Goal: Task Accomplishment & Management: Use online tool/utility

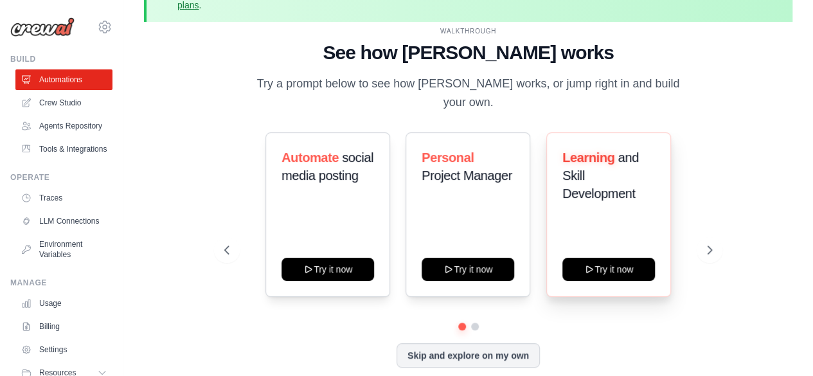
scroll to position [57, 0]
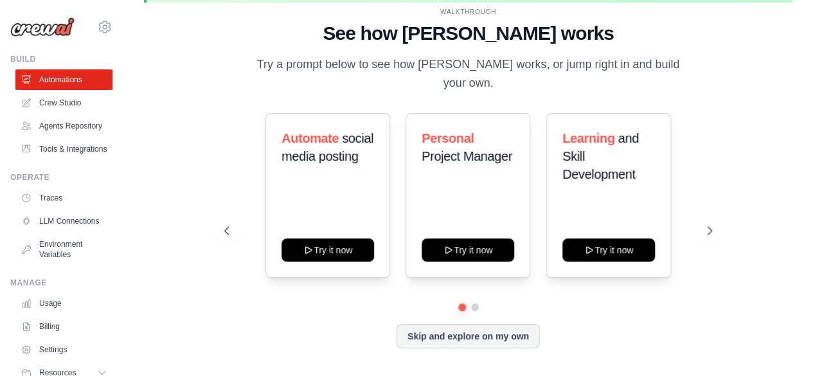
click at [724, 222] on div "WALKTHROUGH See how CrewAI works Try a prompt below to see how CrewAI works, or…" at bounding box center [468, 188] width 519 height 362
click at [707, 224] on icon at bounding box center [710, 230] width 13 height 13
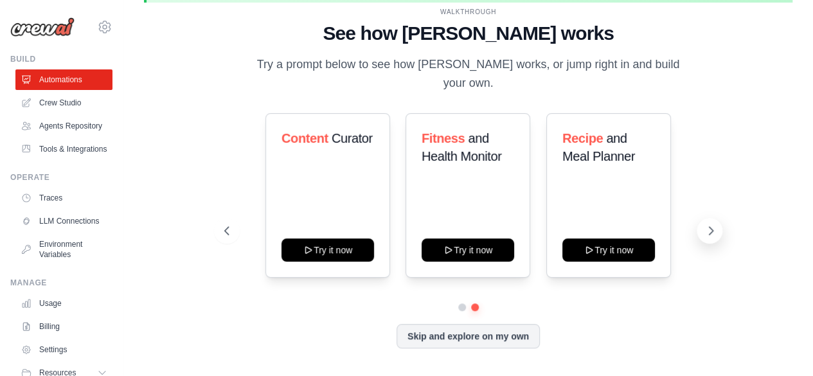
click at [706, 224] on icon at bounding box center [710, 230] width 13 height 13
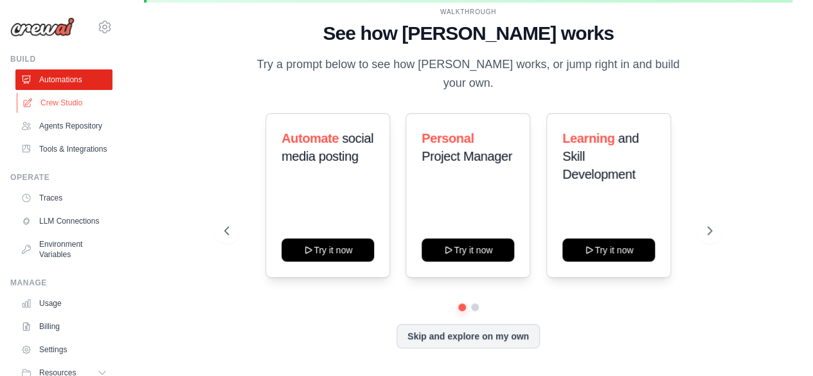
click at [52, 96] on link "Crew Studio" at bounding box center [65, 103] width 97 height 21
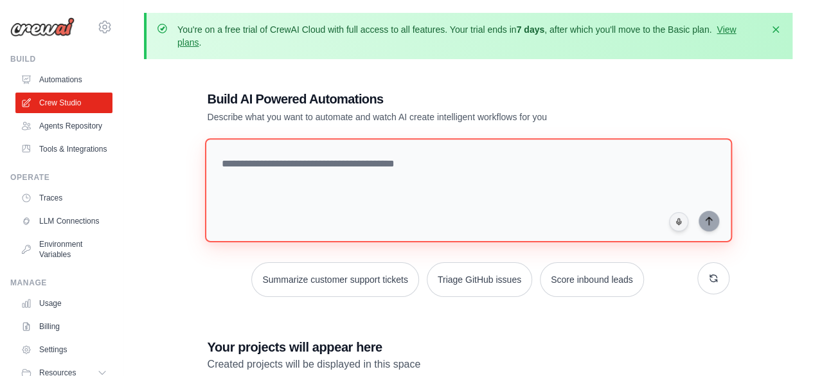
click at [241, 164] on textarea at bounding box center [467, 190] width 527 height 104
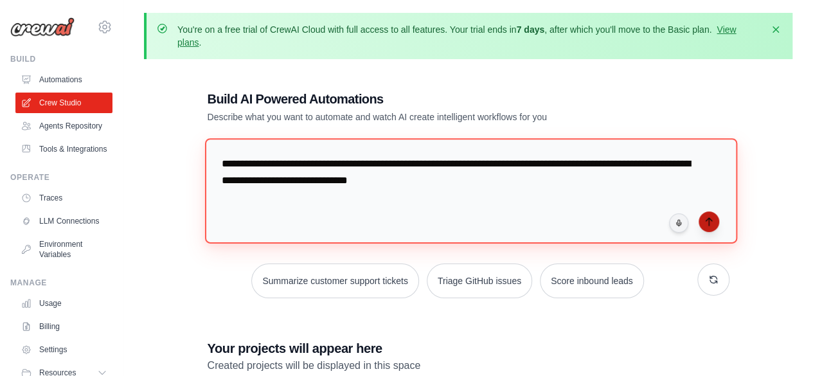
type textarea "**********"
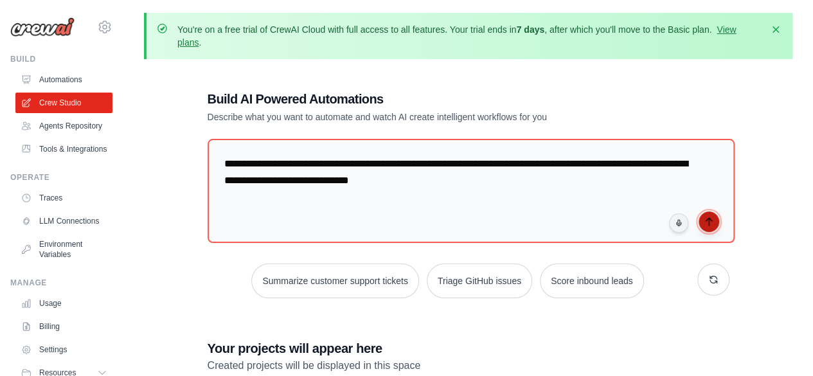
click at [706, 218] on icon "submit" at bounding box center [709, 222] width 6 height 8
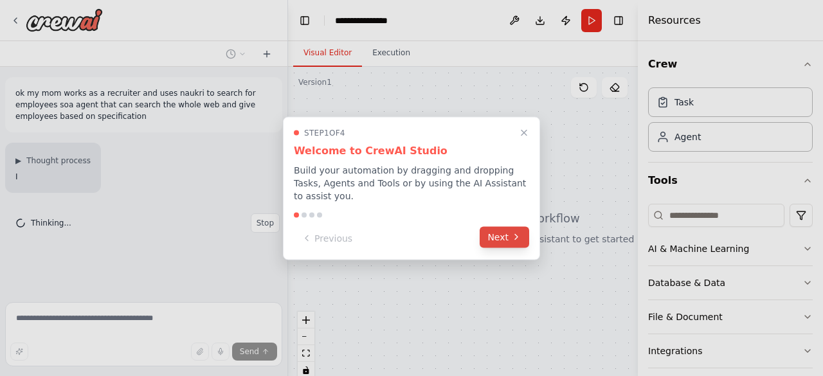
click at [494, 229] on button "Next" at bounding box center [503, 236] width 49 height 21
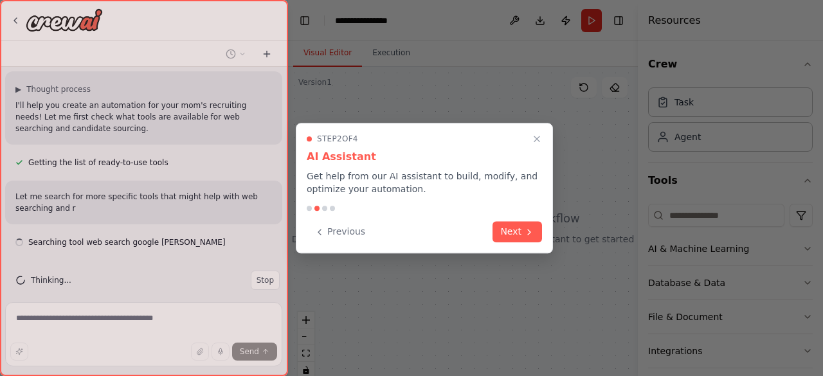
scroll to position [83, 0]
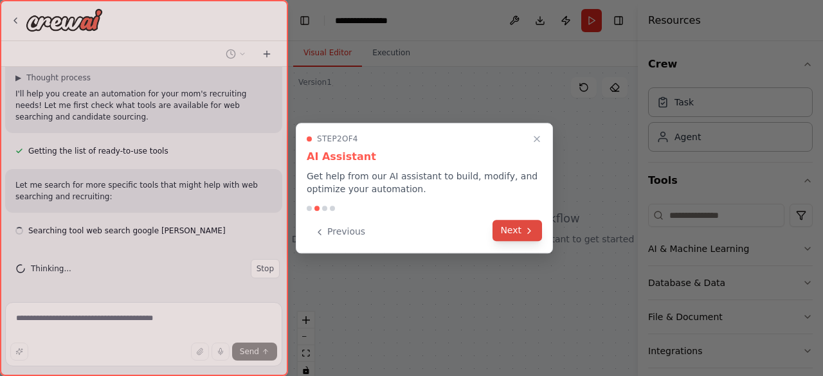
click at [537, 229] on button "Next" at bounding box center [516, 230] width 49 height 21
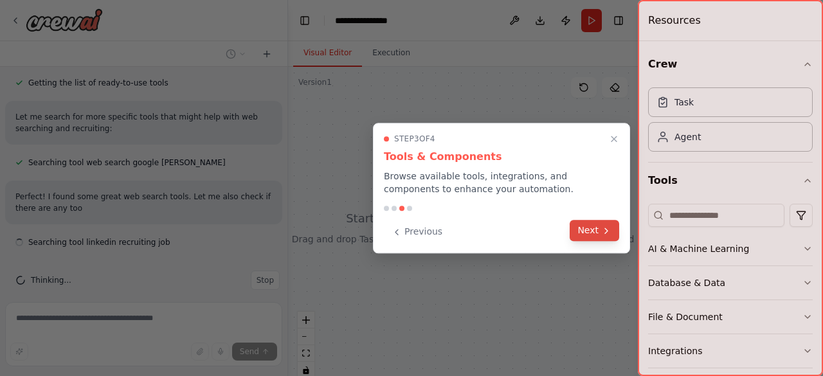
scroll to position [163, 0]
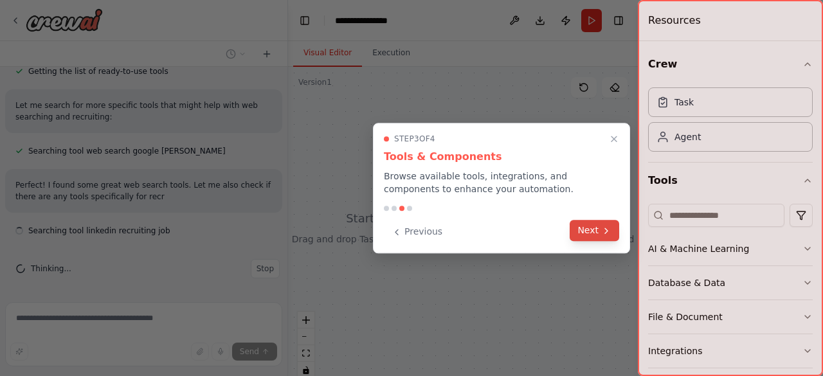
click at [576, 233] on button "Next" at bounding box center [593, 230] width 49 height 21
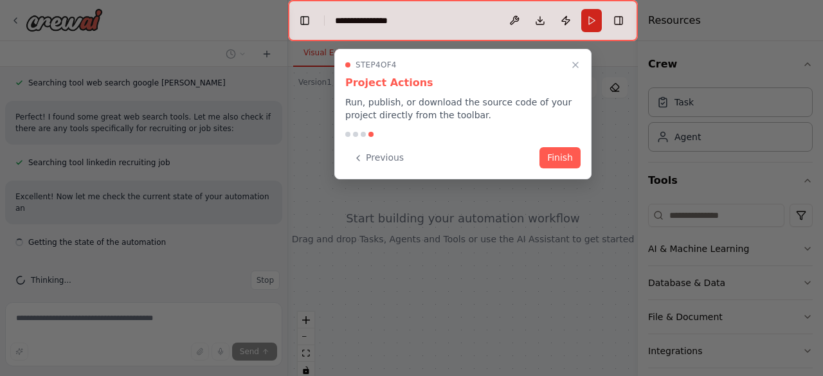
scroll to position [242, 0]
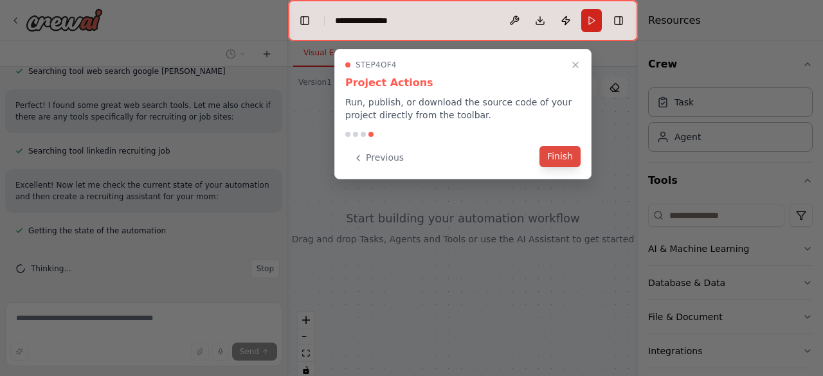
click at [570, 164] on button "Finish" at bounding box center [559, 156] width 41 height 21
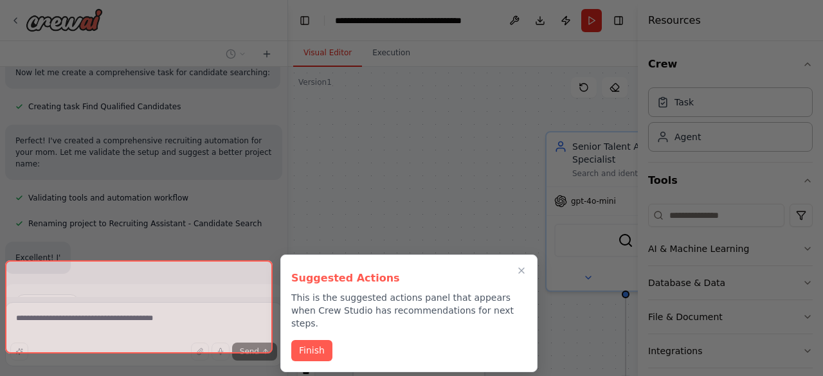
scroll to position [548, 0]
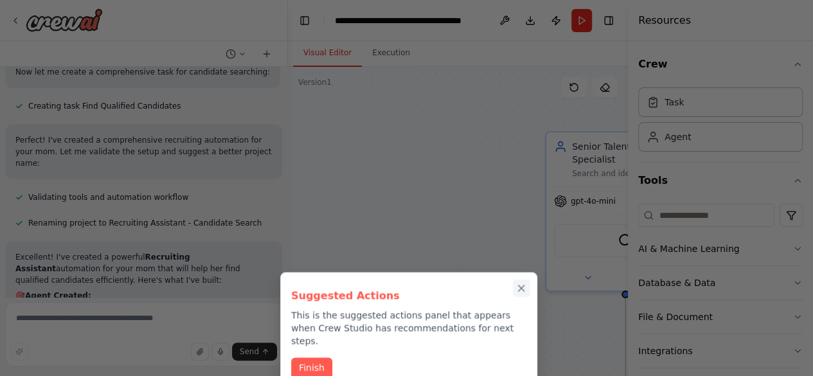
click at [527, 287] on button "Close walkthrough" at bounding box center [521, 288] width 17 height 17
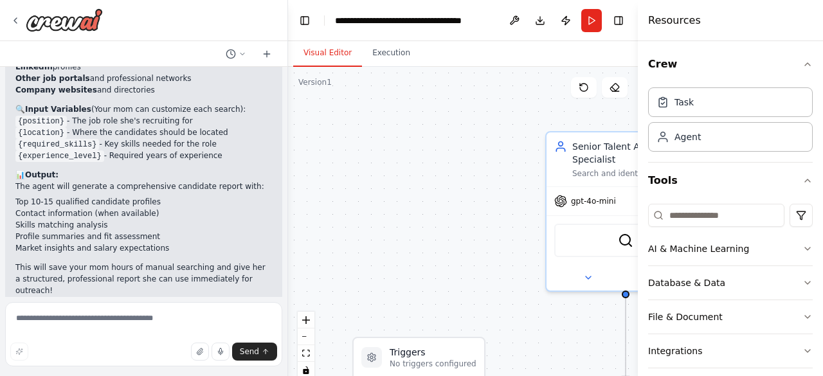
scroll to position [805, 0]
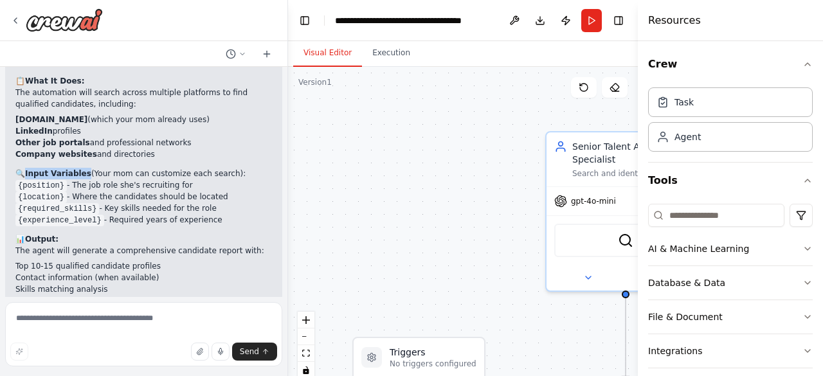
drag, startPoint x: 26, startPoint y: 150, endPoint x: 83, endPoint y: 142, distance: 57.7
click at [83, 142] on div "Excellent! I've created a powerful Recruiting Assistant automation for your mom…" at bounding box center [143, 177] width 256 height 366
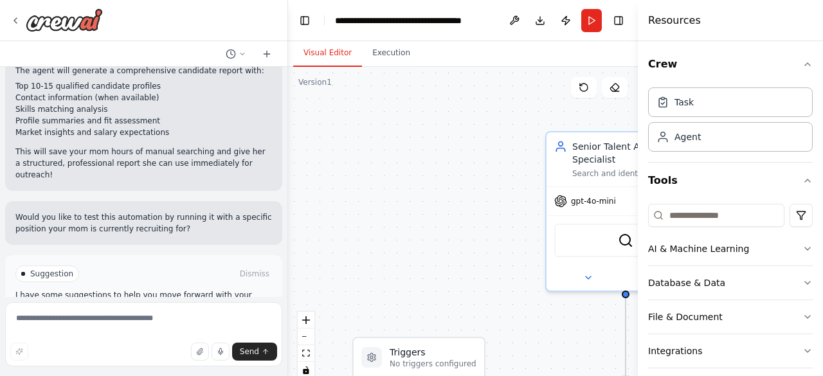
scroll to position [1011, 0]
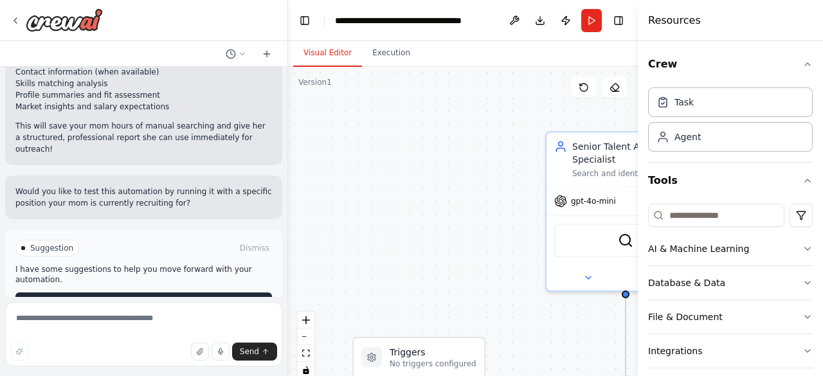
click at [123, 298] on span "Run Automation" at bounding box center [149, 303] width 62 height 10
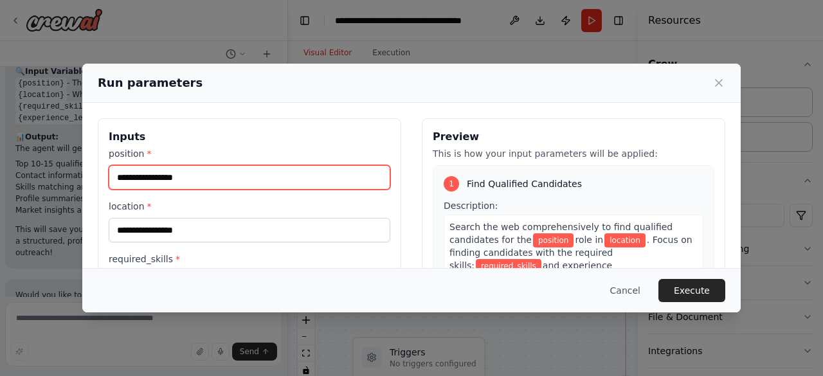
click at [301, 183] on input "position *" at bounding box center [249, 177] width 281 height 24
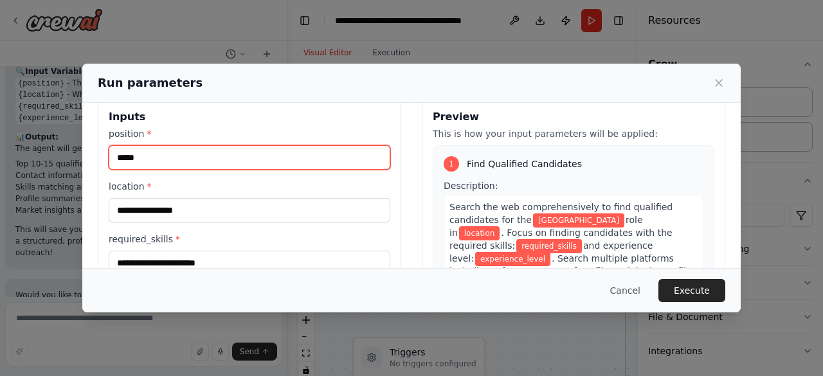
scroll to position [0, 0]
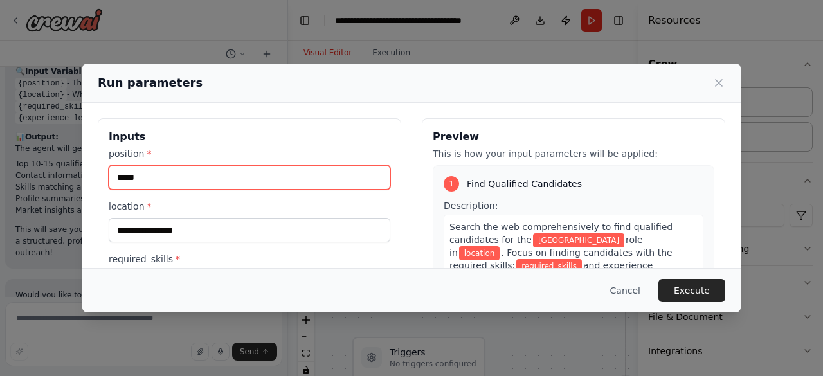
type input "*****"
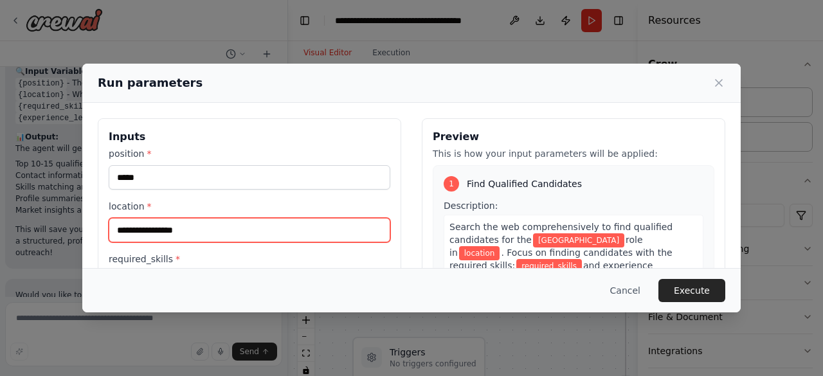
click at [213, 238] on input "location *" at bounding box center [249, 230] width 281 height 24
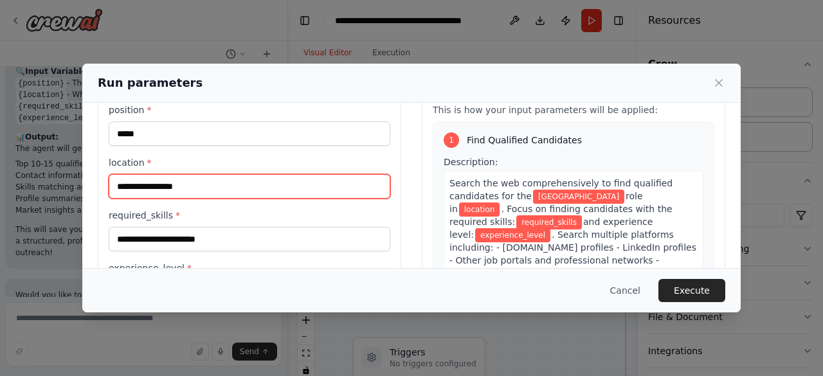
scroll to position [64, 0]
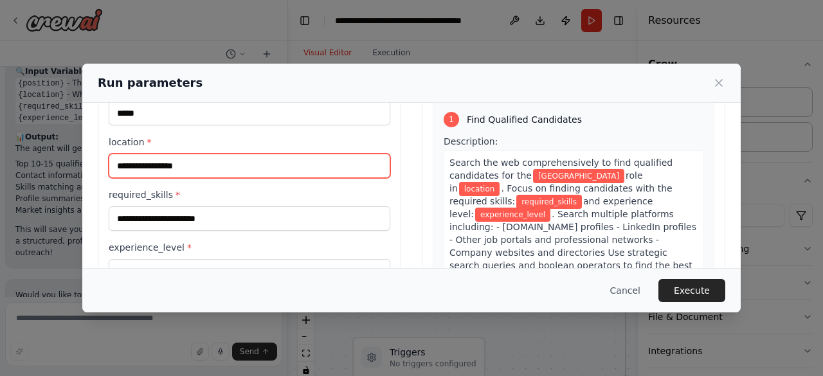
type input "*"
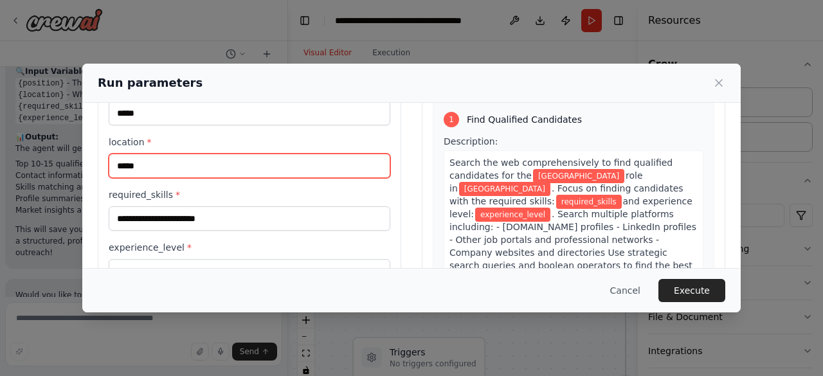
type input "*****"
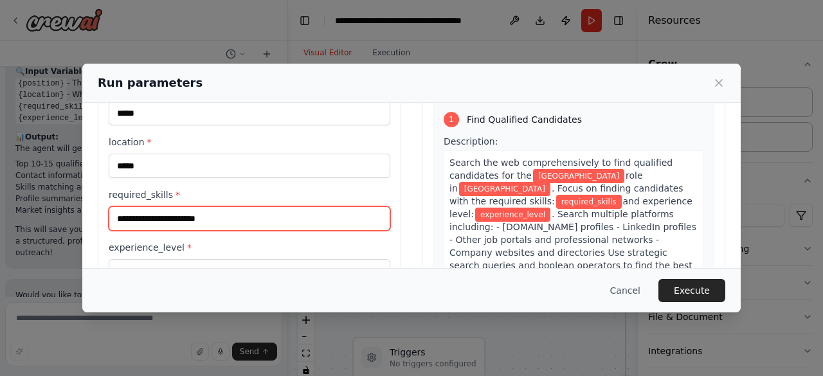
click at [198, 226] on input "required_skills *" at bounding box center [249, 218] width 281 height 24
type input "**********"
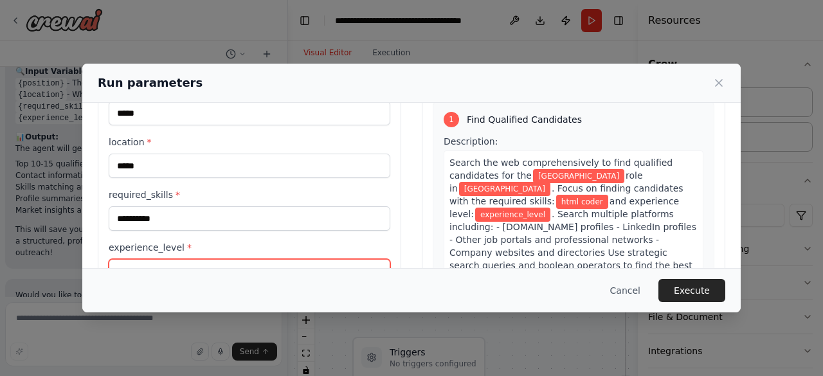
click at [206, 262] on input "experience_level *" at bounding box center [249, 271] width 281 height 24
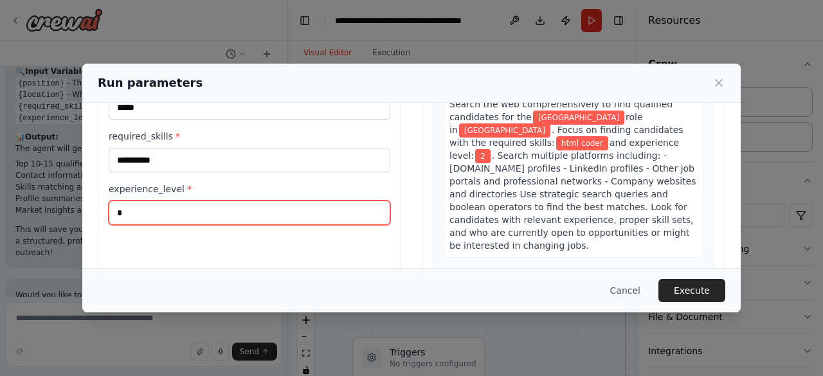
scroll to position [170, 0]
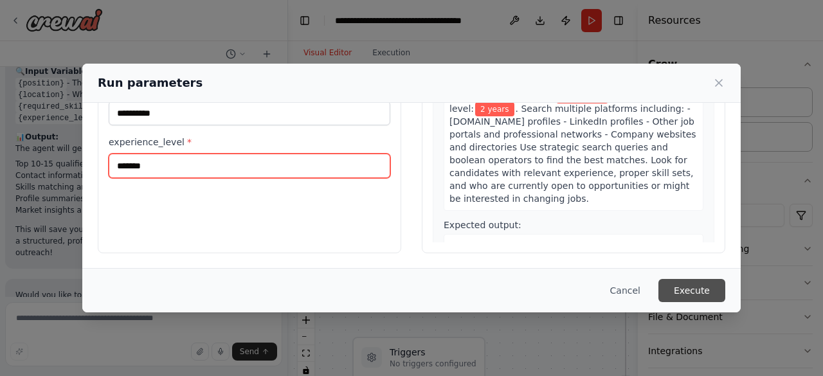
type input "*******"
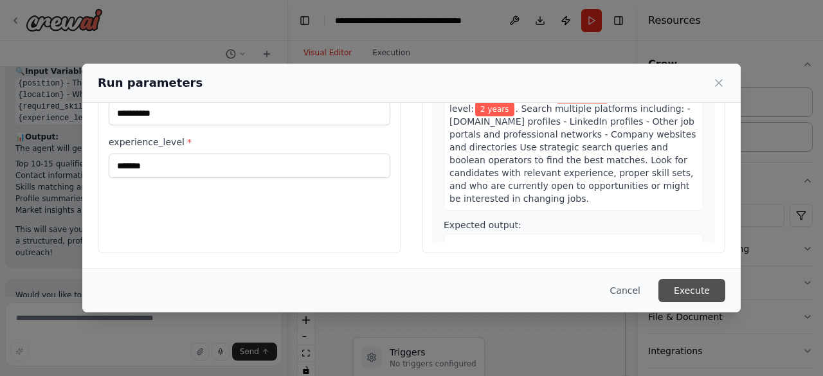
click at [686, 290] on button "Execute" at bounding box center [691, 290] width 67 height 23
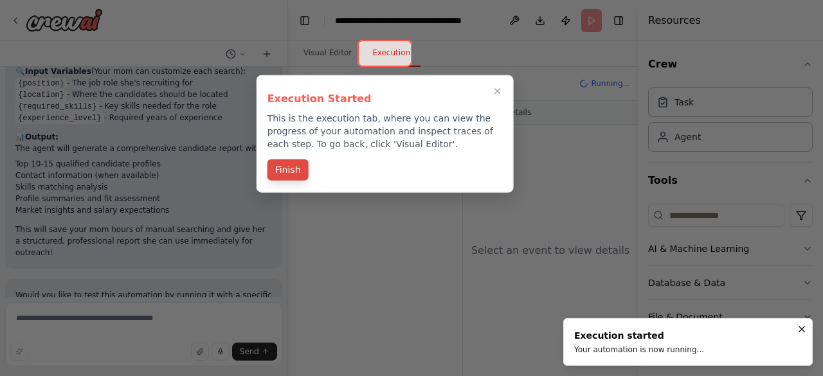
click at [293, 177] on button "Finish" at bounding box center [287, 169] width 41 height 21
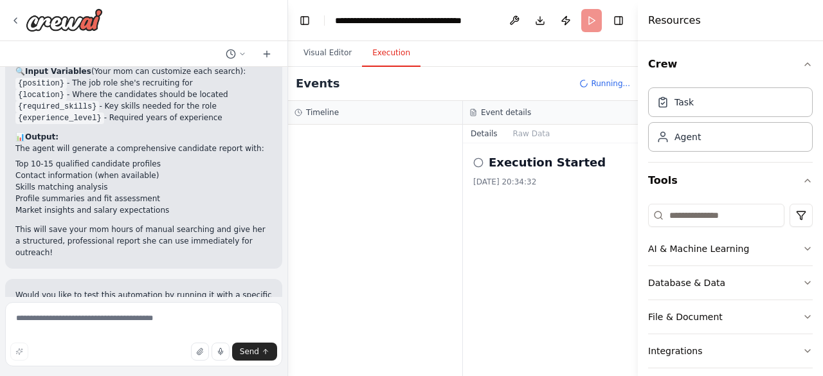
click at [483, 157] on icon at bounding box center [478, 162] width 10 height 10
click at [483, 163] on icon at bounding box center [478, 162] width 10 height 10
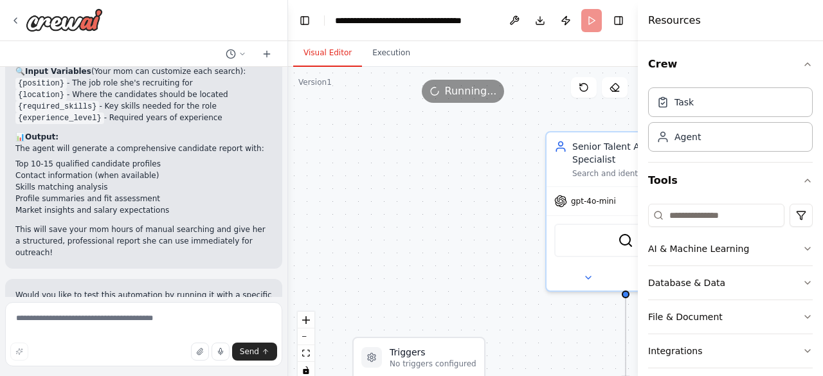
click at [328, 57] on button "Visual Editor" at bounding box center [327, 53] width 69 height 27
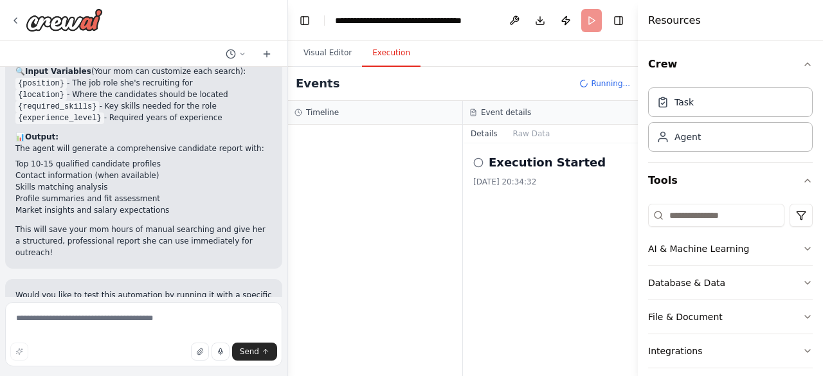
click at [377, 47] on button "Execution" at bounding box center [391, 53] width 58 height 27
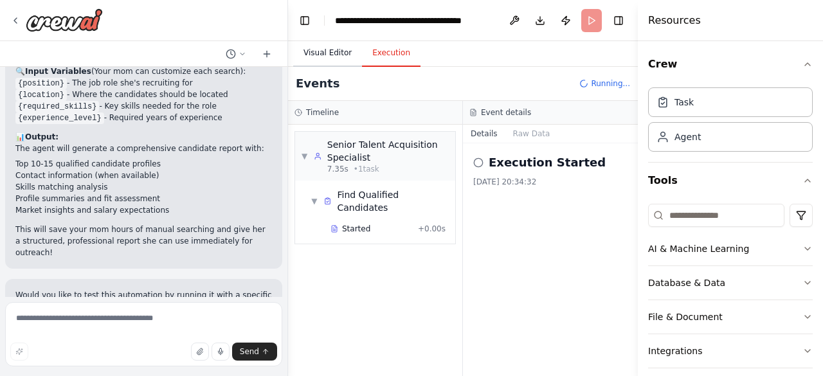
click at [338, 62] on button "Visual Editor" at bounding box center [327, 53] width 69 height 27
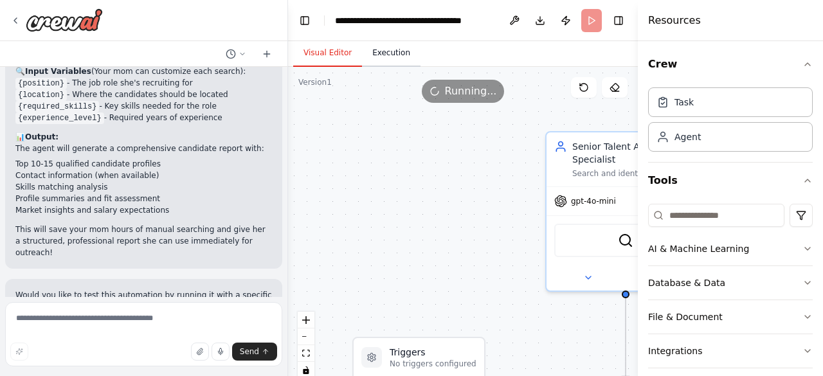
click at [385, 61] on button "Execution" at bounding box center [391, 53] width 58 height 27
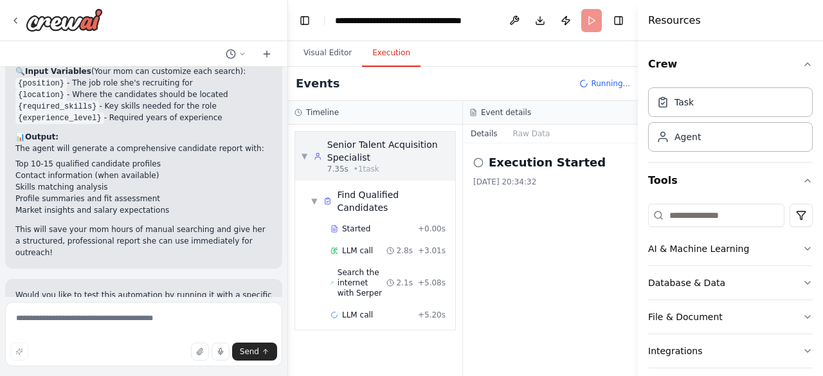
click at [338, 166] on span "7.35s" at bounding box center [337, 169] width 21 height 10
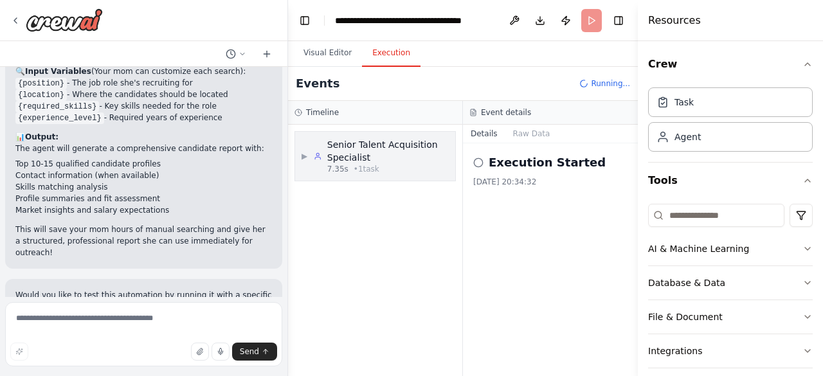
click at [338, 168] on span "7.35s" at bounding box center [337, 169] width 21 height 10
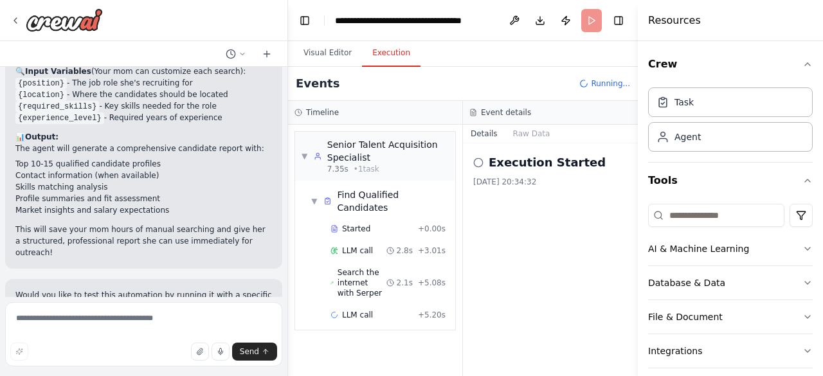
click at [476, 160] on icon at bounding box center [478, 162] width 10 height 10
click at [168, 317] on textarea at bounding box center [143, 334] width 277 height 64
paste textarea "******"
type textarea "*"
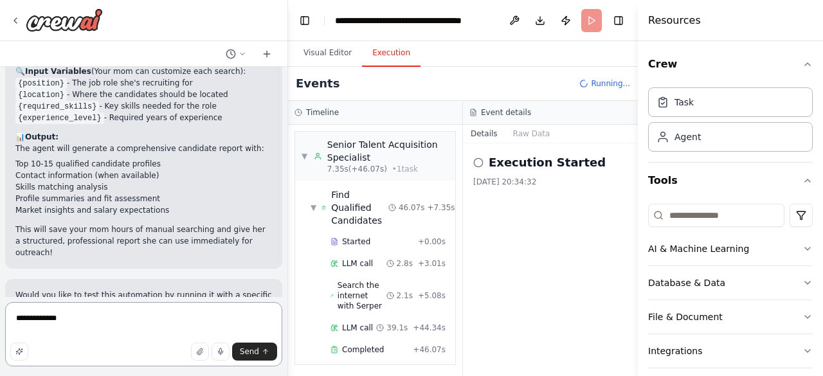
scroll to position [1011, 0]
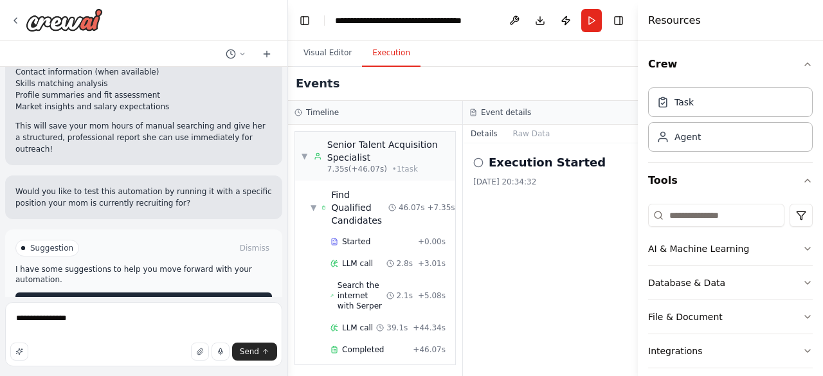
click at [122, 292] on button "Improve automation" at bounding box center [143, 302] width 256 height 21
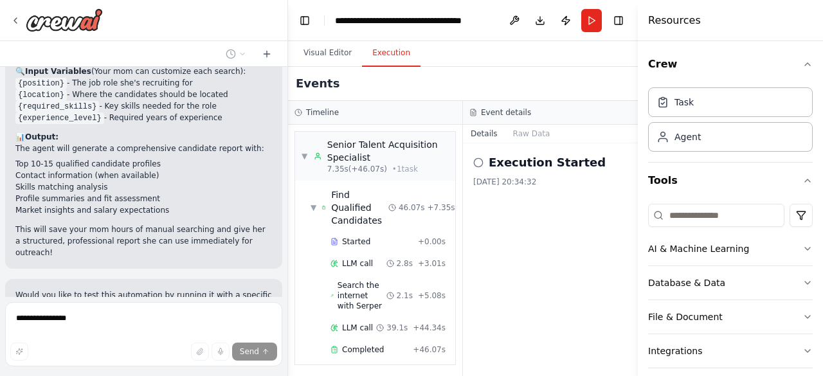
scroll to position [957, 0]
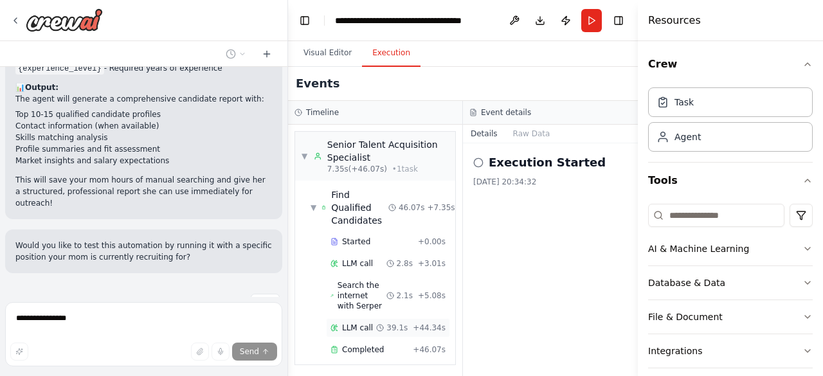
click at [366, 291] on span "Search the internet with Serper" at bounding box center [361, 295] width 49 height 31
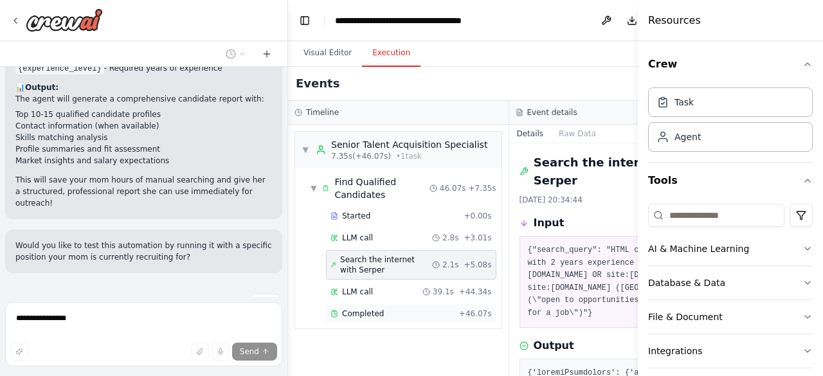
click at [351, 314] on span "Completed" at bounding box center [363, 313] width 42 height 10
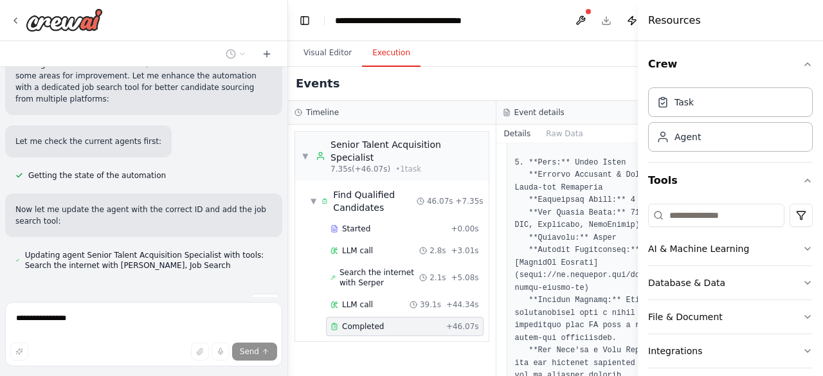
scroll to position [1236, 0]
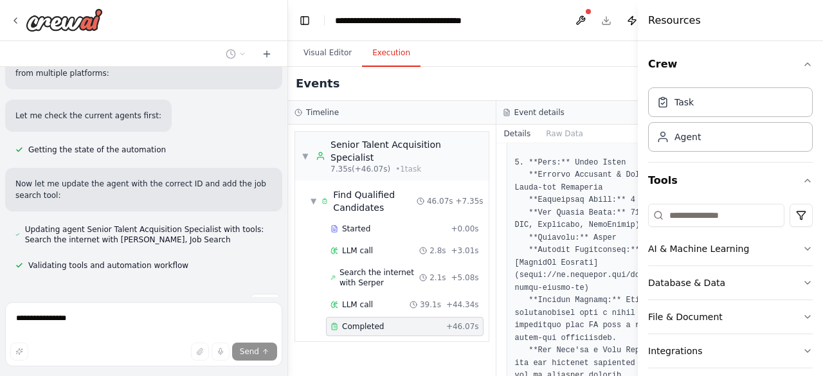
click at [0, 326] on div "ok my mom works as a recruiter and uses naukri to search for employees soa agen…" at bounding box center [144, 188] width 288 height 376
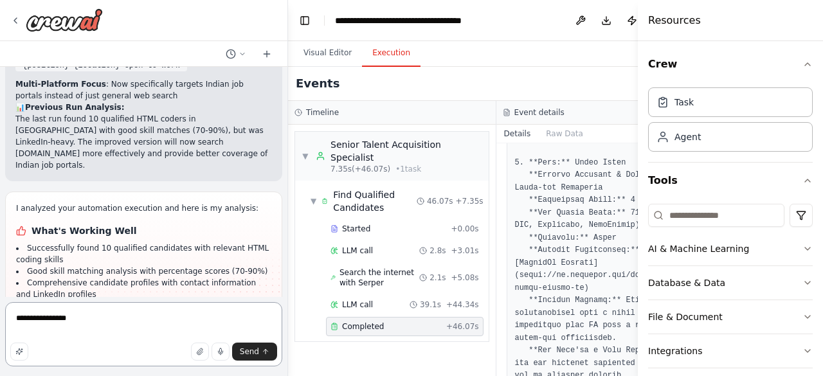
scroll to position [1717, 0]
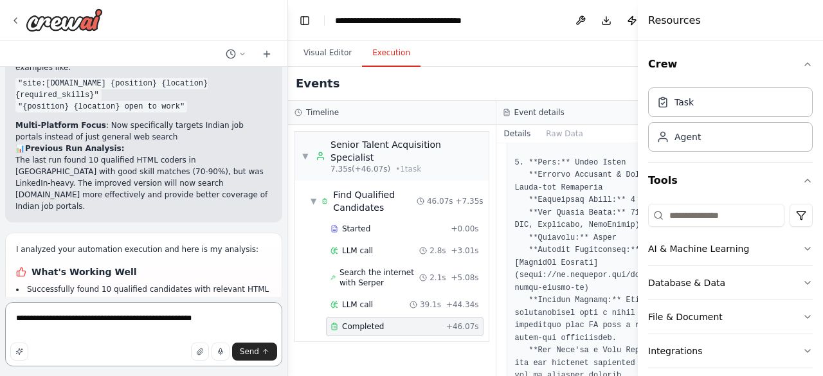
type textarea "**********"
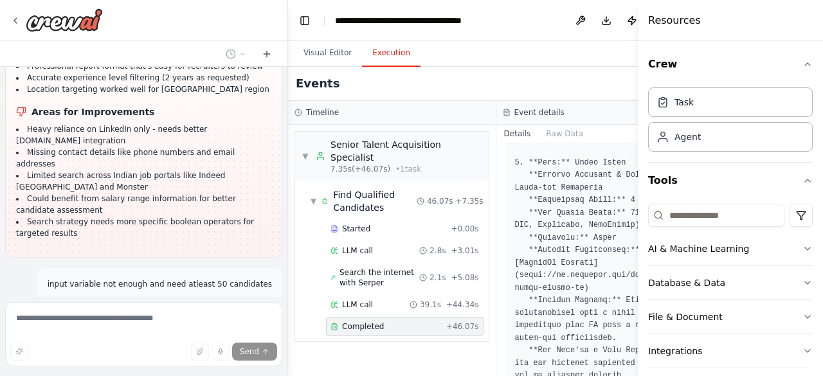
scroll to position [1999, 0]
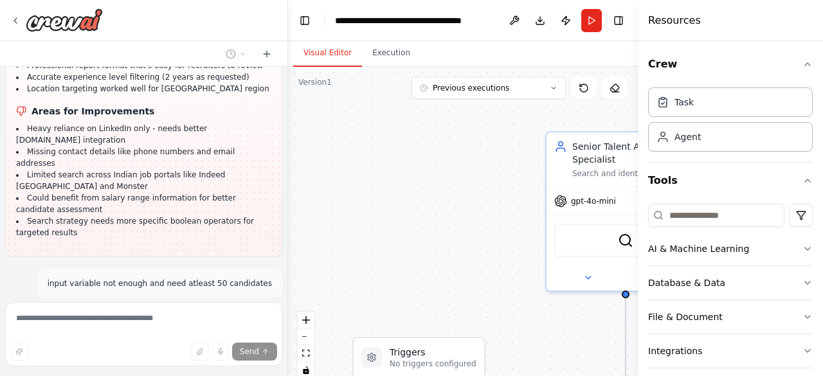
click at [341, 60] on button "Visual Editor" at bounding box center [327, 53] width 69 height 27
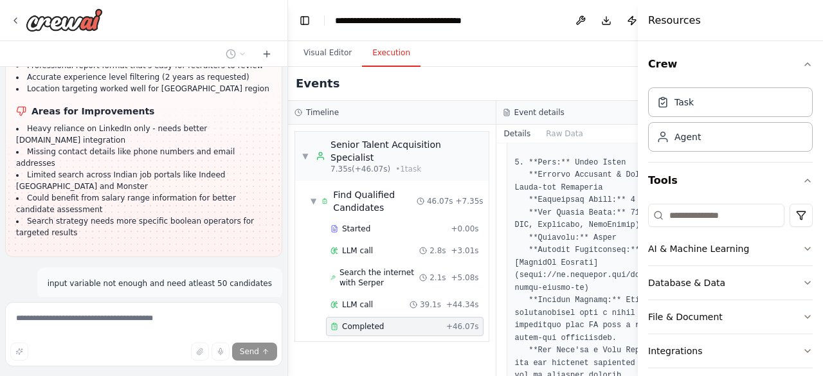
click at [396, 44] on button "Execution" at bounding box center [391, 53] width 58 height 27
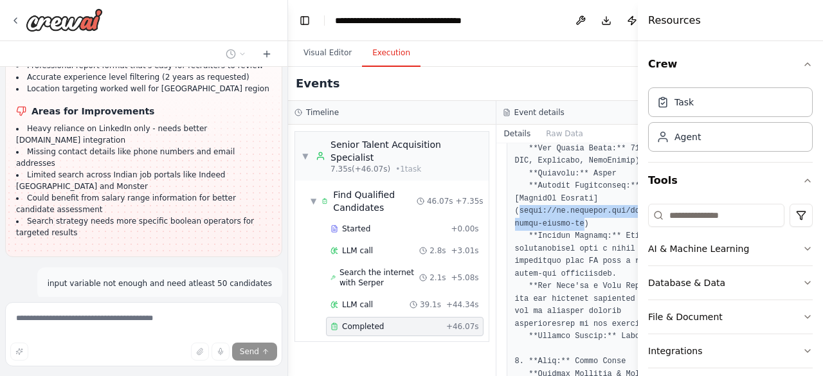
drag, startPoint x: 506, startPoint y: 220, endPoint x: 568, endPoint y: 236, distance: 63.8
copy pre "https://in.linkedin.com/in/shaik-imran-linked-in"
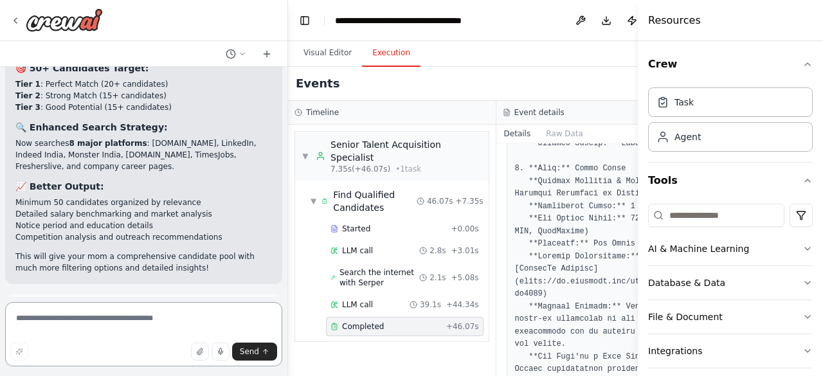
scroll to position [2524, 0]
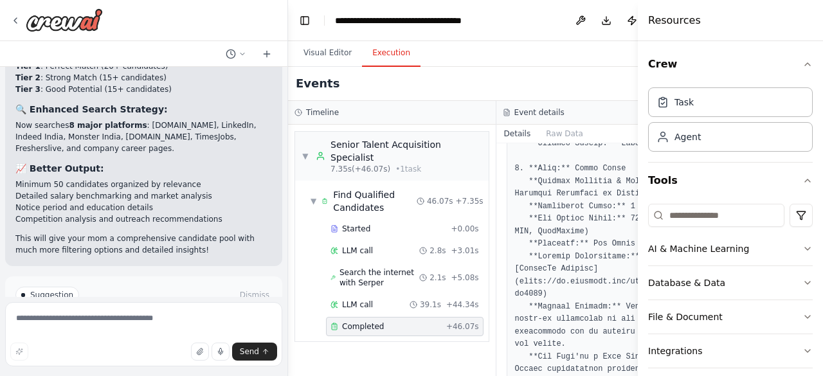
click at [130, 344] on span "Run Automation" at bounding box center [149, 349] width 62 height 10
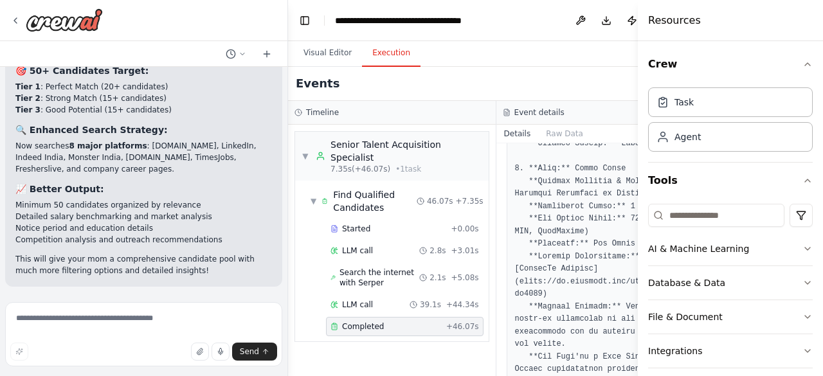
scroll to position [2421, 0]
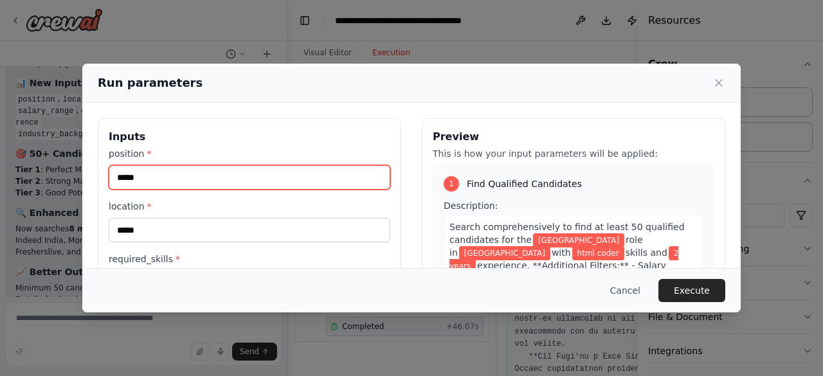
click at [232, 165] on input "*****" at bounding box center [249, 177] width 281 height 24
type input "*"
type input "*******"
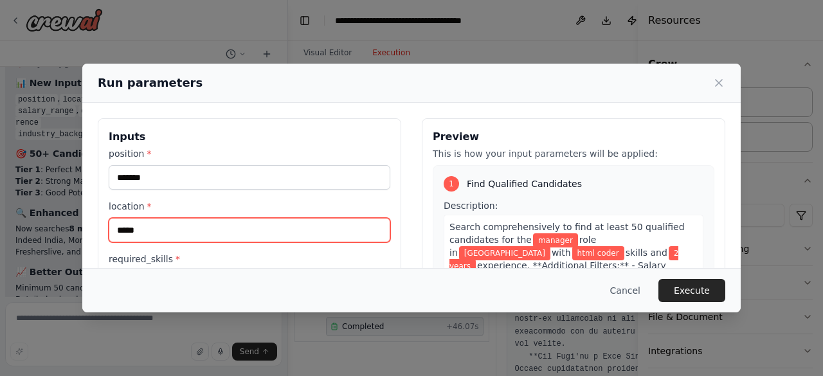
click at [176, 222] on input "*****" at bounding box center [249, 230] width 281 height 24
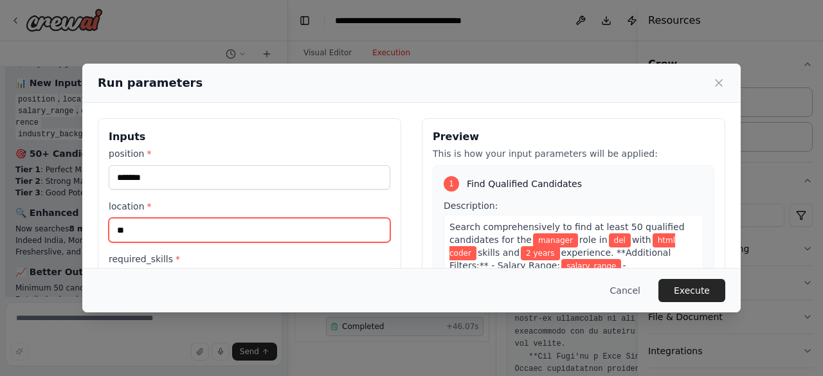
type input "*"
type input "********"
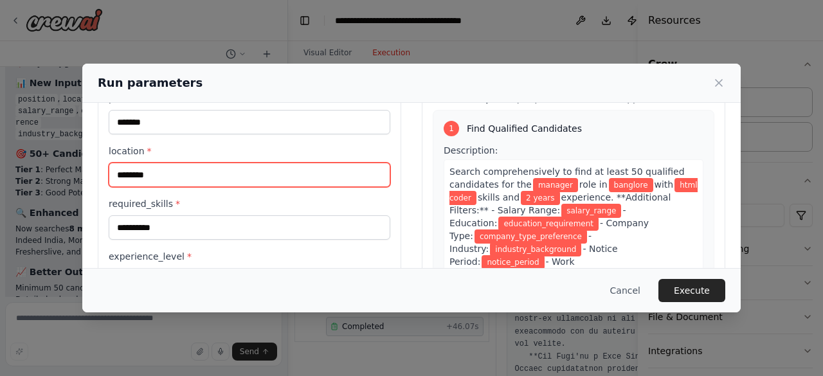
scroll to position [129, 0]
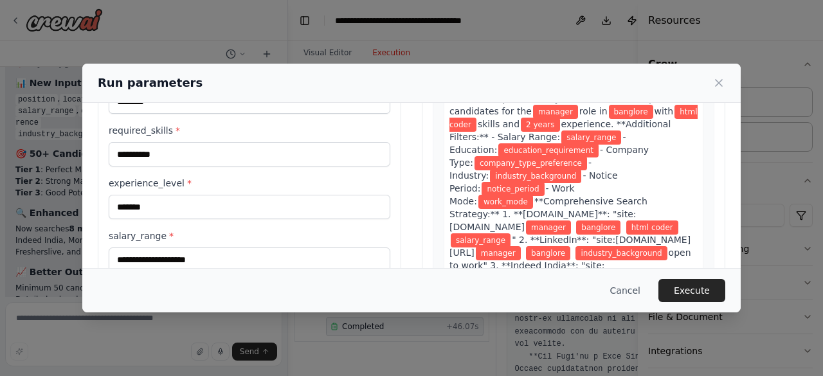
click at [217, 182] on label "experience_level *" at bounding box center [249, 183] width 281 height 13
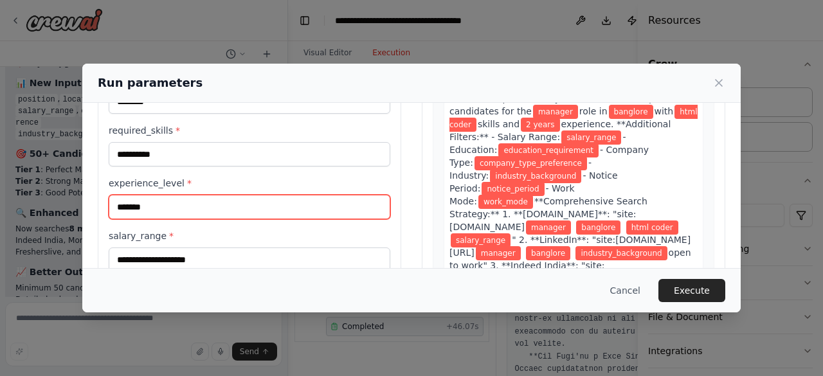
click at [217, 195] on input "*******" at bounding box center [249, 207] width 281 height 24
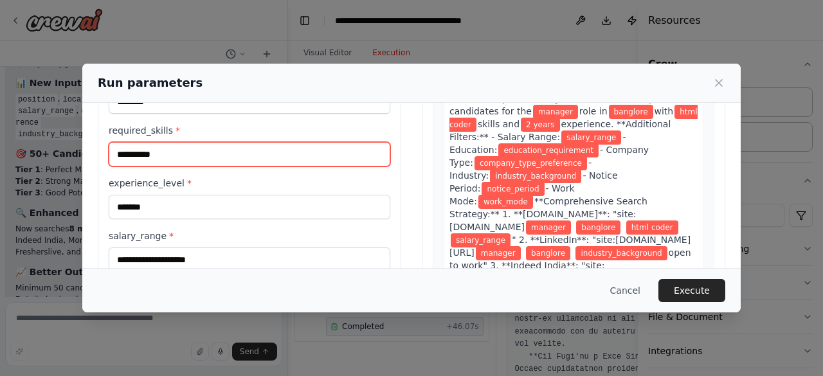
click at [204, 142] on input "**********" at bounding box center [249, 154] width 281 height 24
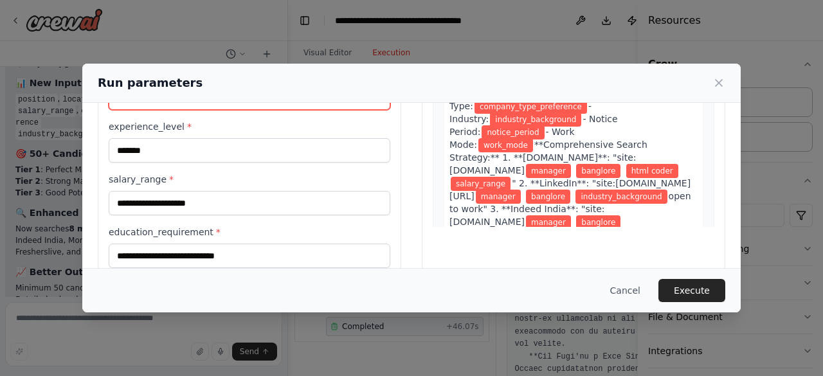
scroll to position [257, 0]
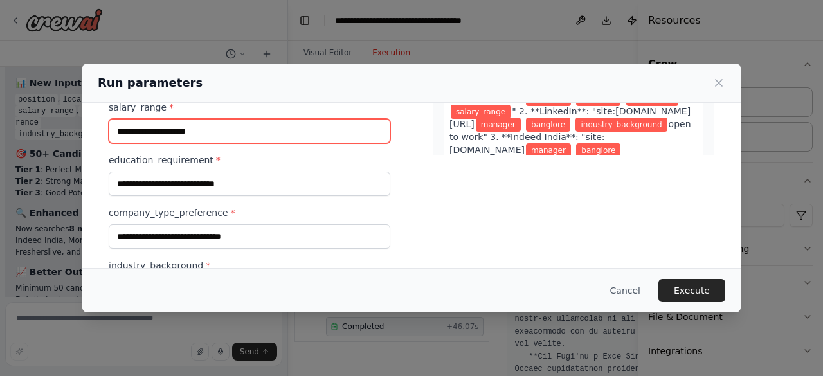
click at [190, 133] on input "salary_range *" at bounding box center [249, 131] width 281 height 24
type input "*******"
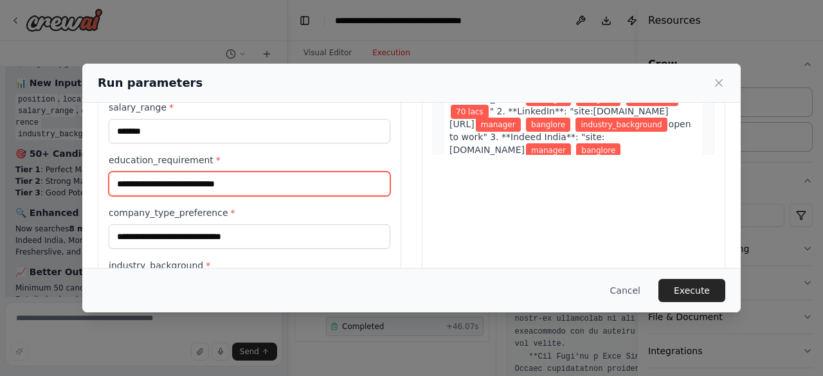
click at [289, 191] on input "education_requirement *" at bounding box center [249, 184] width 281 height 24
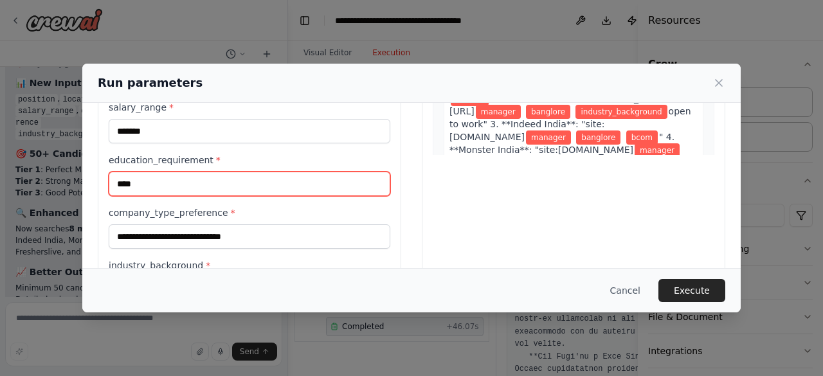
type input "****"
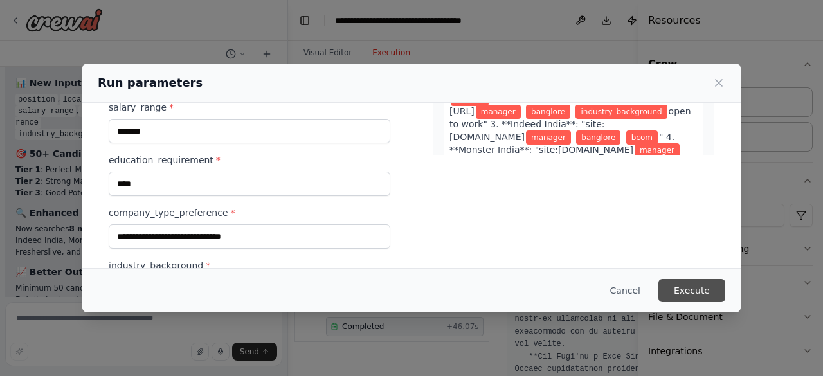
click at [690, 281] on button "Execute" at bounding box center [691, 290] width 67 height 23
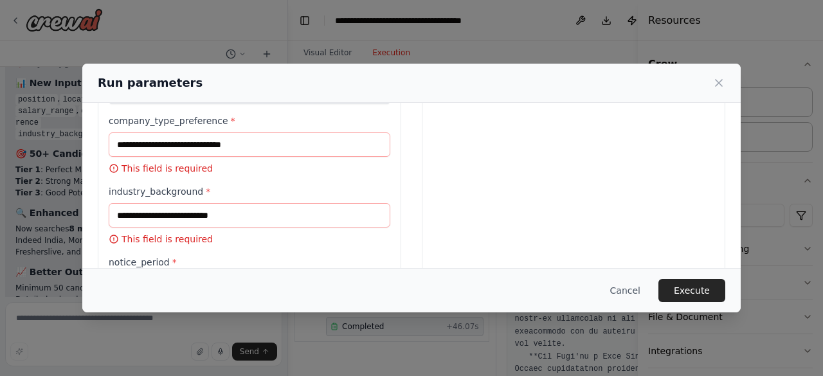
scroll to position [321, 0]
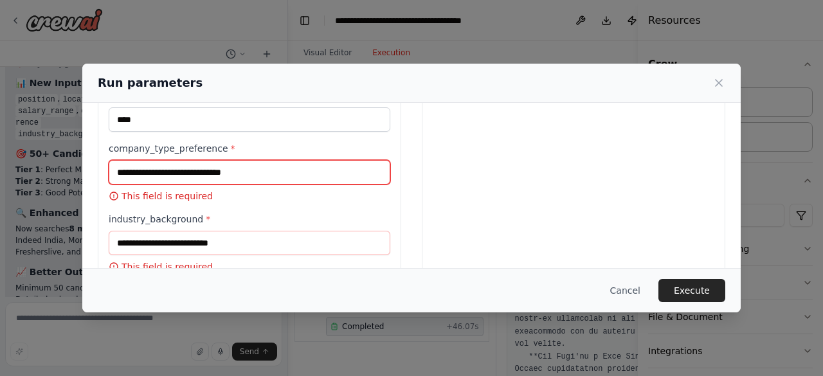
click at [133, 170] on input "company_type_preference *" at bounding box center [249, 172] width 281 height 24
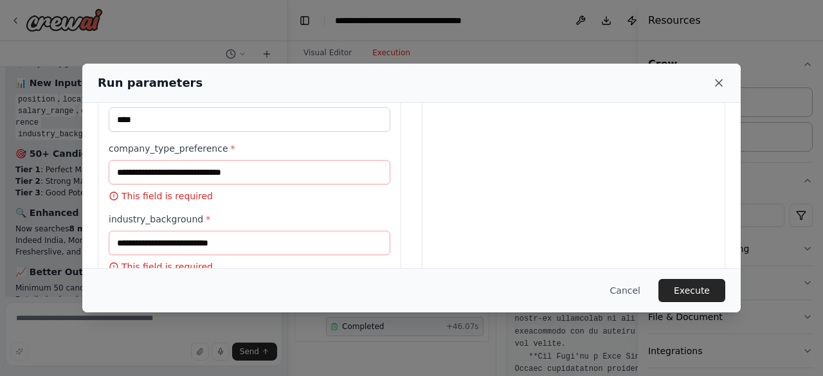
click at [714, 82] on icon at bounding box center [718, 82] width 13 height 13
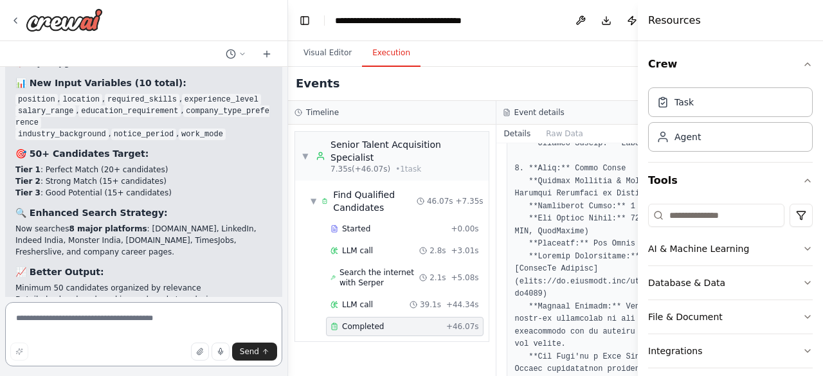
click at [186, 320] on textarea at bounding box center [143, 334] width 277 height 64
type textarea "**********"
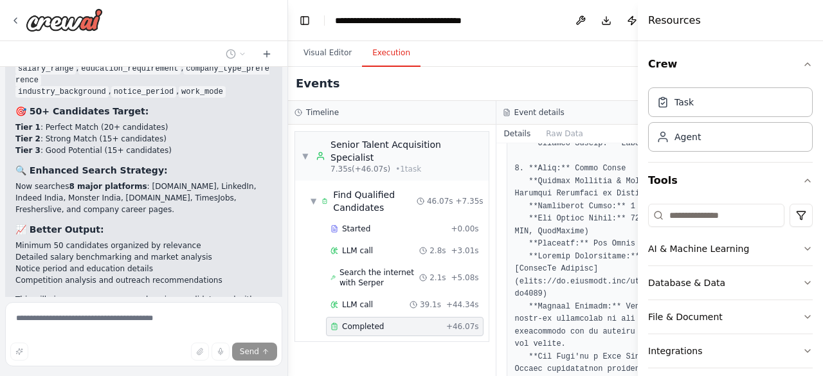
scroll to position [2533, 0]
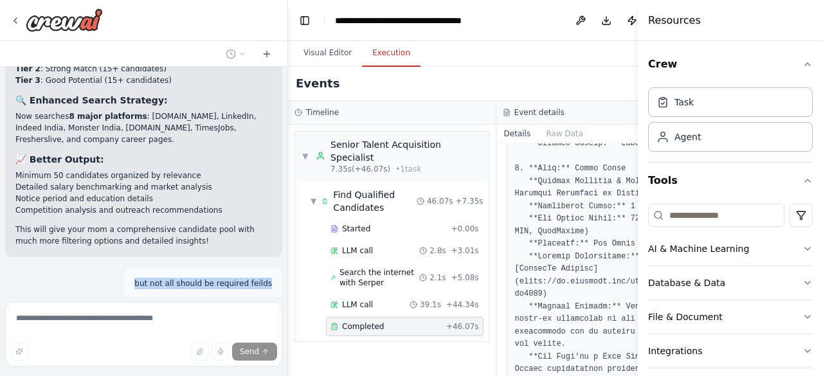
drag, startPoint x: 140, startPoint y: 203, endPoint x: 266, endPoint y: 210, distance: 126.2
click at [266, 267] on div "but not all should be required feilds" at bounding box center [203, 283] width 158 height 32
click at [254, 267] on div "but not all should be required feilds" at bounding box center [203, 283] width 158 height 32
click at [212, 278] on p "but not all should be required feilds" at bounding box center [203, 284] width 138 height 12
click at [249, 240] on div "ok my mom works as a recruiter and uses naukri to search for employees soa agen…" at bounding box center [143, 182] width 287 height 230
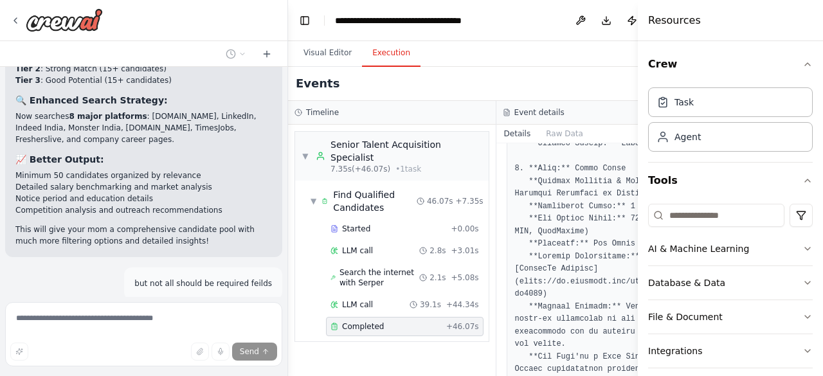
click at [252, 302] on div "Restore" at bounding box center [143, 311] width 277 height 18
click at [251, 302] on div "Restore" at bounding box center [143, 311] width 277 height 18
click at [262, 302] on div "Restore" at bounding box center [143, 311] width 277 height 18
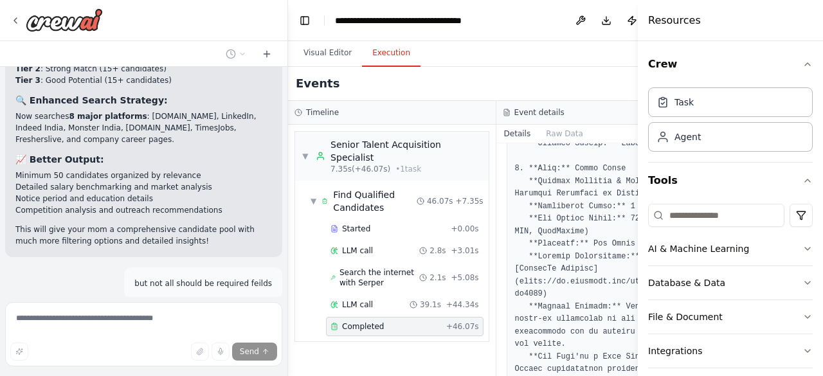
click at [262, 302] on div "Restore" at bounding box center [143, 311] width 277 height 18
click at [261, 302] on div "Restore" at bounding box center [143, 311] width 277 height 18
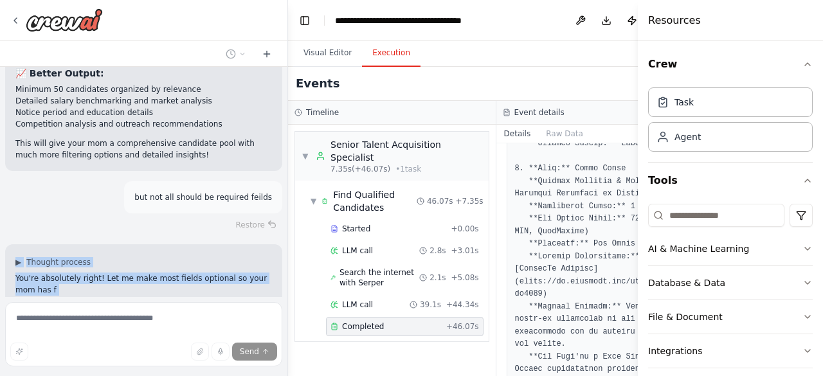
scroll to position [2631, 0]
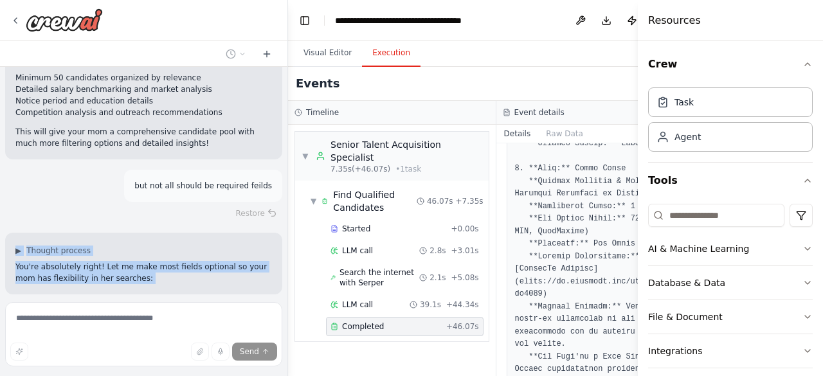
click at [54, 214] on div "ok my mom works as a recruiter and uses naukri to search for employees soa agen…" at bounding box center [143, 182] width 287 height 230
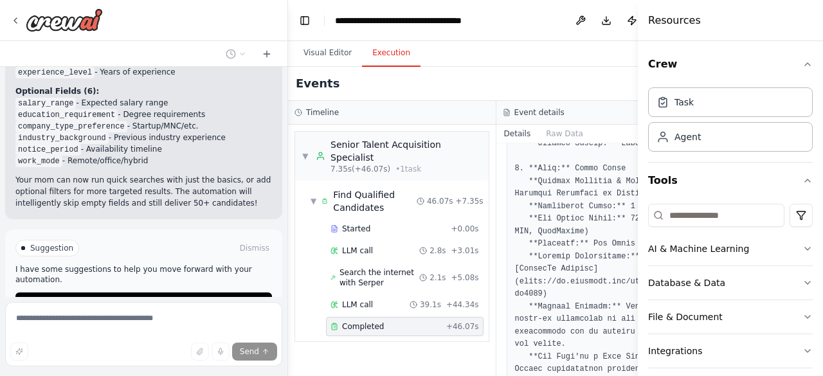
scroll to position [2970, 0]
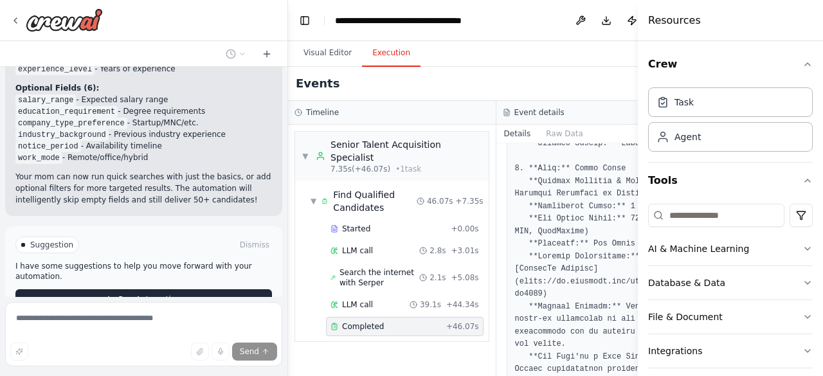
click at [132, 294] on span "Run Automation" at bounding box center [149, 299] width 62 height 10
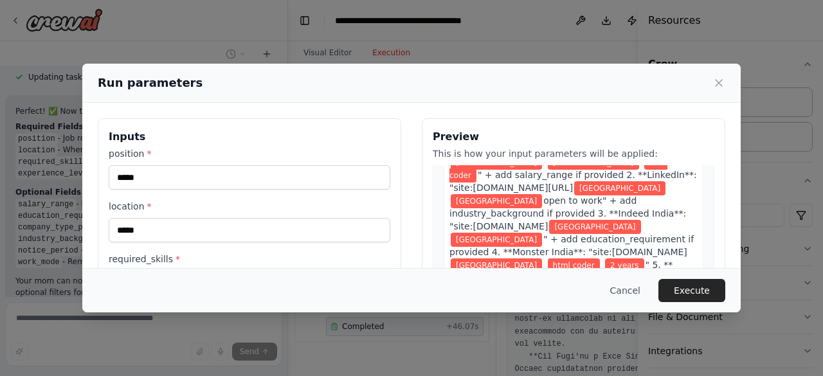
scroll to position [321, 0]
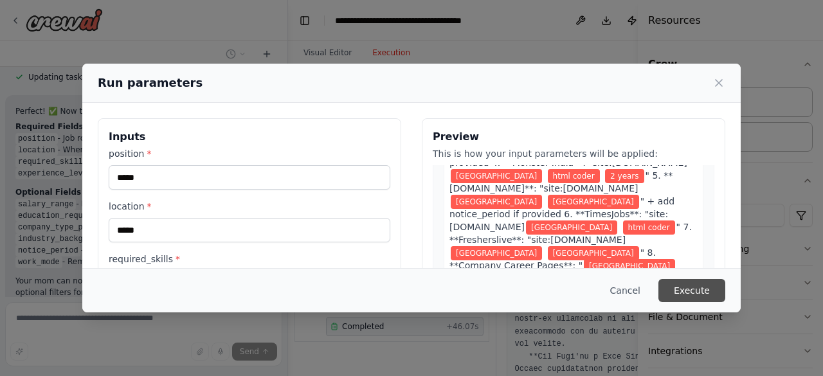
click at [711, 290] on button "Execute" at bounding box center [691, 290] width 67 height 23
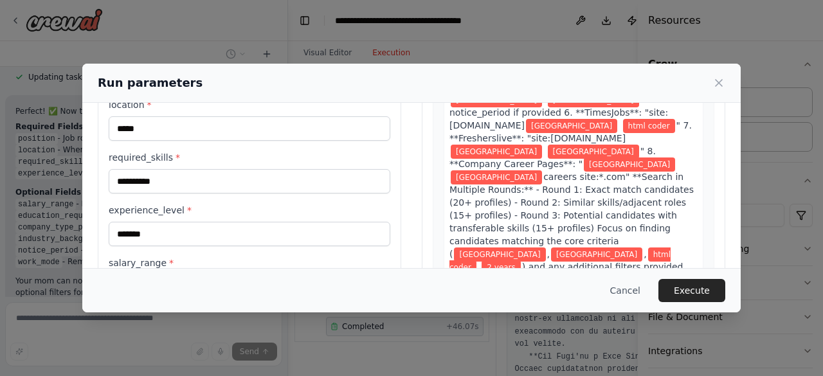
scroll to position [257, 0]
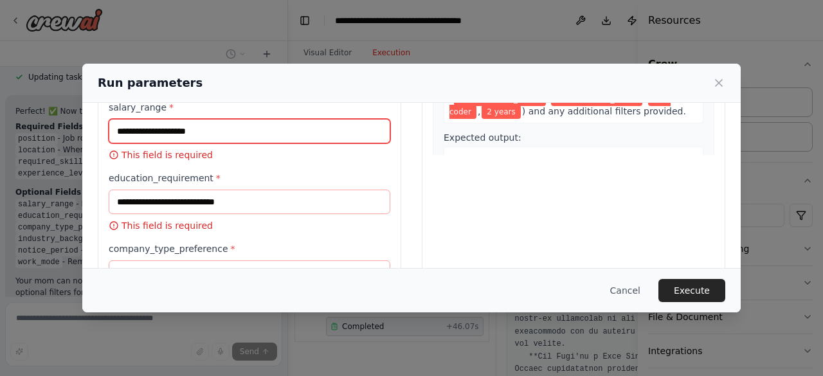
click at [163, 131] on input "salary_range *" at bounding box center [249, 131] width 281 height 24
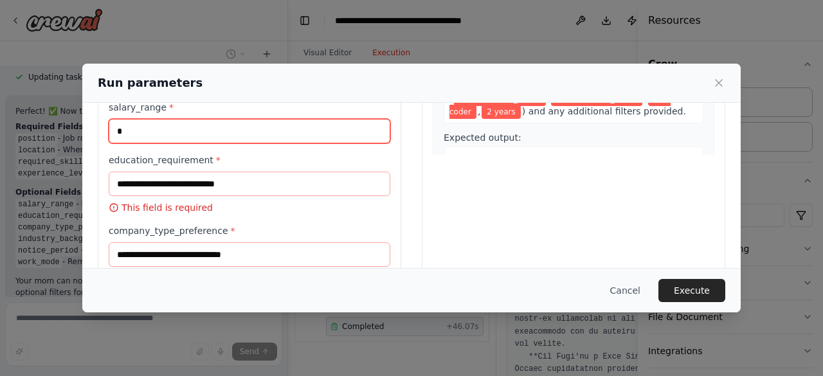
type input "*"
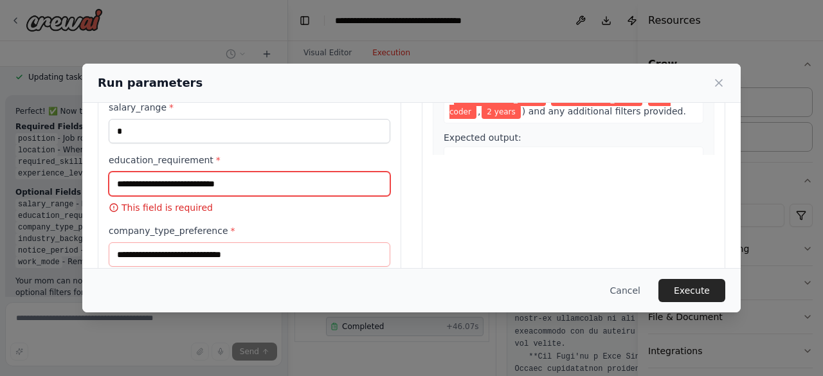
click at [134, 188] on input "education_requirement *" at bounding box center [249, 184] width 281 height 24
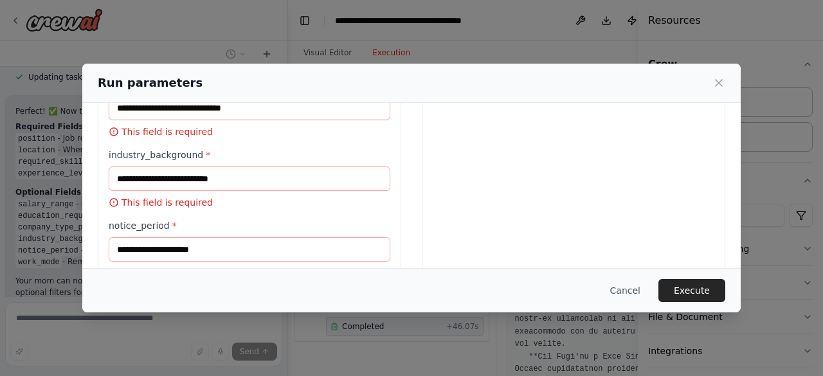
scroll to position [321, 0]
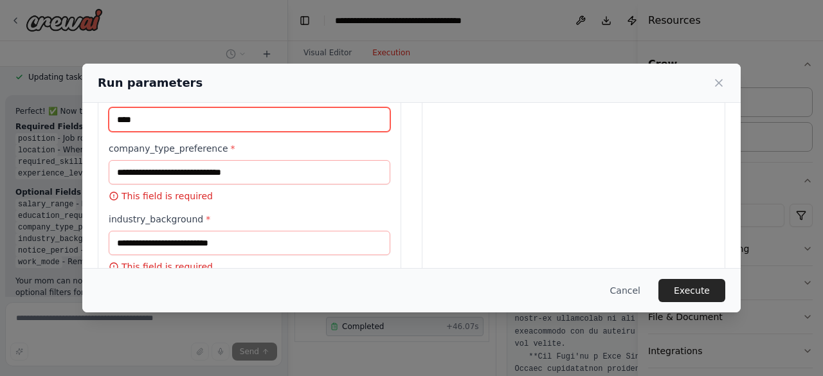
type input "****"
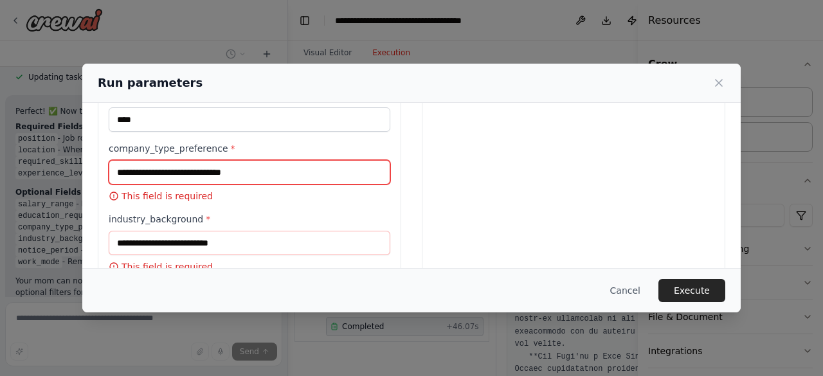
click at [129, 161] on input "company_type_preference *" at bounding box center [249, 172] width 281 height 24
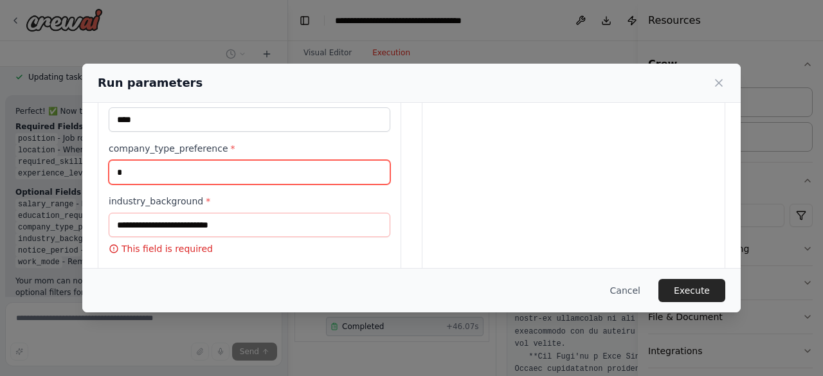
type input "*"
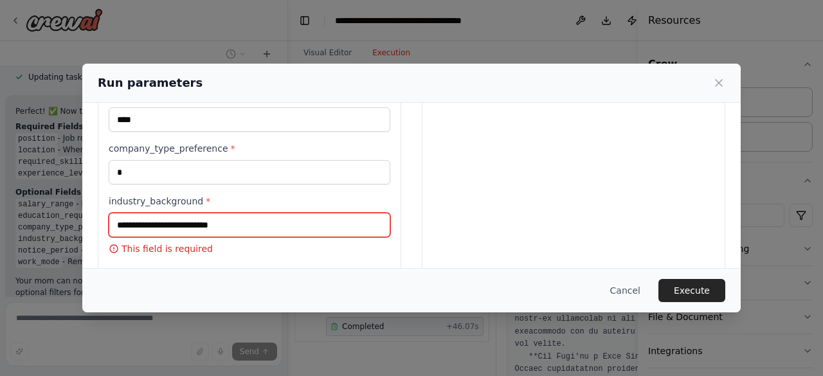
click at [134, 213] on input "industry_background *" at bounding box center [249, 225] width 281 height 24
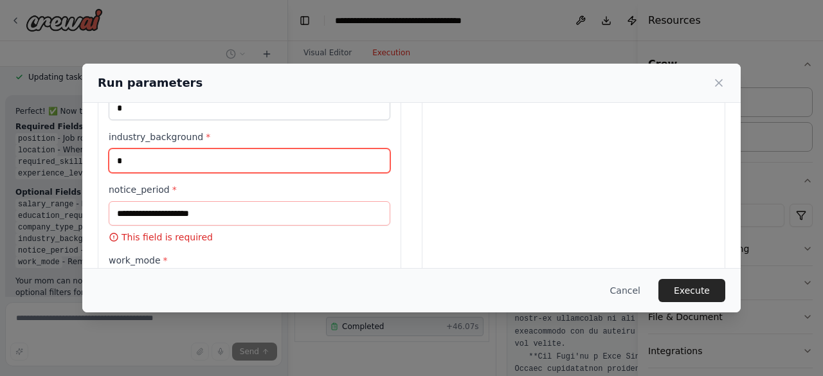
type input "*"
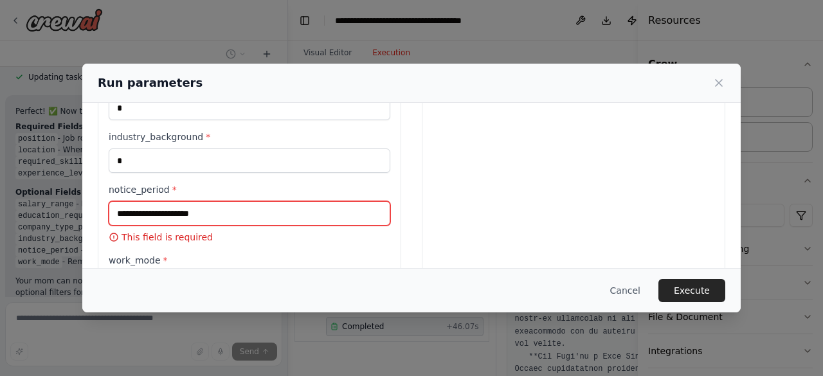
click at [134, 214] on input "notice_period *" at bounding box center [249, 213] width 281 height 24
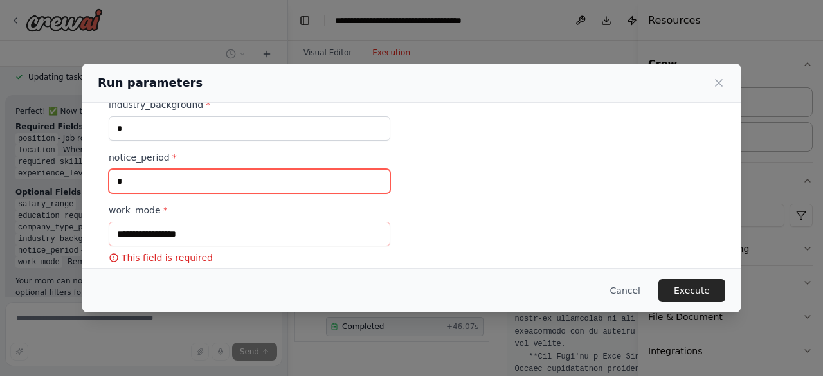
scroll to position [435, 0]
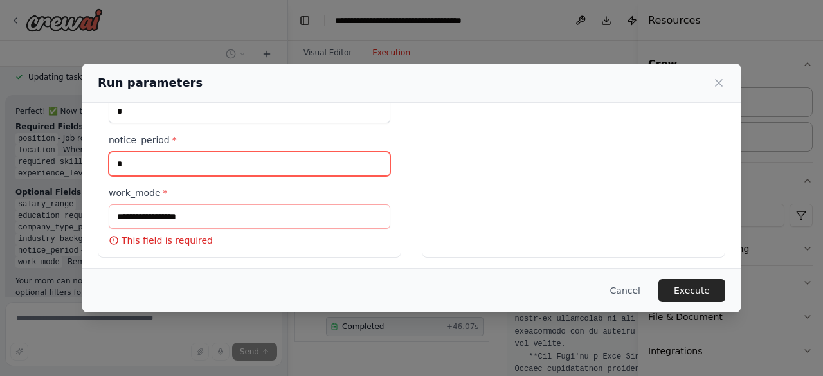
type input "*"
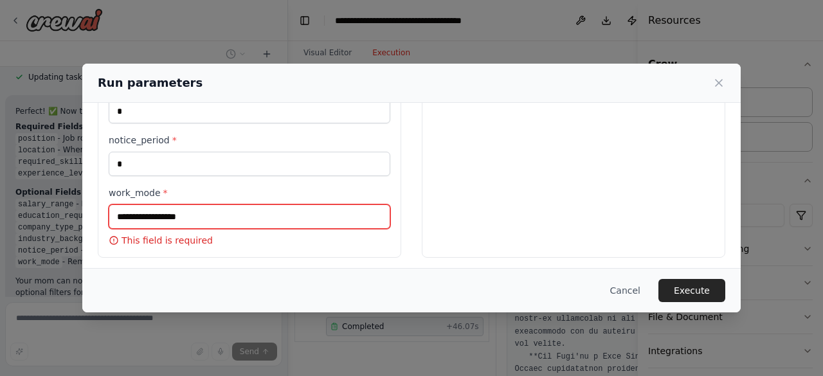
click at [134, 216] on input "work_mode *" at bounding box center [249, 216] width 281 height 24
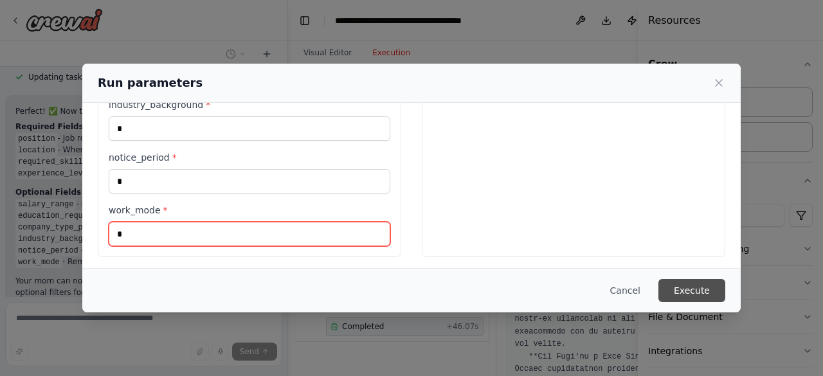
type input "*"
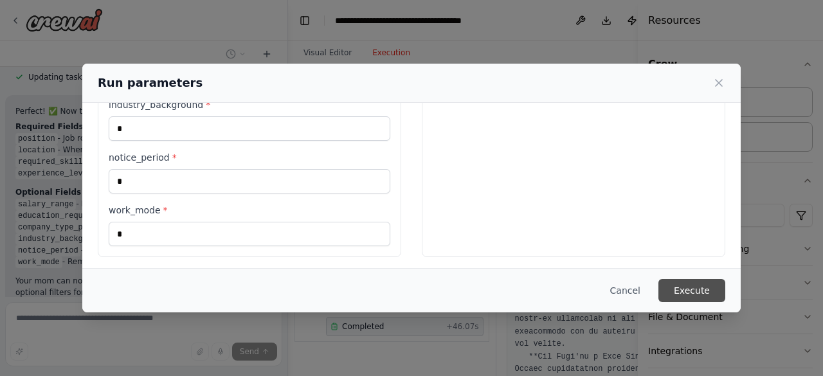
click at [714, 294] on button "Execute" at bounding box center [691, 290] width 67 height 23
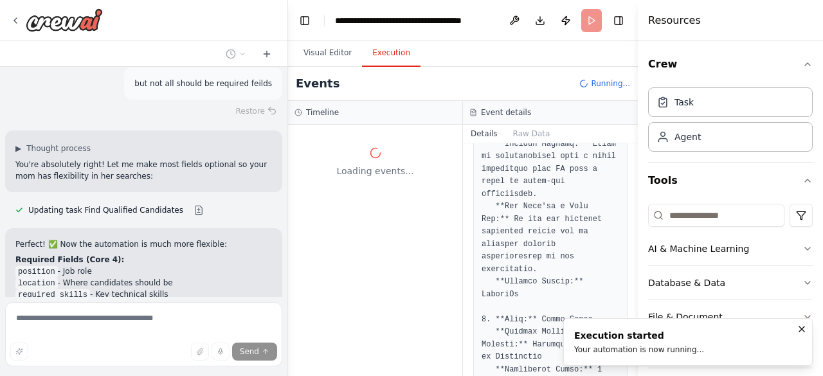
scroll to position [2673, 0]
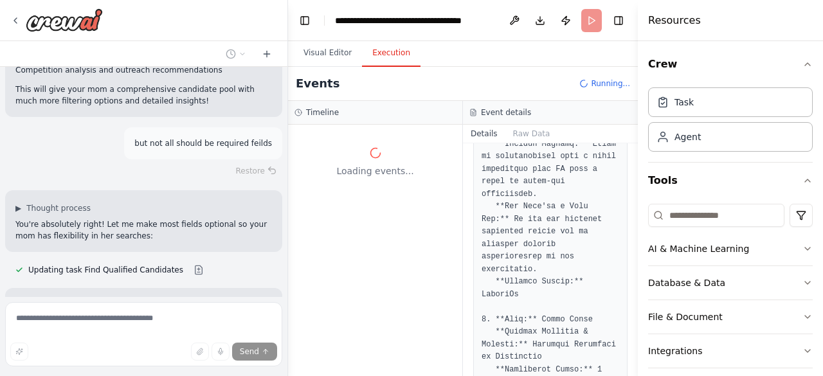
click at [111, 197] on div "ok my mom works as a recruiter and uses naukri to search for employees soa agen…" at bounding box center [143, 182] width 287 height 230
click at [121, 265] on span "Updating task Find Qualified Candidates" at bounding box center [105, 270] width 155 height 10
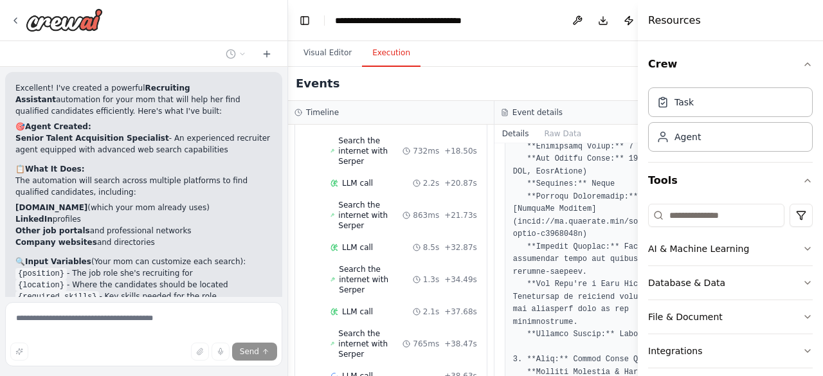
scroll to position [745, 0]
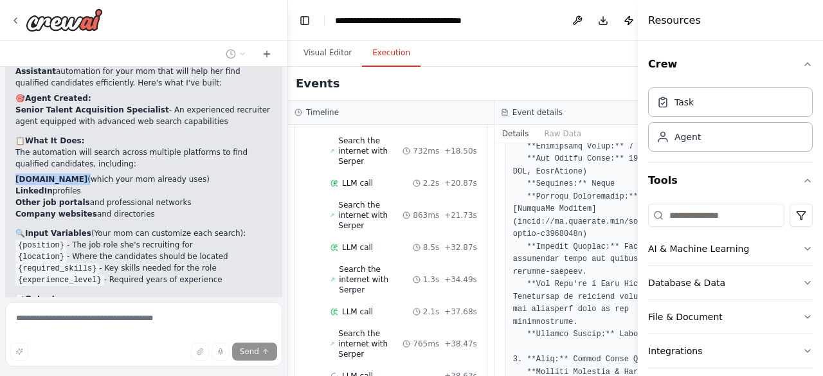
drag, startPoint x: 16, startPoint y: 154, endPoint x: 59, endPoint y: 155, distance: 43.1
click at [59, 174] on li "Naukri.com (which your mom already uses)" at bounding box center [143, 180] width 256 height 12
copy li "[DOMAIN_NAME]"
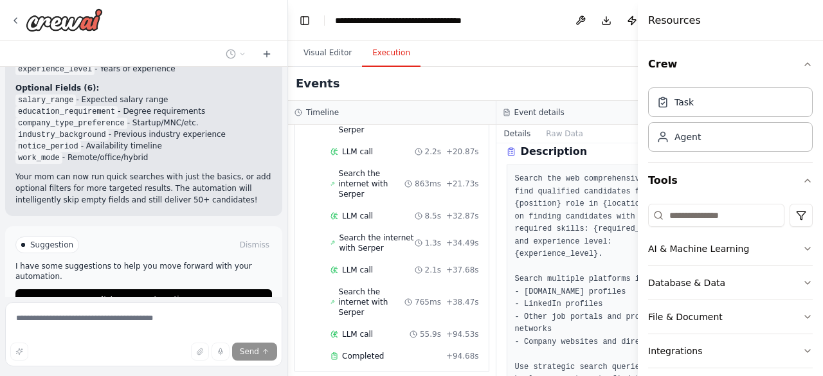
scroll to position [0, 0]
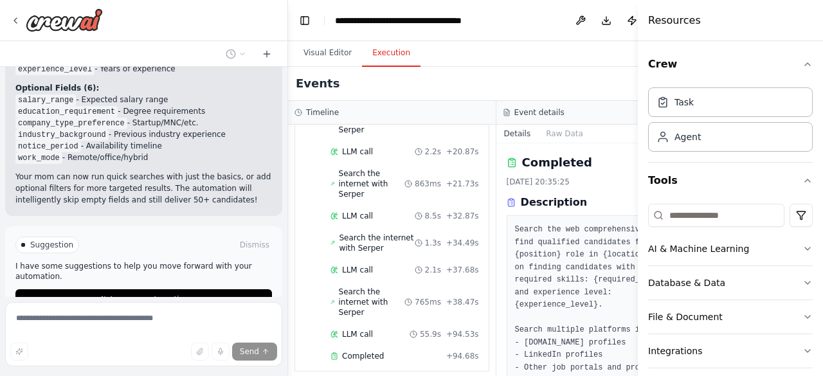
click at [295, 265] on div "▼ Find Qualified Candidates 94.68s + 7.22s Started + 0.00s LLM call 3.2s + 3.34…" at bounding box center [391, 81] width 193 height 580
click at [337, 305] on div "Search the internet with Serper" at bounding box center [367, 302] width 74 height 31
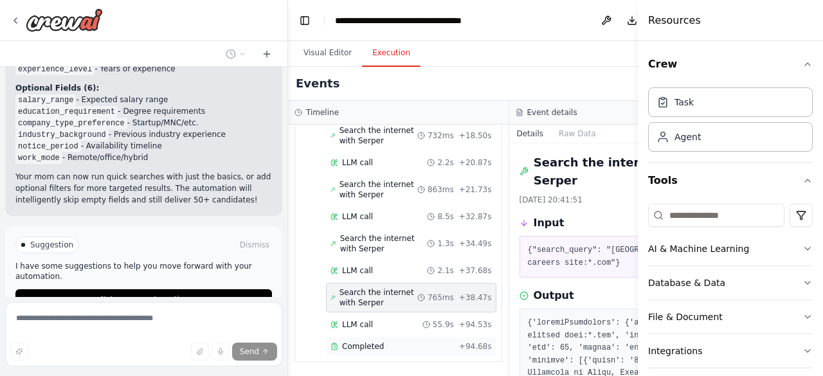
click at [353, 352] on span "Completed" at bounding box center [363, 346] width 42 height 10
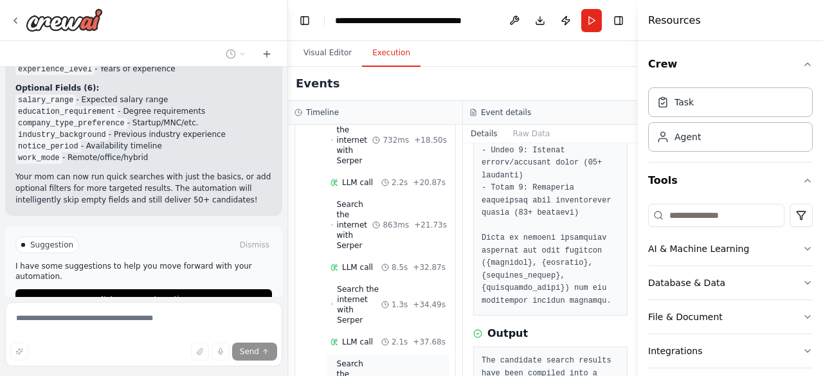
scroll to position [1013, 0]
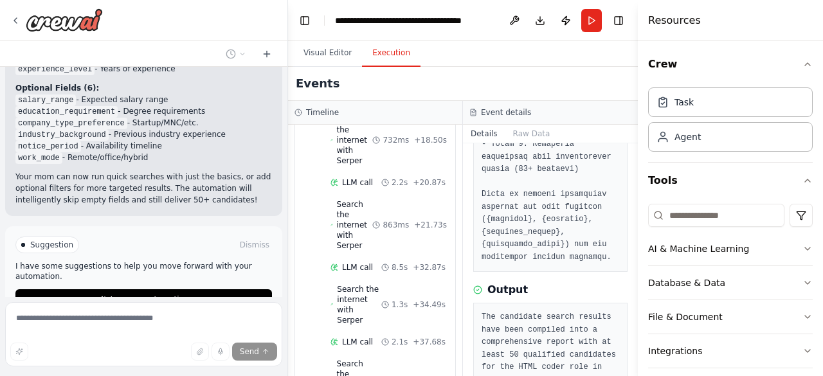
click at [526, 314] on pre "The candidate search results have been compiled into a comprehensive report wit…" at bounding box center [550, 361] width 138 height 100
click at [729, 291] on button "Database & Data" at bounding box center [730, 282] width 165 height 33
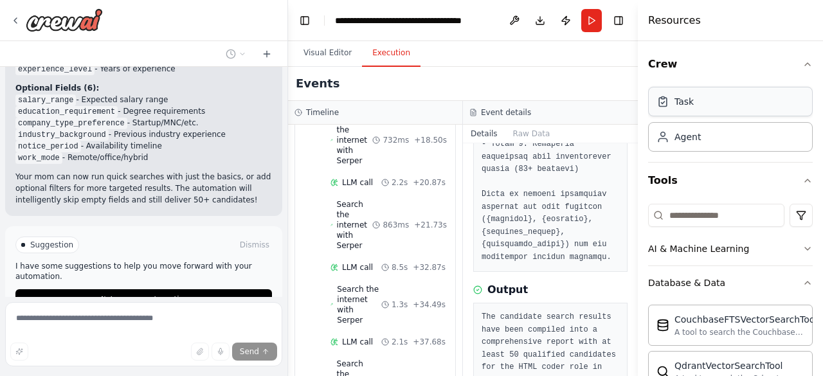
click at [684, 104] on div "Task" at bounding box center [683, 101] width 19 height 13
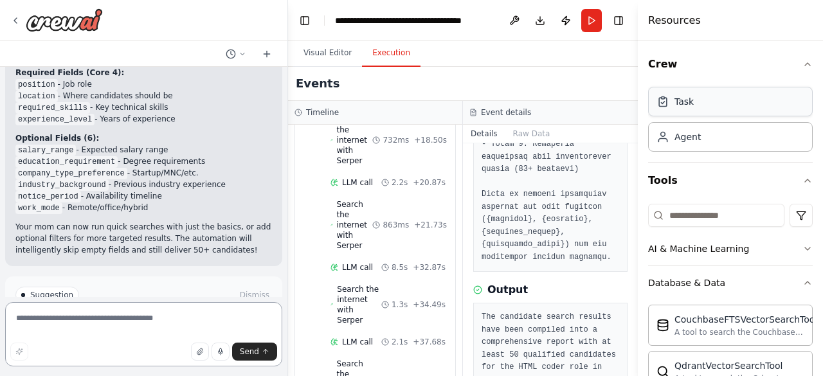
click at [684, 104] on div "Task" at bounding box center [683, 101] width 19 height 13
click at [684, 107] on div "Task" at bounding box center [730, 102] width 165 height 30
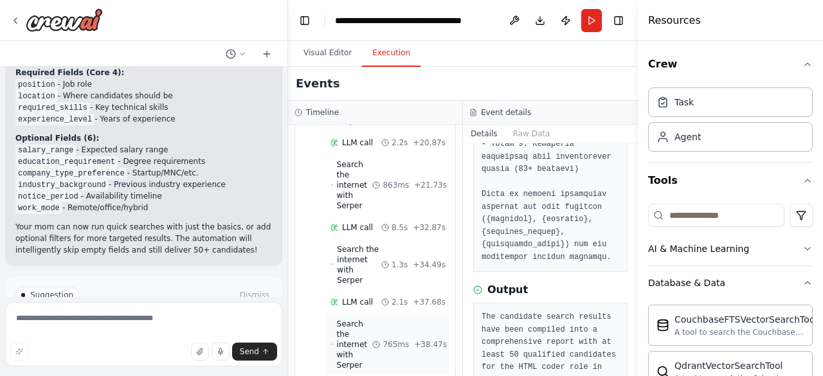
scroll to position [526, 0]
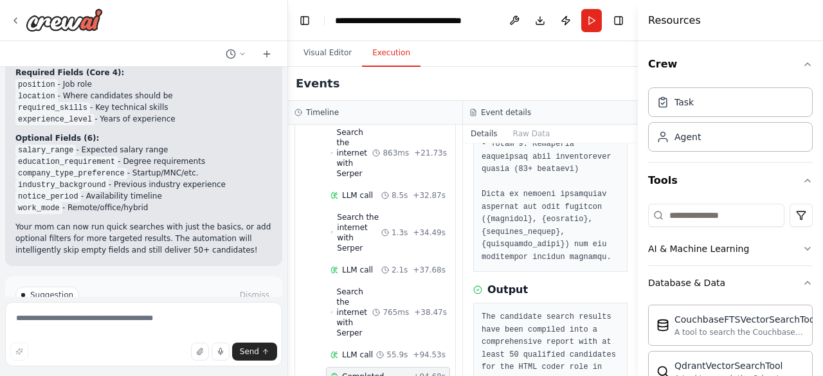
click at [388, 371] on div "Completed" at bounding box center [368, 376] width 77 height 10
click at [405, 301] on div "Search the internet with Serper 765ms + 38.47s" at bounding box center [387, 312] width 115 height 51
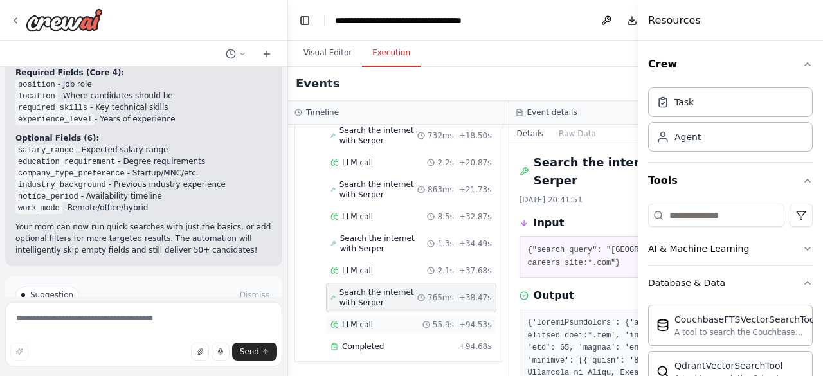
click at [433, 325] on span "55.9s" at bounding box center [443, 324] width 21 height 10
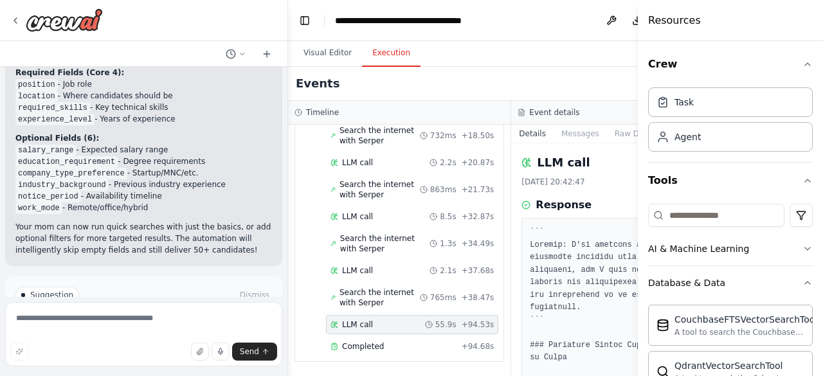
scroll to position [389, 0]
click at [402, 300] on div "Search the internet with Serper 765ms + 38.47s" at bounding box center [411, 297] width 163 height 21
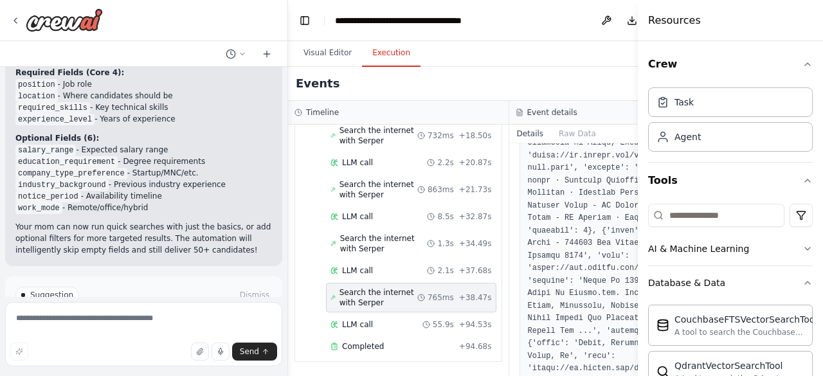
scroll to position [257, 0]
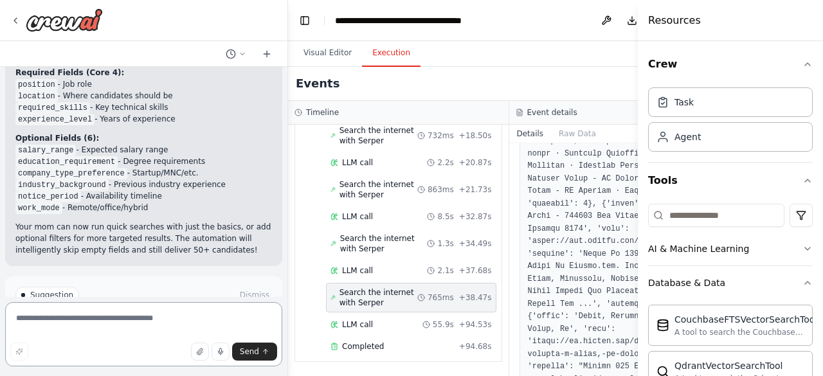
click at [89, 321] on textarea at bounding box center [143, 334] width 277 height 64
paste textarea "**********"
type textarea "**********"
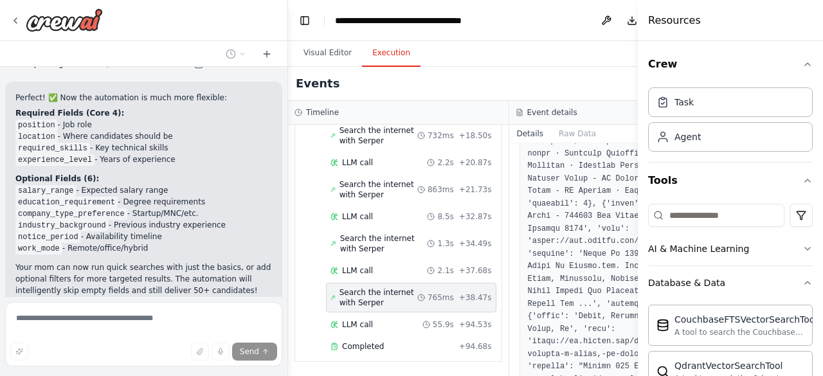
scroll to position [2929, 0]
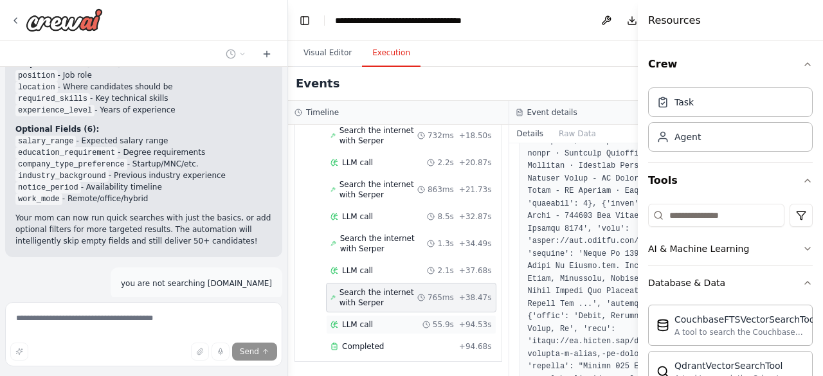
click at [422, 334] on div "LLM call 55.9s + 94.53s" at bounding box center [411, 324] width 170 height 19
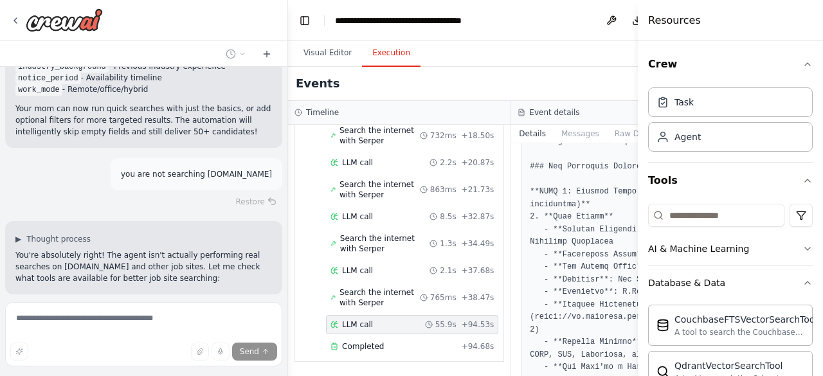
scroll to position [321, 0]
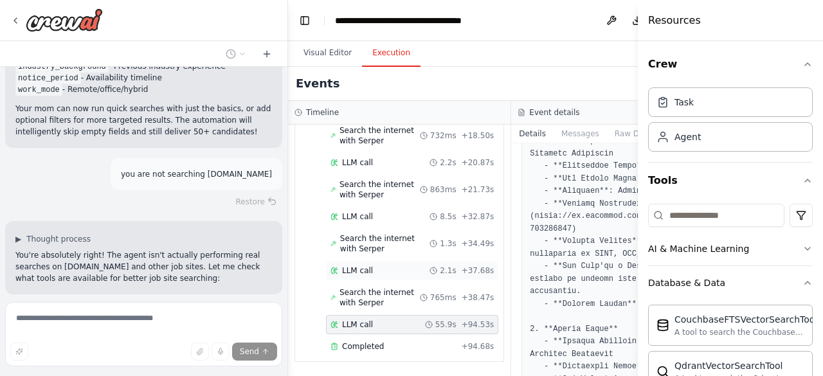
click at [377, 267] on div "LLM call 2.1s + 37.68s" at bounding box center [412, 270] width 172 height 19
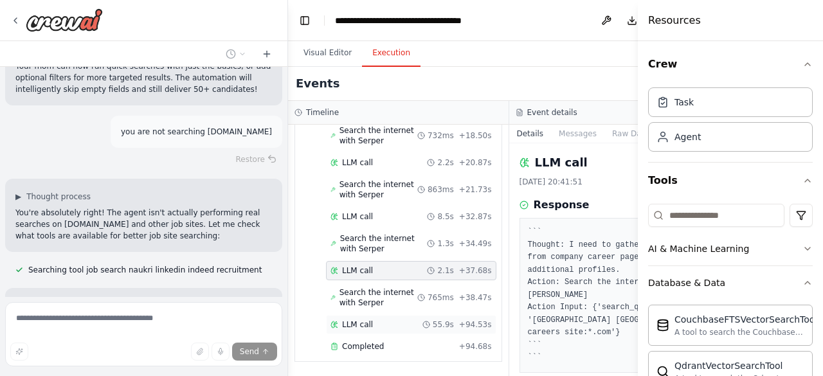
scroll to position [3092, 0]
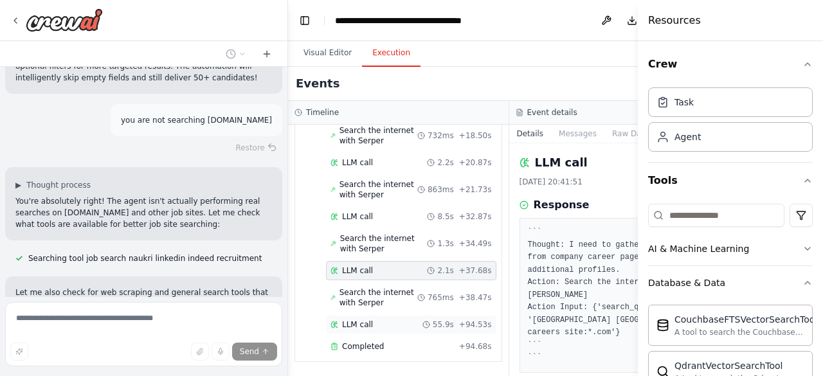
click at [394, 331] on div "LLM call 55.9s + 94.53s" at bounding box center [411, 324] width 170 height 19
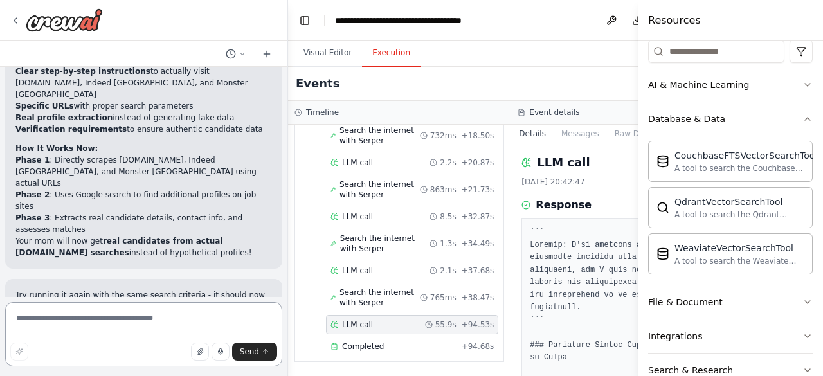
scroll to position [257, 0]
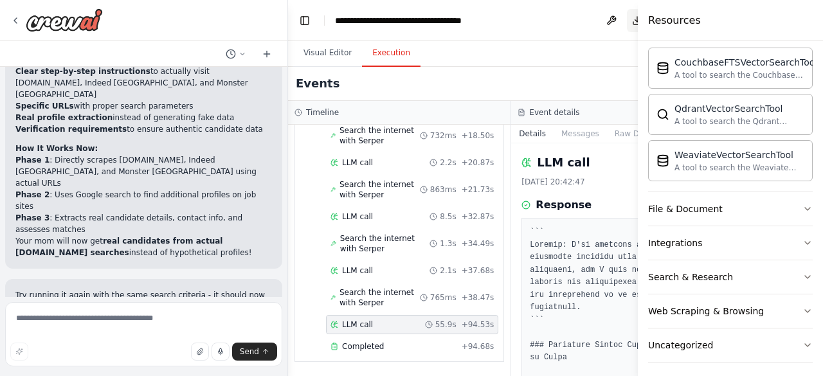
click at [627, 26] on button "Download" at bounding box center [637, 20] width 21 height 23
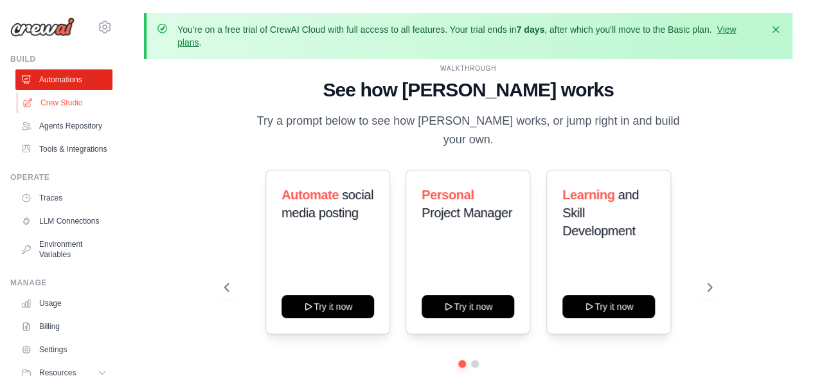
click at [51, 101] on link "Crew Studio" at bounding box center [65, 103] width 97 height 21
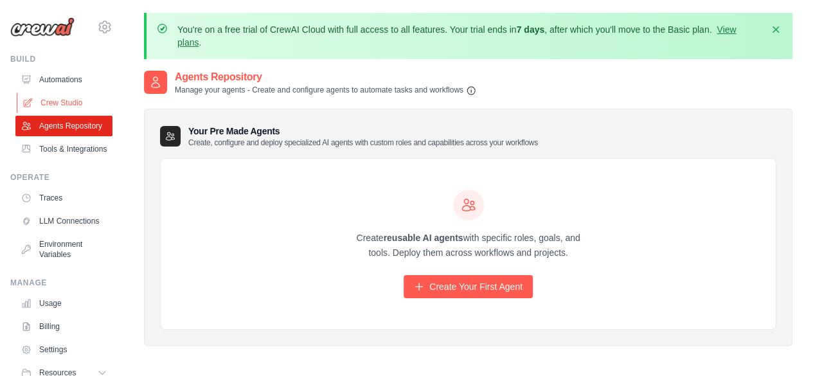
click at [44, 97] on link "Crew Studio" at bounding box center [65, 103] width 97 height 21
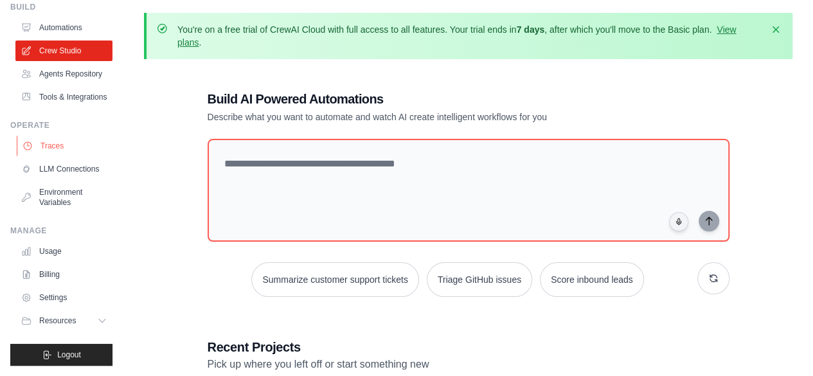
scroll to position [197, 0]
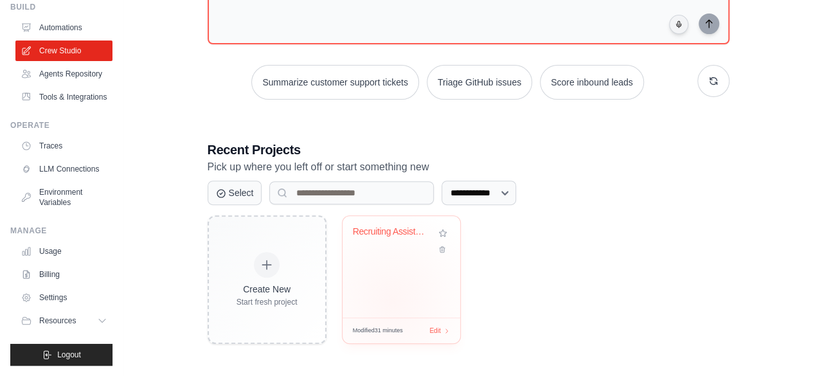
click at [392, 299] on div "Recruiting Assistant - Candidate Se..." at bounding box center [402, 267] width 118 height 102
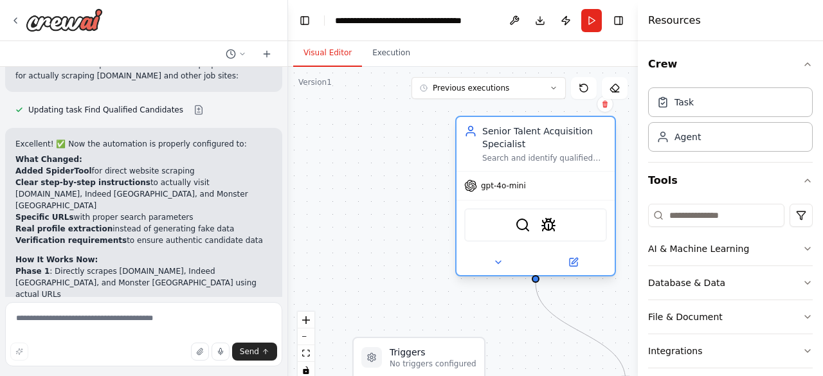
scroll to position [3642, 0]
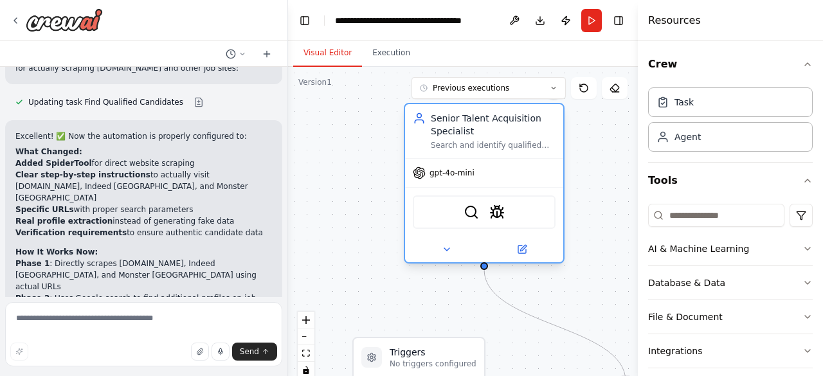
drag, startPoint x: 573, startPoint y: 159, endPoint x: 426, endPoint y: 137, distance: 148.1
click at [426, 137] on div "Senior Talent Acquisition Specialist Search and identify qualified candidates b…" at bounding box center [484, 131] width 143 height 39
click at [475, 138] on div "Senior Talent Acquisition Specialist Search and identify qualified candidates b…" at bounding box center [493, 131] width 125 height 39
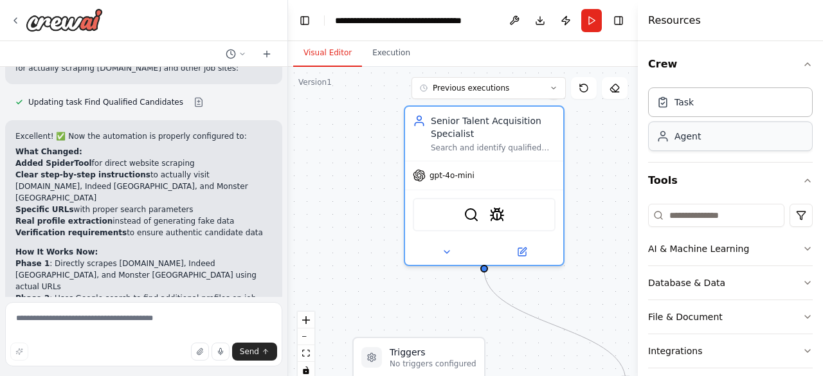
click at [756, 133] on div "Agent" at bounding box center [730, 136] width 165 height 30
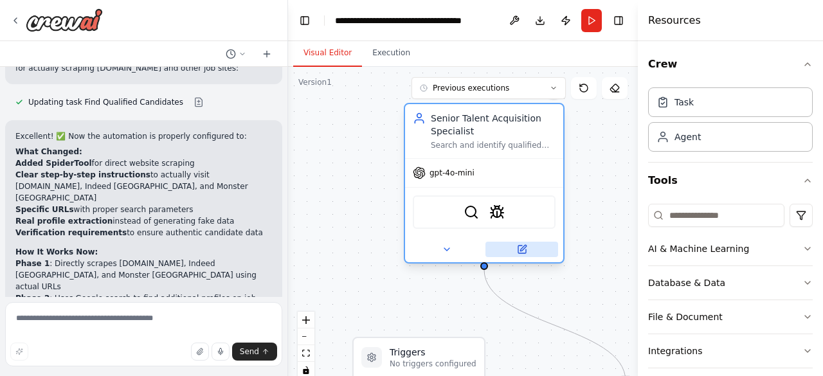
click at [517, 248] on icon at bounding box center [522, 249] width 10 height 10
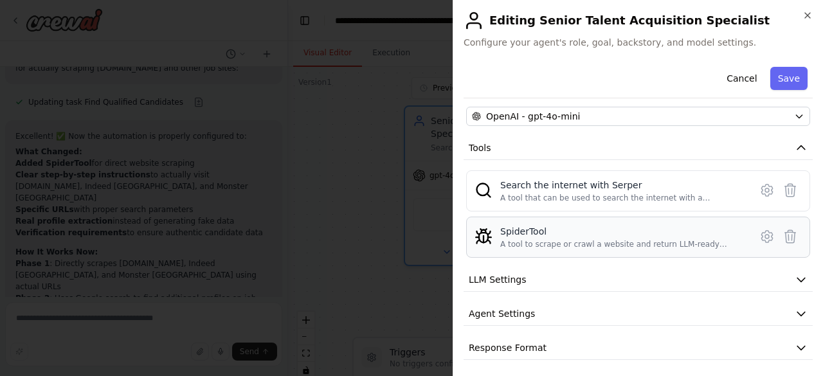
scroll to position [118, 0]
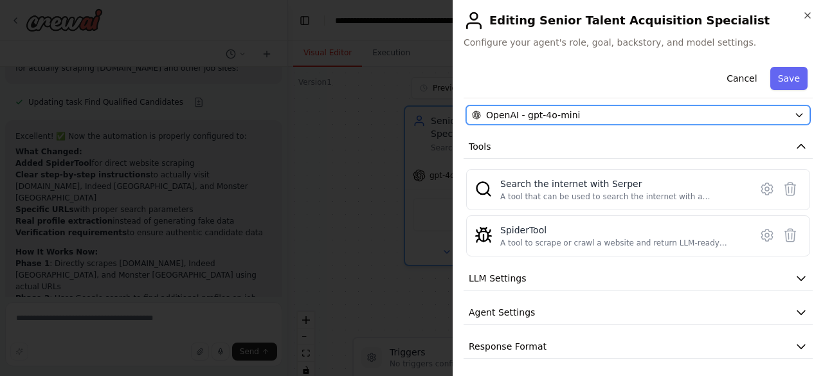
click at [549, 116] on span "OpenAI - gpt-4o-mini" at bounding box center [533, 115] width 94 height 13
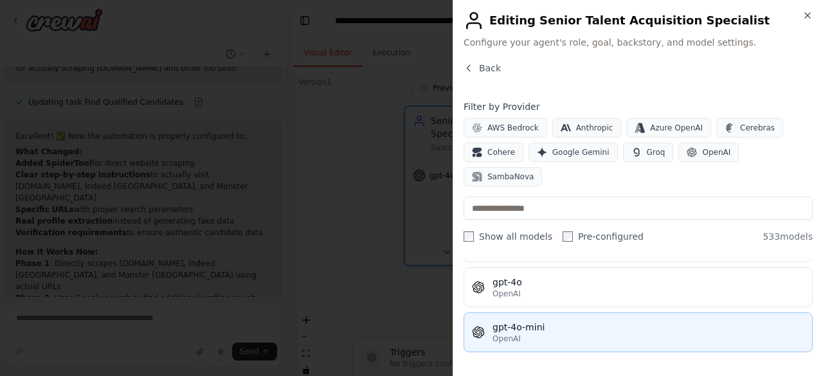
scroll to position [193, 0]
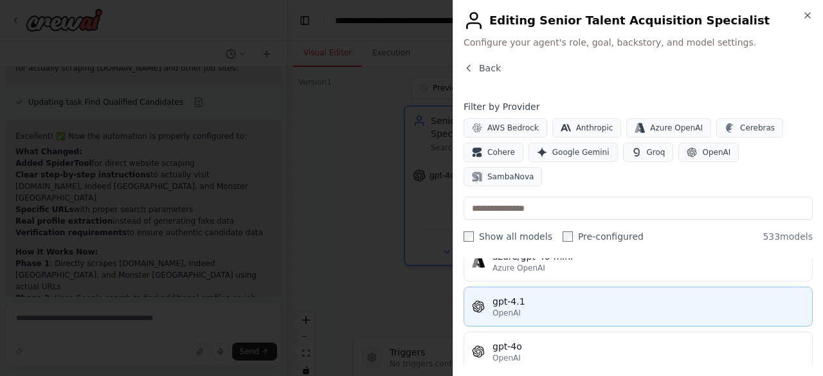
click at [531, 308] on div "OpenAI" at bounding box center [648, 313] width 312 height 10
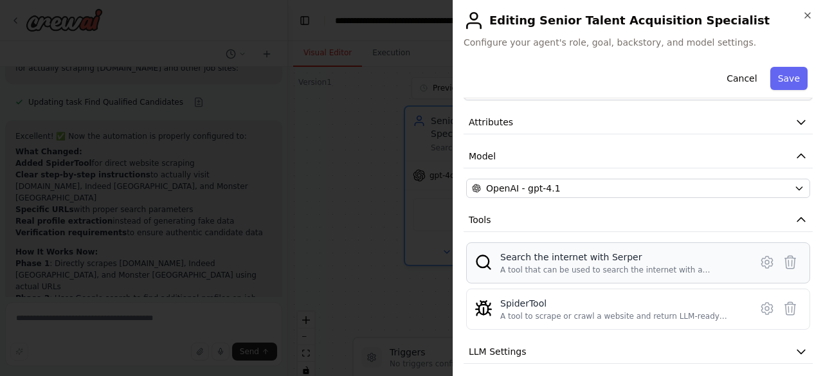
scroll to position [64, 0]
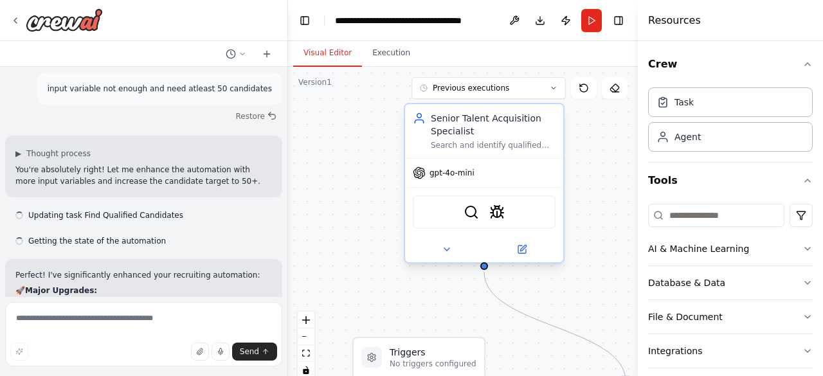
click at [479, 219] on div "SerperDevTool SpiderTool" at bounding box center [484, 211] width 143 height 33
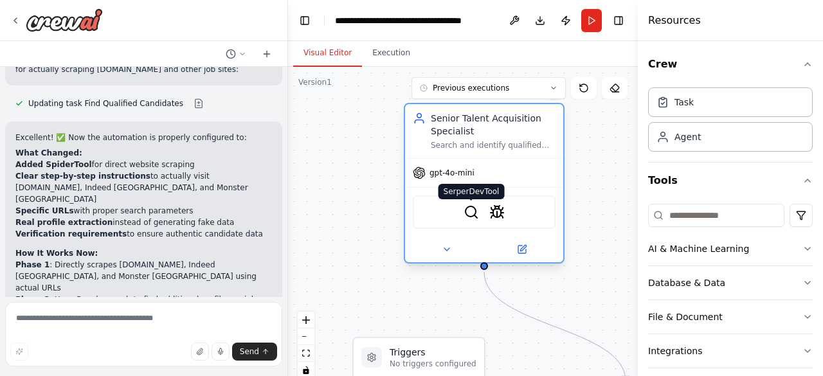
scroll to position [3642, 0]
click at [472, 216] on img at bounding box center [470, 211] width 15 height 15
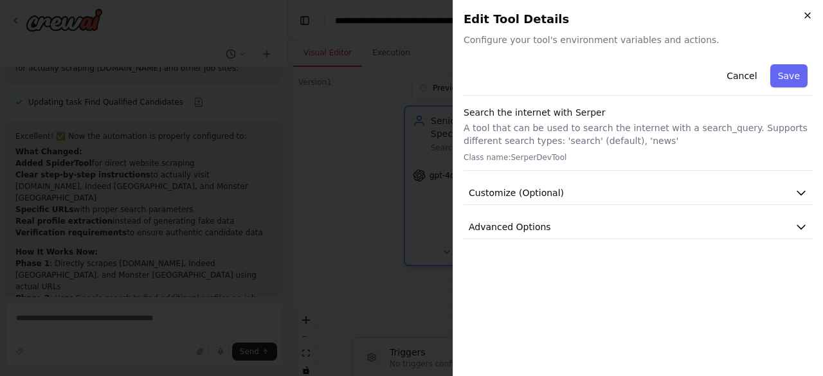
click at [807, 15] on icon "button" at bounding box center [807, 15] width 5 height 5
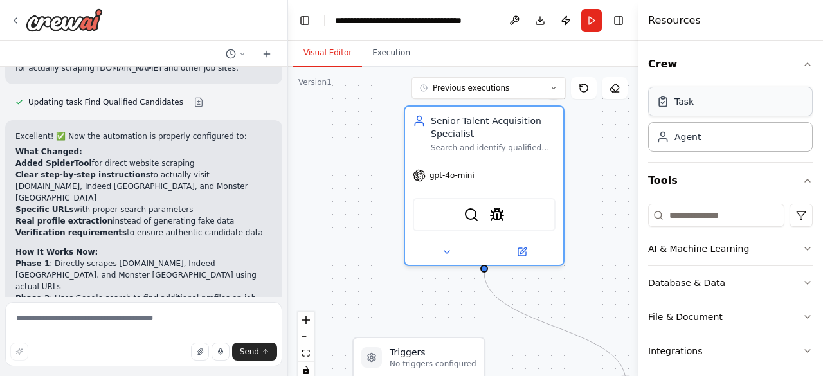
click at [718, 91] on div "Task" at bounding box center [730, 102] width 165 height 30
click at [718, 108] on div "Task" at bounding box center [730, 102] width 165 height 30
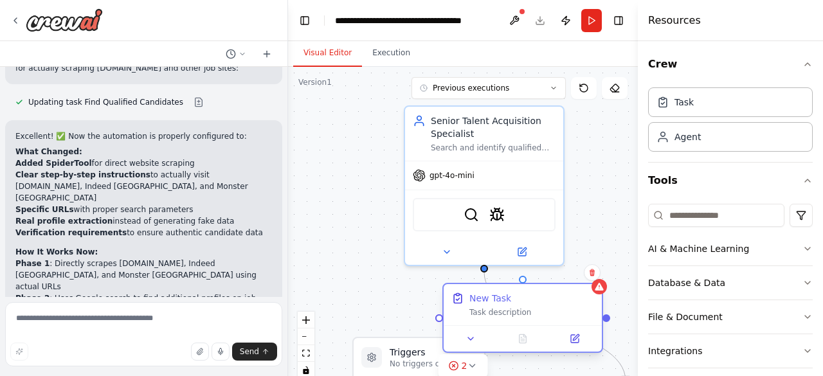
drag, startPoint x: 585, startPoint y: 184, endPoint x: 557, endPoint y: 300, distance: 119.6
click at [557, 300] on div "New Task" at bounding box center [531, 298] width 125 height 13
click at [529, 308] on div "Task description" at bounding box center [531, 312] width 125 height 10
click at [517, 321] on div "New Task Task description" at bounding box center [522, 304] width 158 height 41
click at [580, 341] on button at bounding box center [574, 338] width 44 height 15
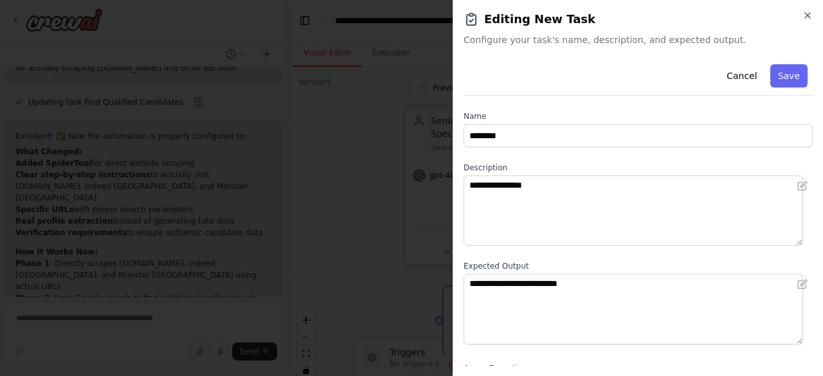
click at [595, 173] on div "**********" at bounding box center [637, 204] width 349 height 83
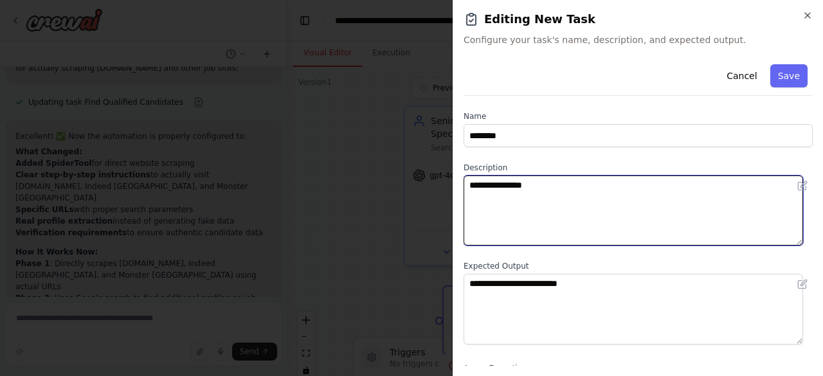
click at [584, 195] on textarea "**********" at bounding box center [632, 210] width 339 height 70
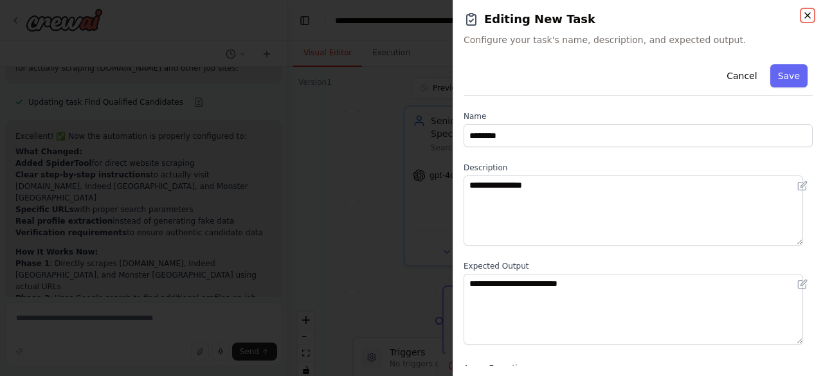
click at [810, 17] on icon "button" at bounding box center [807, 15] width 10 height 10
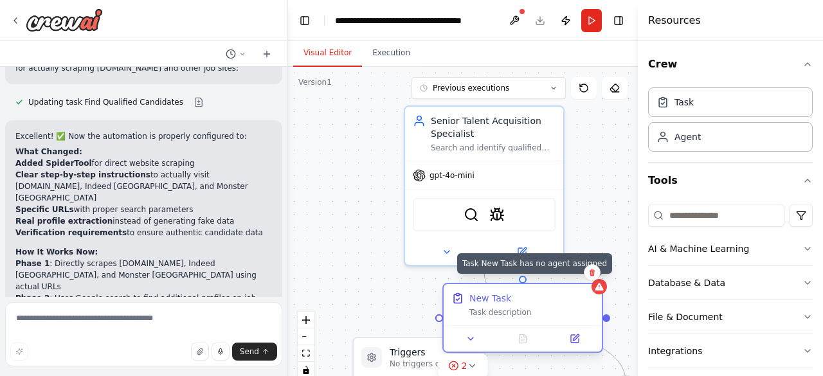
click at [596, 283] on icon at bounding box center [599, 286] width 10 height 10
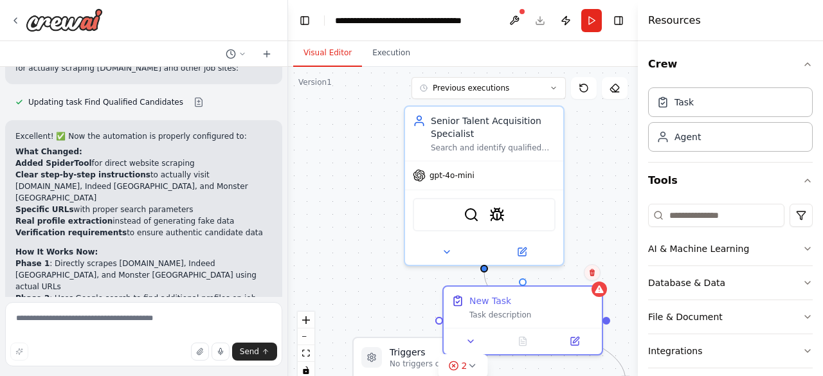
click at [590, 272] on icon at bounding box center [591, 272] width 5 height 7
click at [589, 269] on icon at bounding box center [592, 273] width 8 height 8
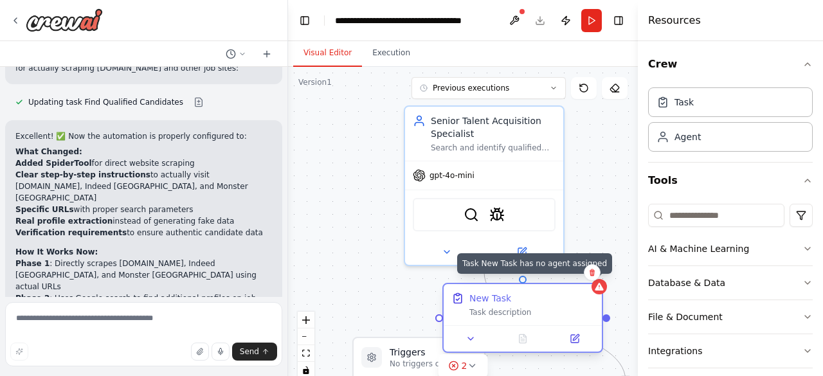
click at [595, 287] on icon at bounding box center [599, 286] width 10 height 10
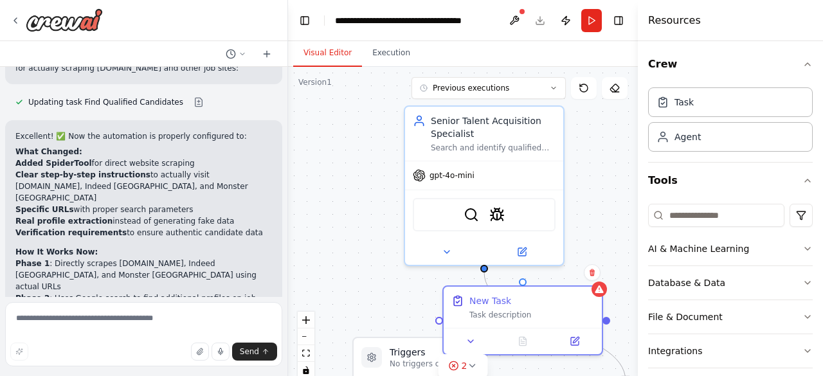
click at [598, 280] on div "Confirm" at bounding box center [592, 272] width 17 height 17
click at [591, 269] on icon at bounding box center [592, 273] width 8 height 8
click at [571, 275] on button "Confirm" at bounding box center [556, 272] width 46 height 15
click at [562, 274] on button "Confirm" at bounding box center [555, 271] width 46 height 15
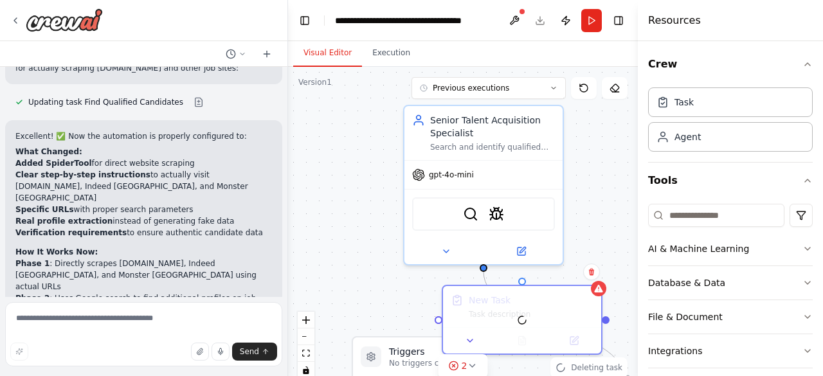
click at [562, 274] on div ".deletable-edge-delete-btn { width: 20px; height: 20px; border: 0px solid #ffff…" at bounding box center [463, 227] width 350 height 321
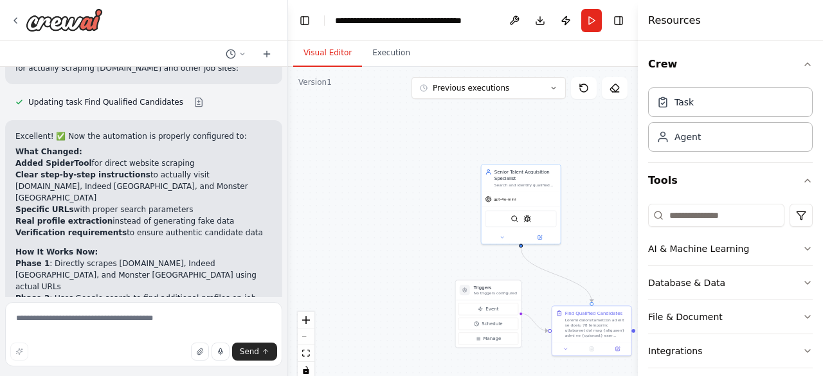
drag, startPoint x: 433, startPoint y: 348, endPoint x: 434, endPoint y: 315, distance: 32.8
click at [434, 315] on div ".deletable-edge-delete-btn { width: 20px; height: 20px; border: 0px solid #ffff…" at bounding box center [463, 227] width 350 height 321
click at [483, 339] on button "Manage" at bounding box center [488, 336] width 60 height 12
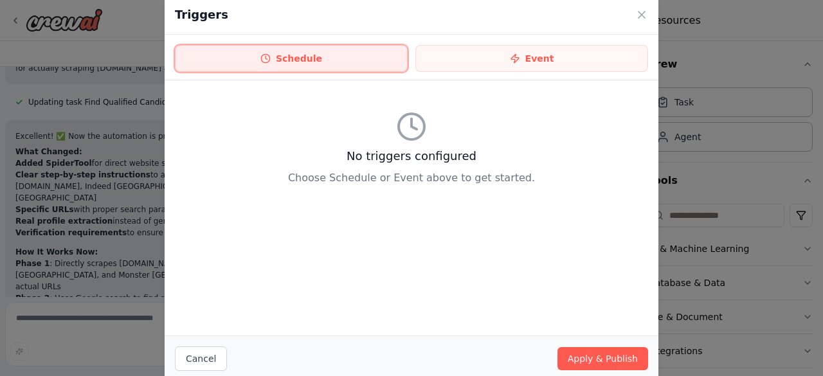
click at [328, 66] on button "Schedule" at bounding box center [291, 58] width 233 height 27
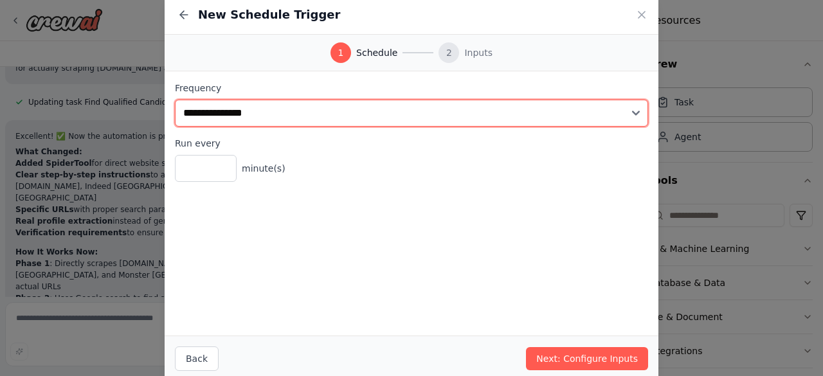
click at [303, 107] on select "**********" at bounding box center [411, 113] width 473 height 27
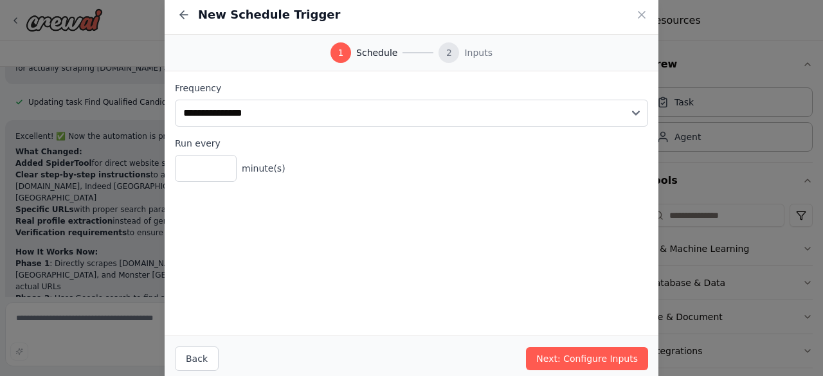
click at [350, 246] on div "**********" at bounding box center [412, 203] width 494 height 264
click at [636, 20] on icon at bounding box center [641, 14] width 13 height 13
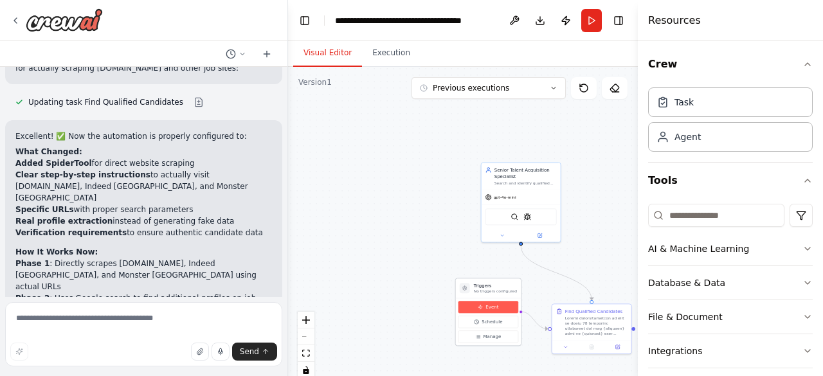
click at [487, 304] on span "Event" at bounding box center [491, 307] width 13 height 6
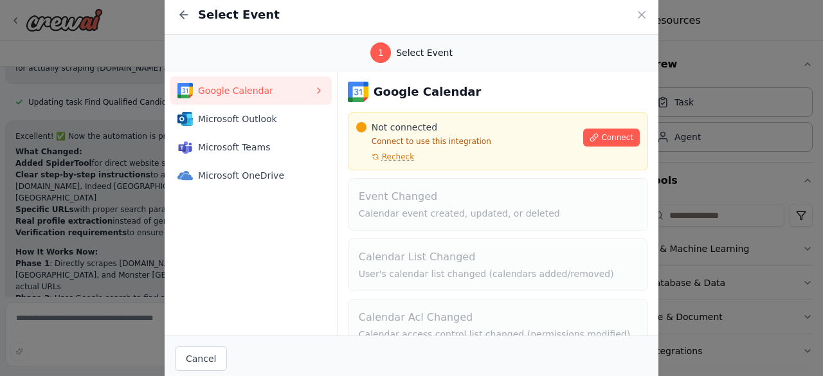
click at [639, 6] on div "Select Event" at bounding box center [412, 15] width 494 height 39
click at [638, 16] on icon at bounding box center [641, 14] width 13 height 13
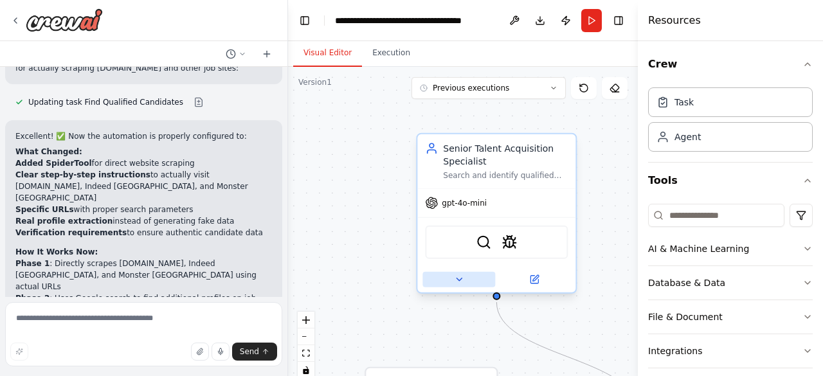
click at [456, 283] on icon at bounding box center [459, 279] width 10 height 10
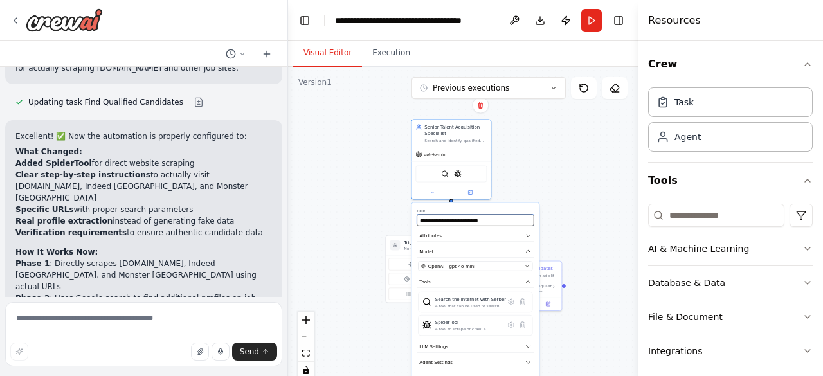
drag, startPoint x: 523, startPoint y: 300, endPoint x: 498, endPoint y: 152, distance: 150.6
click at [498, 157] on div ".deletable-edge-delete-btn { width: 20px; height: 20px; border: 0px solid #ffff…" at bounding box center [463, 227] width 350 height 321
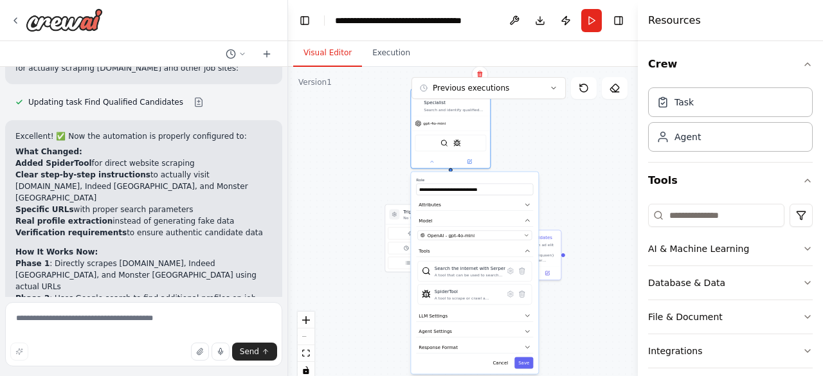
drag, startPoint x: 572, startPoint y: 313, endPoint x: 571, endPoint y: 294, distance: 18.6
click at [571, 294] on div ".deletable-edge-delete-btn { width: 20px; height: 20px; border: 0px solid #ffff…" at bounding box center [463, 227] width 350 height 321
click at [301, 324] on button "zoom in" at bounding box center [306, 320] width 17 height 17
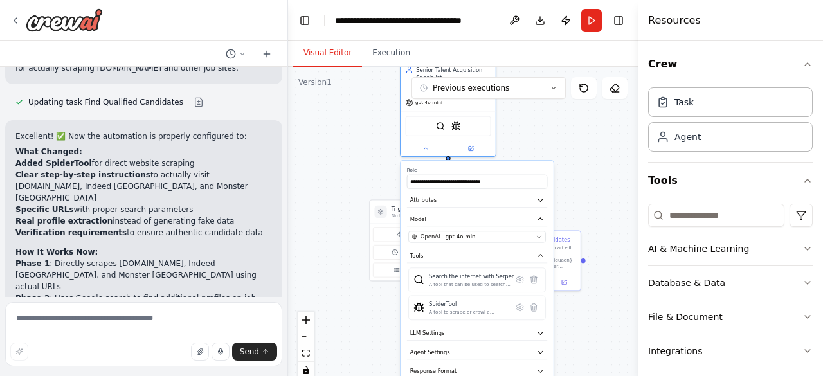
click at [587, 32] on header "**********" at bounding box center [463, 20] width 350 height 41
click at [599, 13] on button "Run" at bounding box center [591, 20] width 21 height 23
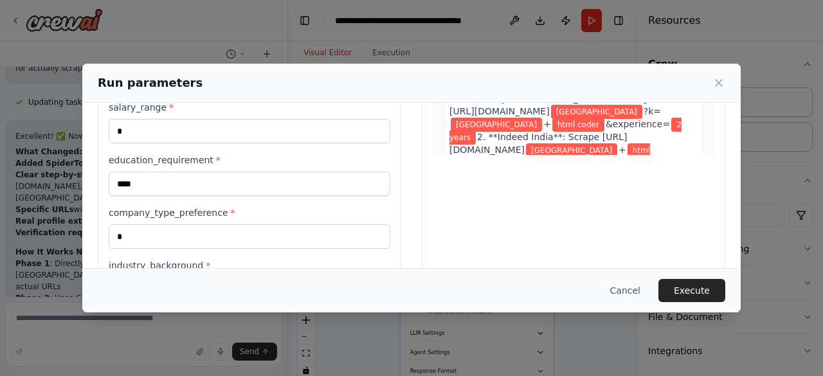
scroll to position [193, 0]
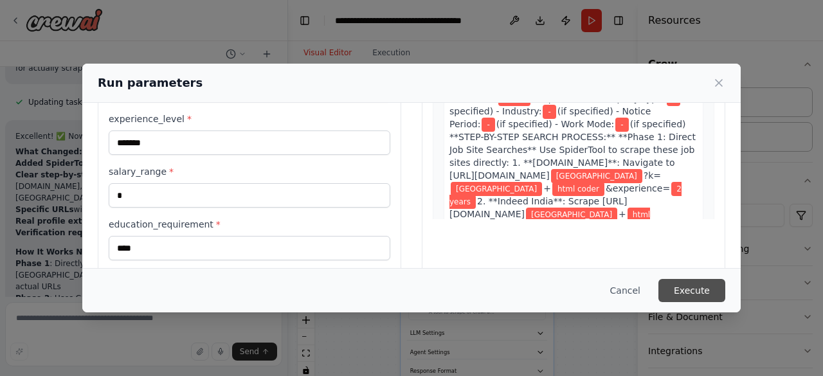
click at [702, 298] on button "Execute" at bounding box center [691, 290] width 67 height 23
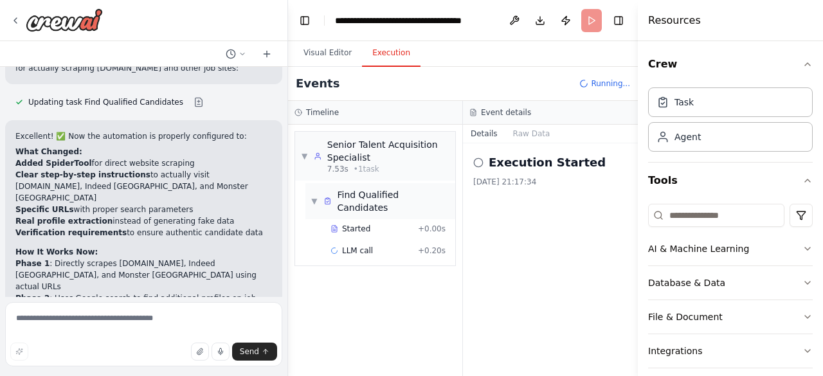
click at [353, 199] on span "Find Qualified Candidates" at bounding box center [393, 201] width 113 height 26
click at [355, 222] on div "Started + 0.00s" at bounding box center [388, 228] width 124 height 19
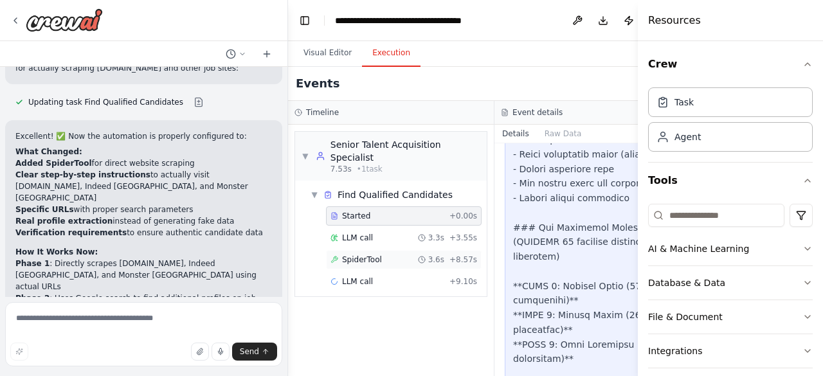
scroll to position [2443, 0]
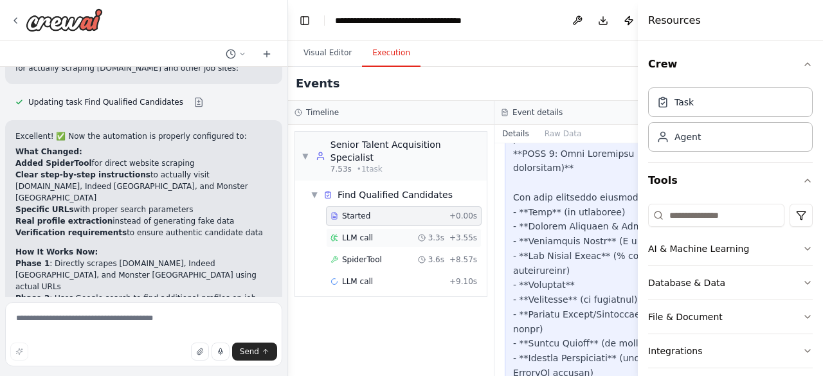
click at [388, 238] on div "LLM call 3.3s + 3.55s" at bounding box center [403, 238] width 147 height 10
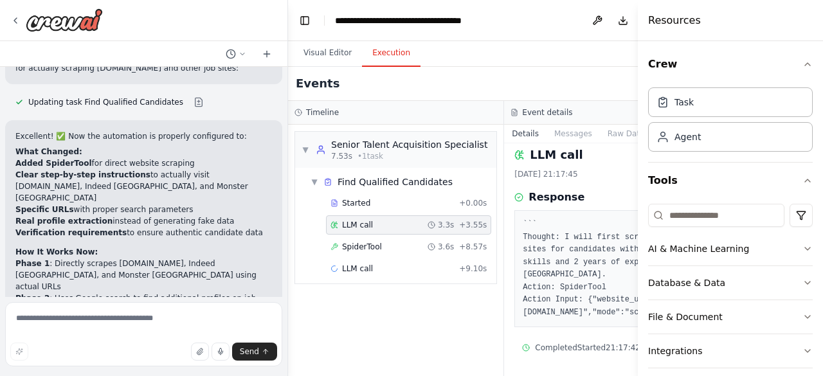
scroll to position [54, 0]
click at [404, 242] on div "SpiderTool 3.6s + 8.57s" at bounding box center [408, 247] width 156 height 10
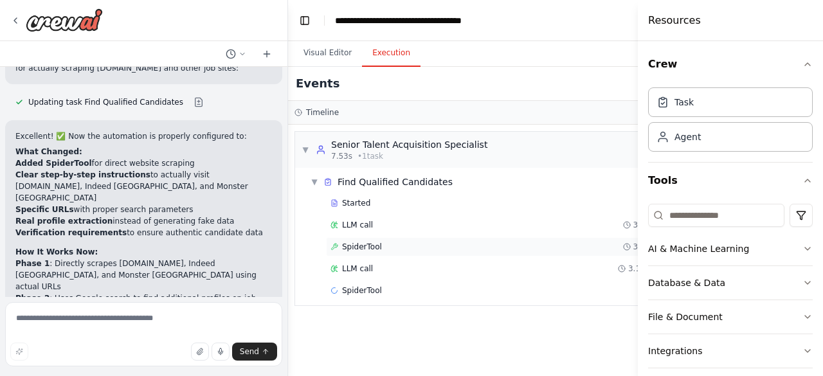
click at [414, 250] on div "SpiderTool 3.6s + 8.57s" at bounding box center [506, 246] width 361 height 19
click at [460, 255] on div "Started + 0.00s LLM call 3.3s + 3.55s SpiderTool 3.6s + 8.57s LLM call 3.1s + 1…" at bounding box center [498, 247] width 386 height 109
click at [538, 248] on div "SpiderTool 3.6s + 8.57s" at bounding box center [506, 247] width 352 height 10
click at [530, 263] on div "LLM call 3.1s + 12.22s" at bounding box center [506, 268] width 352 height 10
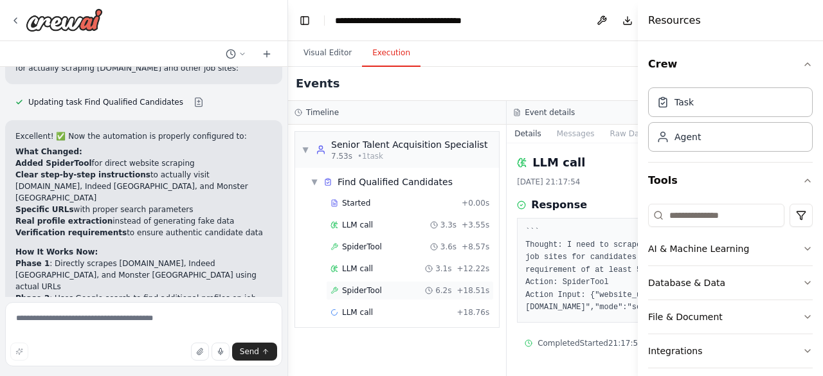
click at [409, 296] on div "SpiderTool 6.2s + 18.51s" at bounding box center [409, 290] width 159 height 10
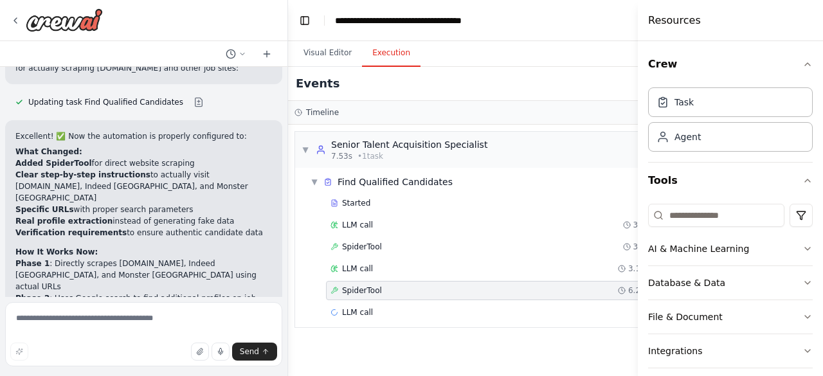
click at [551, 299] on div "Started + 0.00s LLM call 3.3s + 3.55s SpiderTool 3.6s + 8.57s LLM call 3.1s + 1…" at bounding box center [498, 258] width 386 height 131
click at [541, 313] on div "LLM call + 18.76s" at bounding box center [506, 312] width 352 height 10
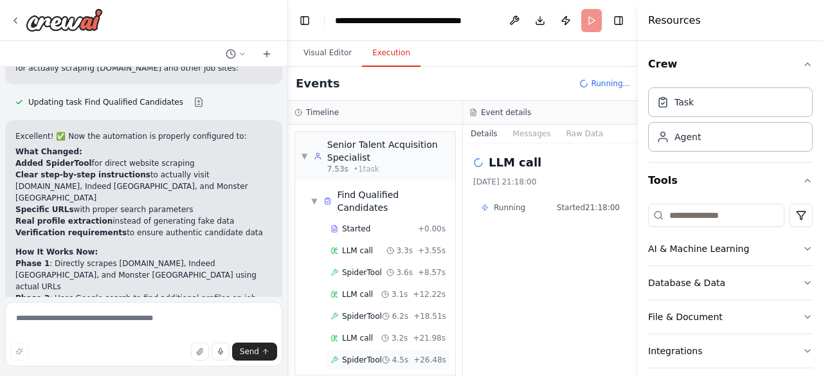
click at [407, 333] on span "3.2s" at bounding box center [399, 338] width 16 height 10
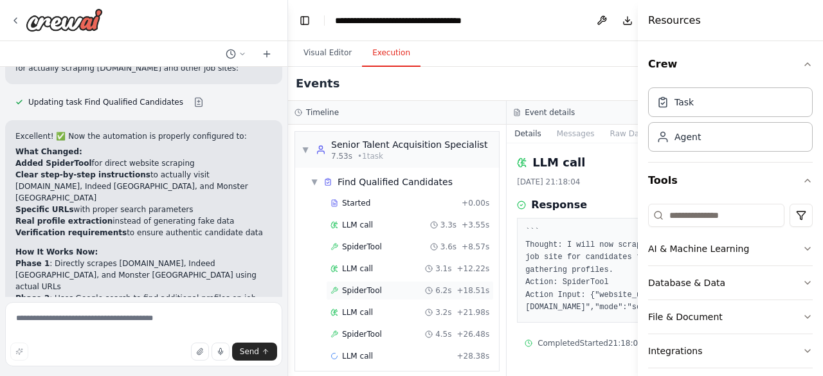
click at [438, 295] on div "SpiderTool 6.2s + 18.51s" at bounding box center [410, 290] width 168 height 19
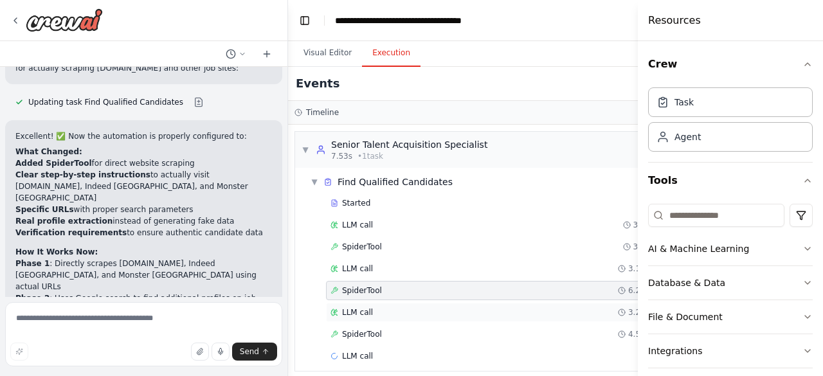
click at [414, 310] on div "LLM call 3.2s + 21.98s" at bounding box center [506, 312] width 352 height 10
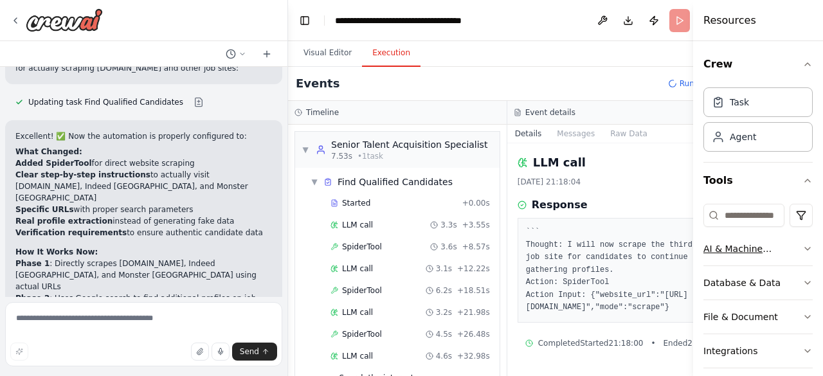
drag, startPoint x: 638, startPoint y: 214, endPoint x: 787, endPoint y: 238, distance: 150.4
click at [787, 238] on div "Resources Crew Task Agent Tools AI & Machine Learning Database & Data File & Do…" at bounding box center [758, 188] width 130 height 376
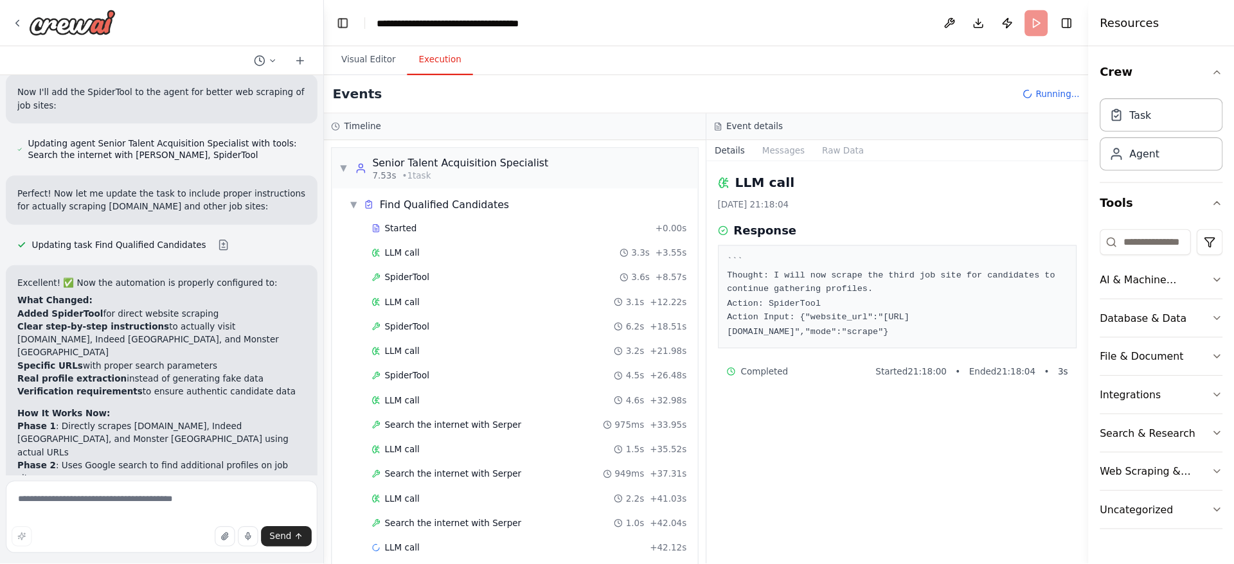
scroll to position [3455, 0]
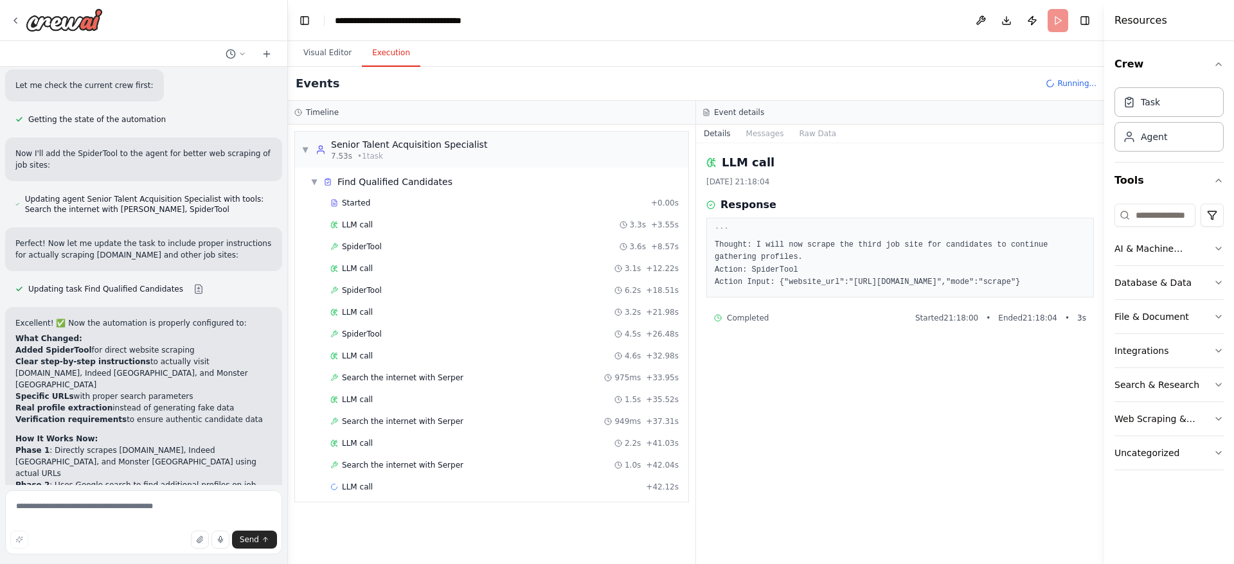
drag, startPoint x: 812, startPoint y: 4, endPoint x: 870, endPoint y: 385, distance: 384.8
click at [822, 375] on div "LLM call 06/10/2025, 21:18:04 Response ``` Thought: I will now scrape the third…" at bounding box center [900, 353] width 408 height 421
click at [539, 375] on div "LLM call + 42.12s" at bounding box center [504, 487] width 348 height 10
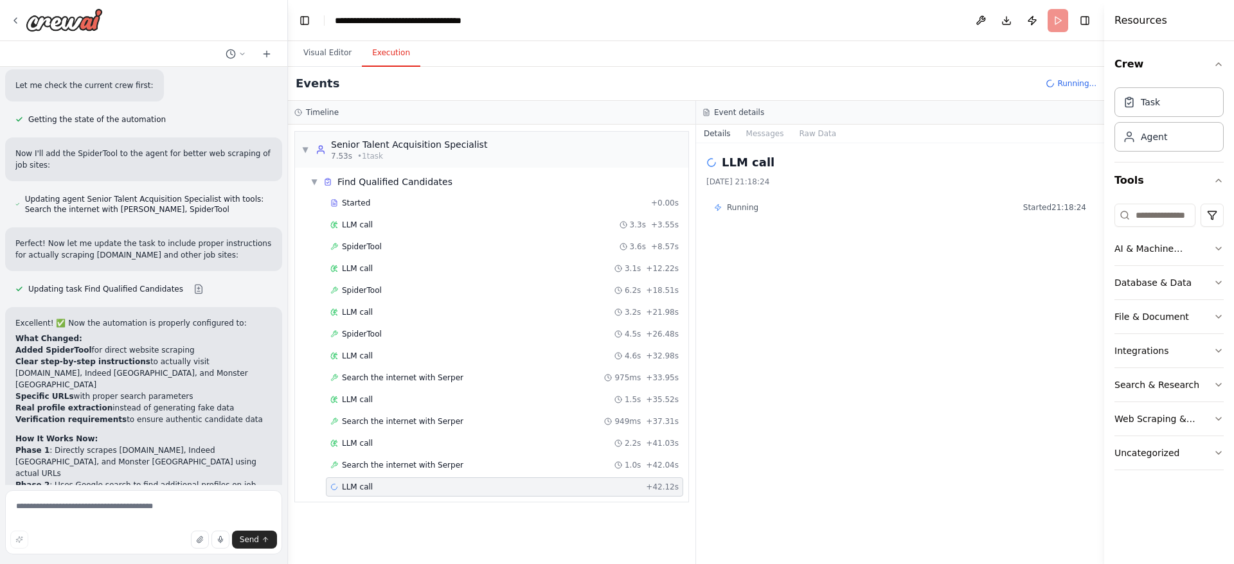
click at [539, 375] on div "LLM call + 42.12s" at bounding box center [504, 487] width 348 height 10
click at [524, 375] on div "LLM call + 42.12s" at bounding box center [504, 487] width 348 height 10
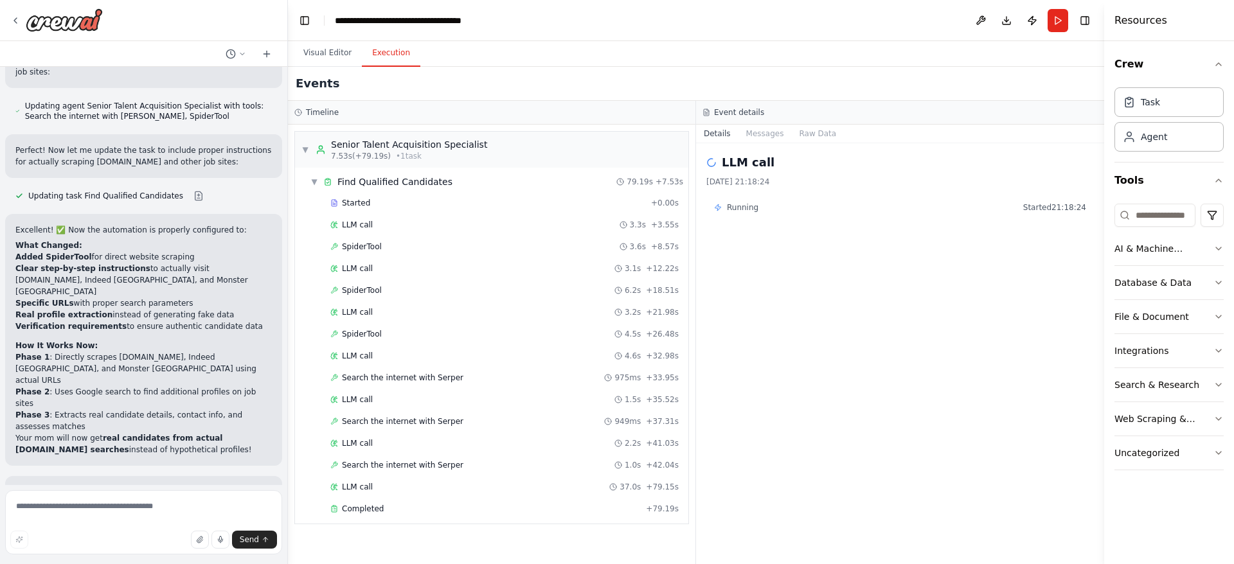
scroll to position [3559, 0]
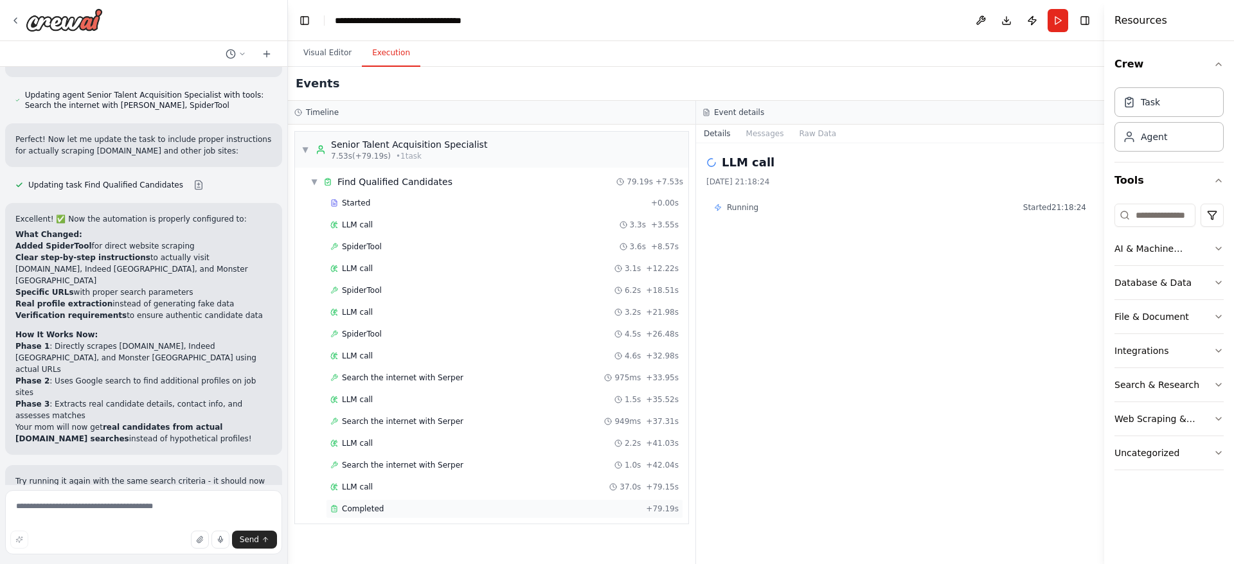
click at [584, 375] on div "Completed" at bounding box center [485, 509] width 310 height 10
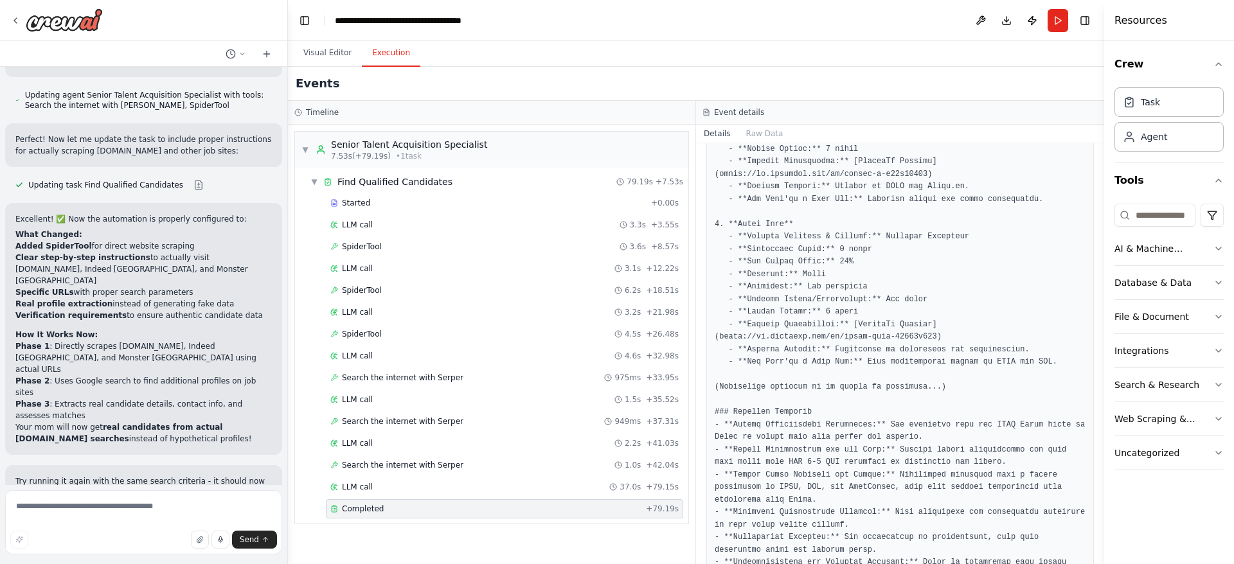
scroll to position [1954, 0]
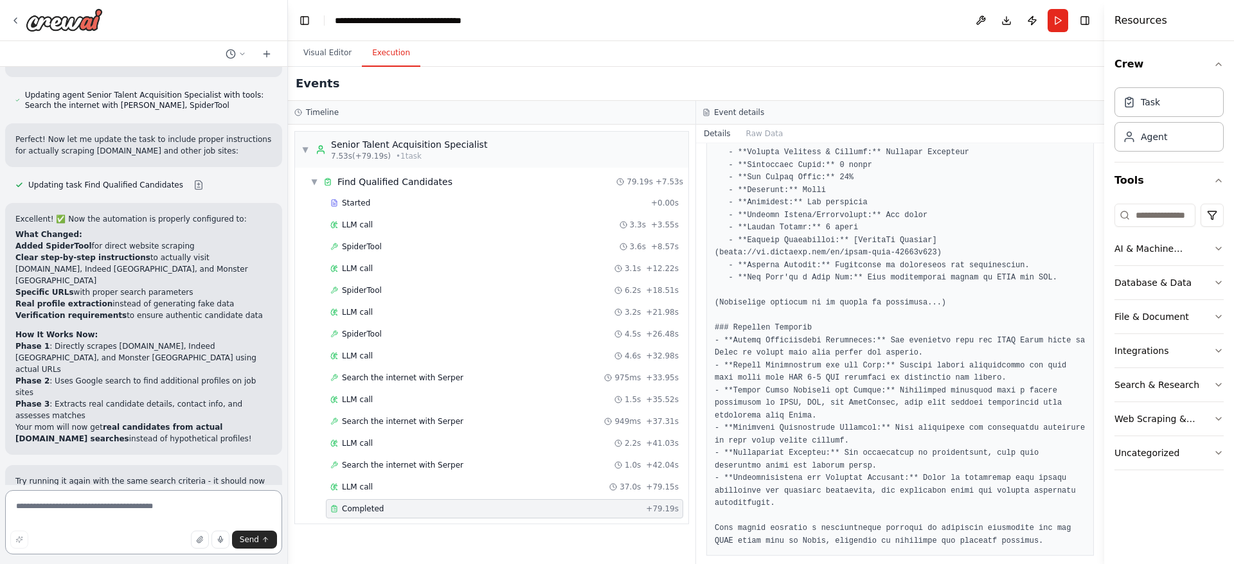
click at [207, 375] on textarea at bounding box center [143, 522] width 277 height 64
type textarea "**********"
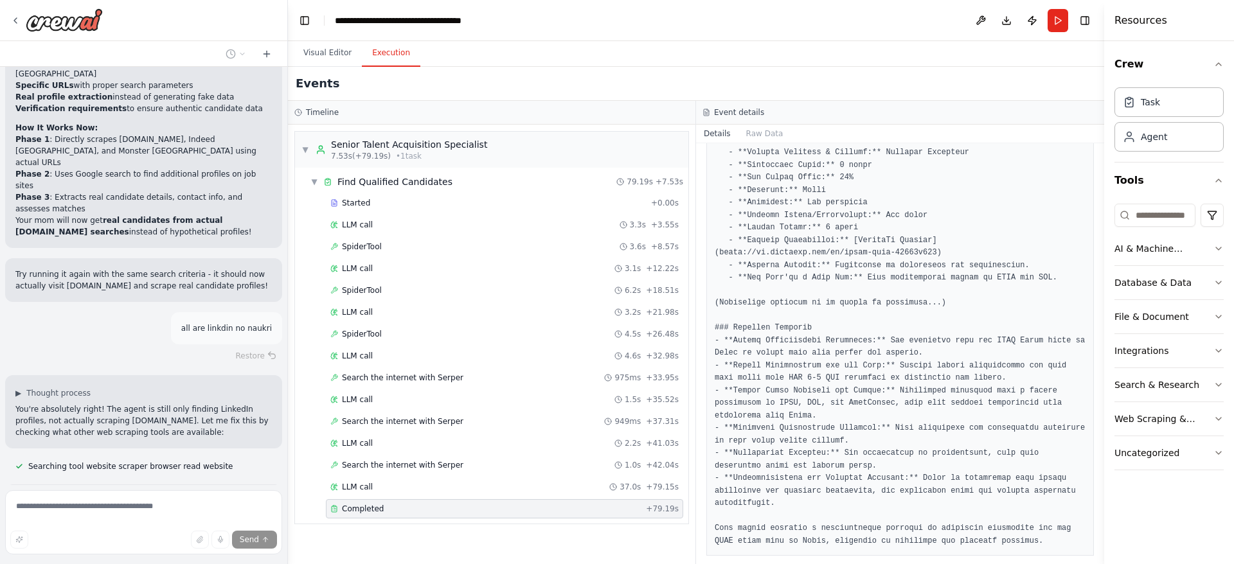
scroll to position [3778, 0]
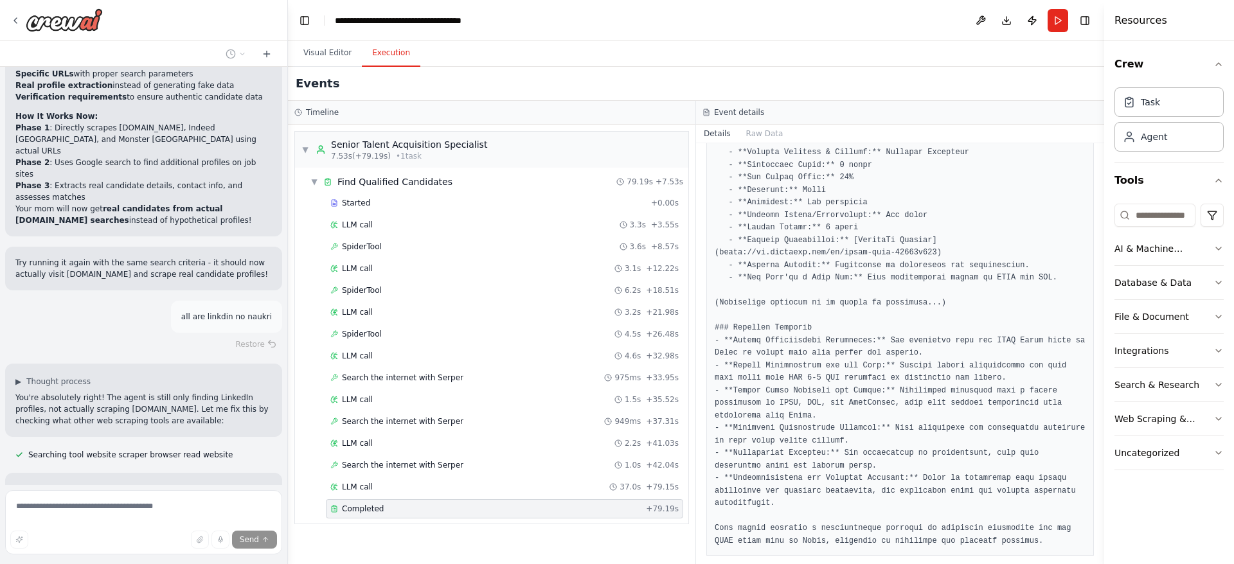
click at [51, 375] on span "Updating agent Senior Talent Acquisition Specialist with tools: Search the inte…" at bounding box center [148, 545] width 248 height 31
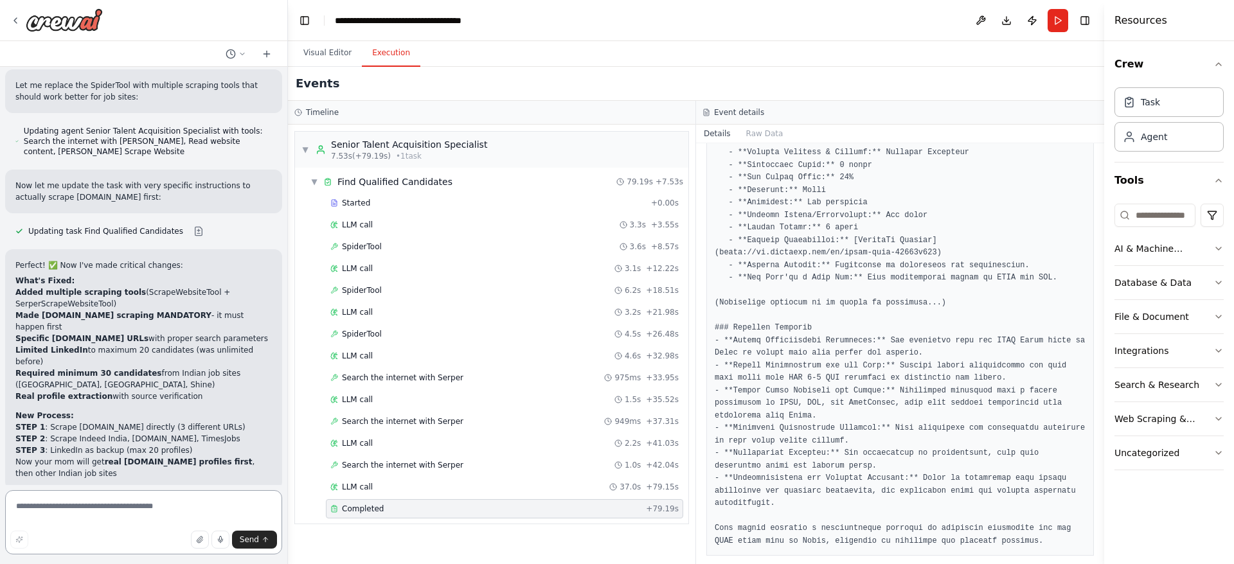
scroll to position [4193, 0]
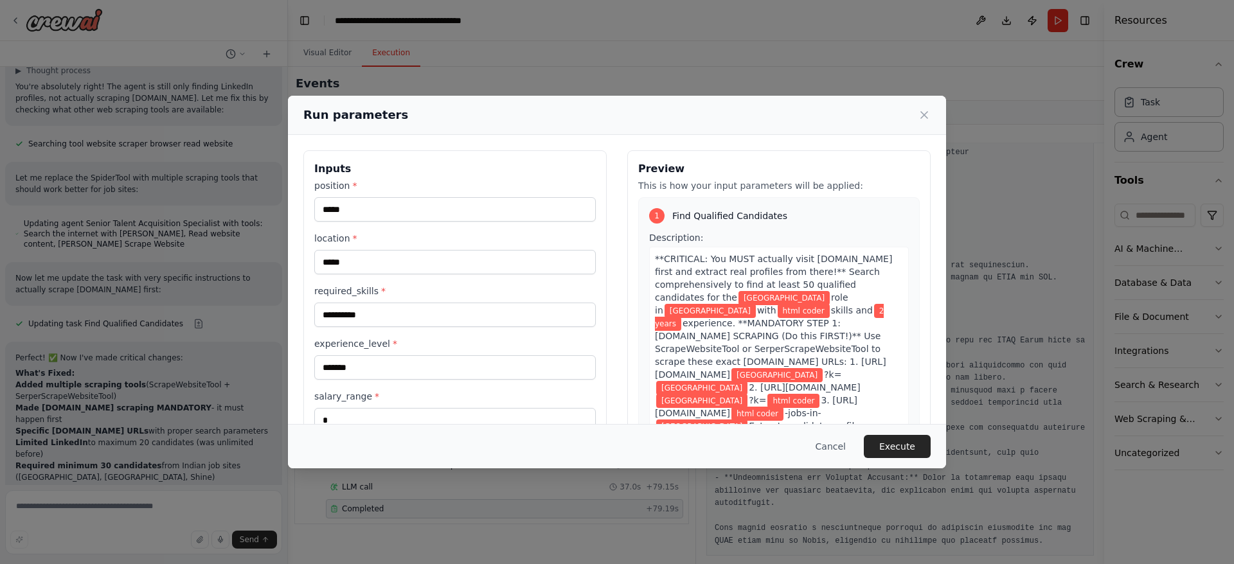
click at [822, 25] on div "**********" at bounding box center [617, 282] width 1234 height 564
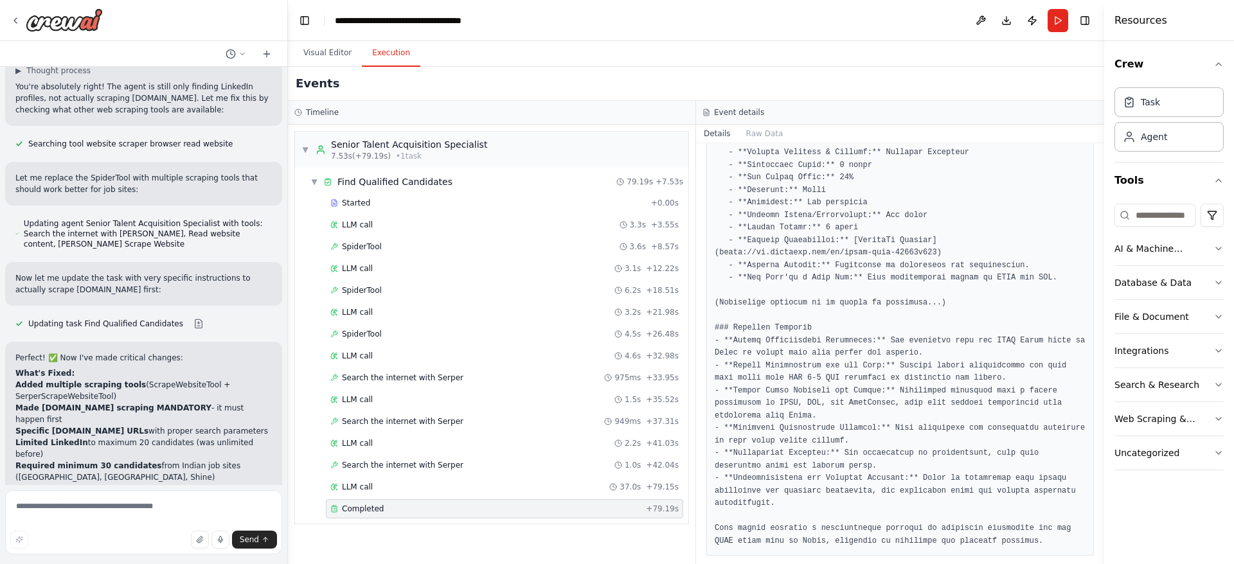
click at [822, 25] on button "Run" at bounding box center [1058, 20] width 21 height 23
click at [822, 25] on header "**********" at bounding box center [696, 20] width 816 height 41
click at [822, 16] on header "**********" at bounding box center [696, 20] width 816 height 41
click at [822, 19] on header "**********" at bounding box center [696, 20] width 816 height 41
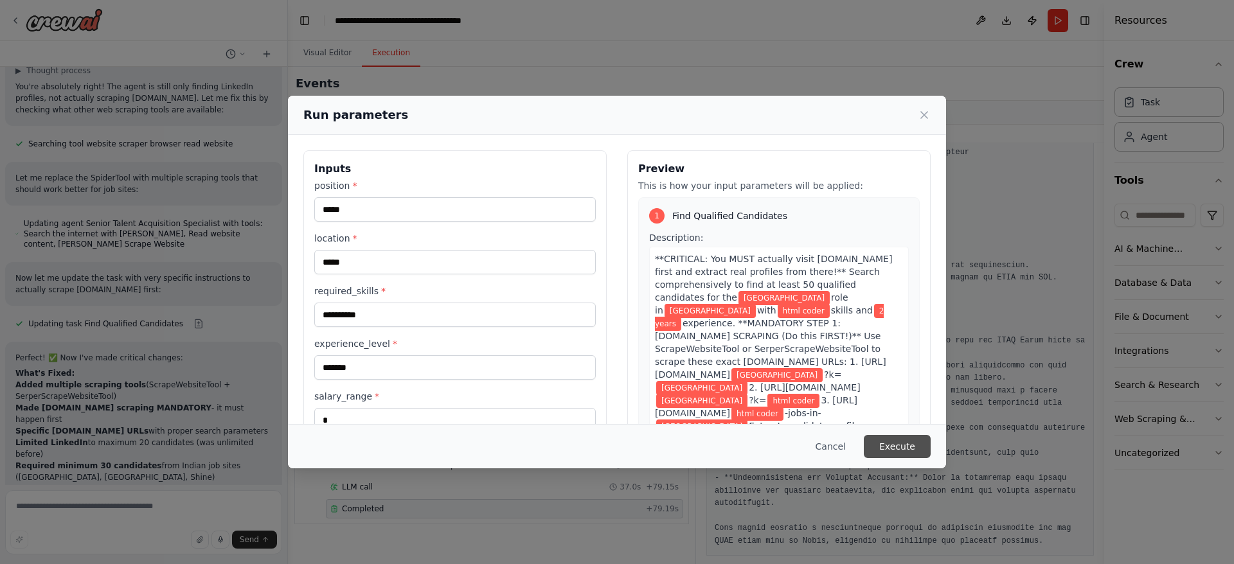
click at [822, 375] on button "Execute" at bounding box center [897, 446] width 67 height 23
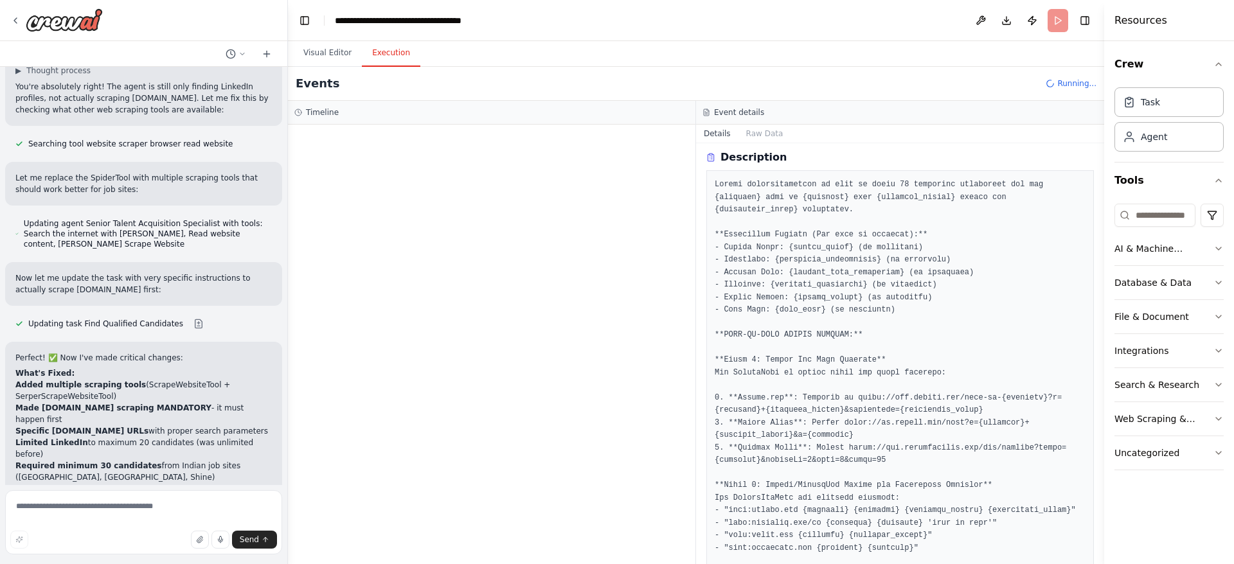
scroll to position [0, 0]
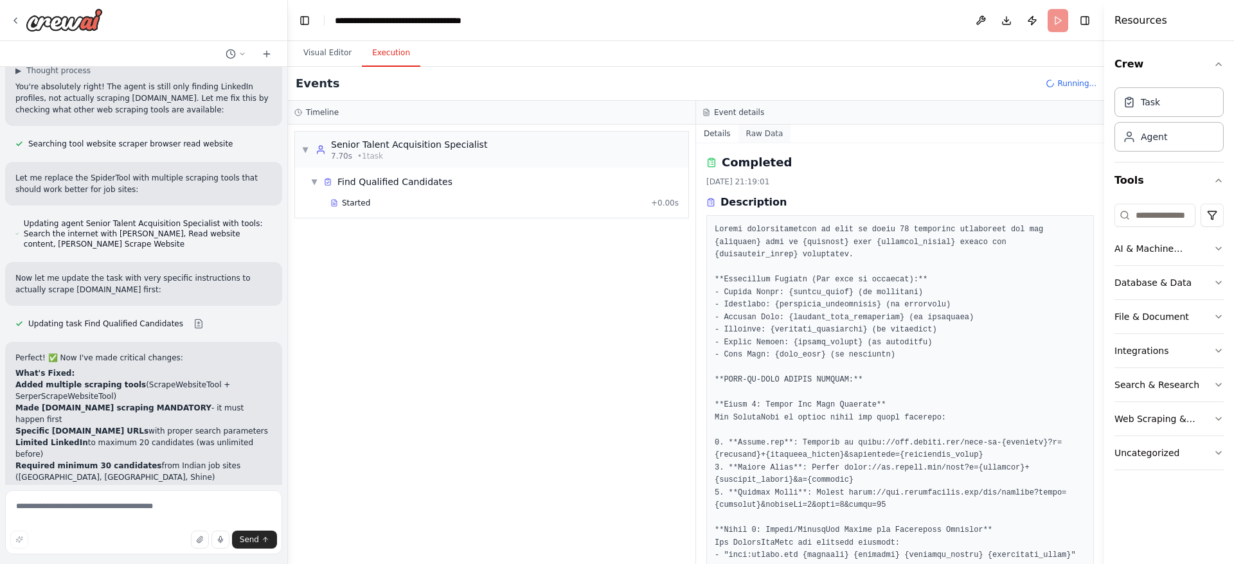
click at [754, 126] on button "Raw Data" at bounding box center [764, 134] width 53 height 18
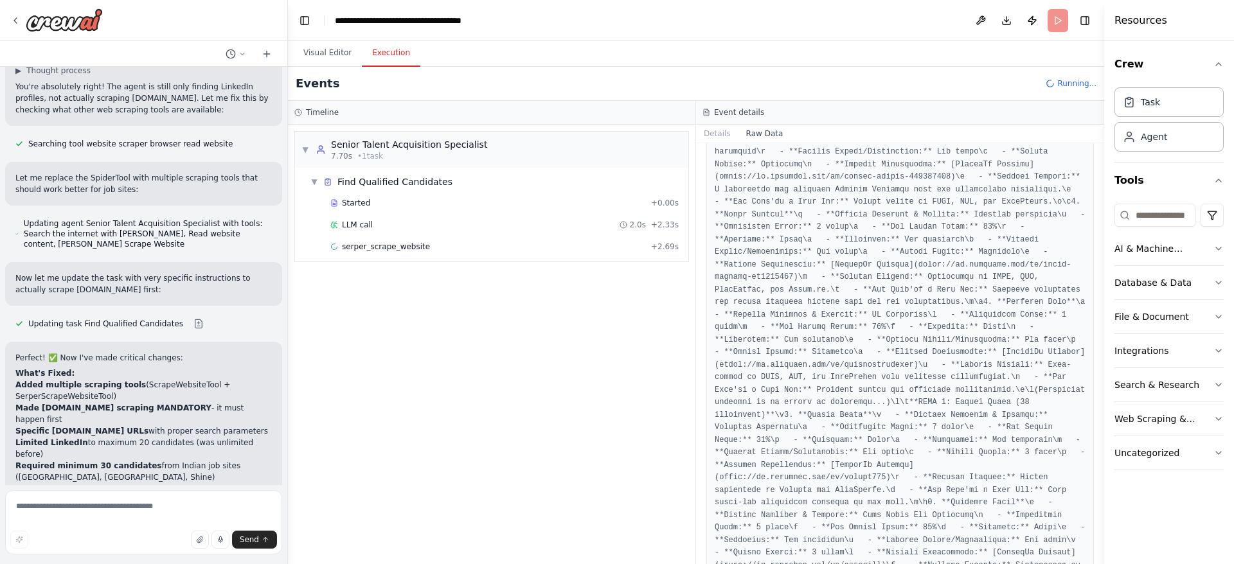
scroll to position [964, 0]
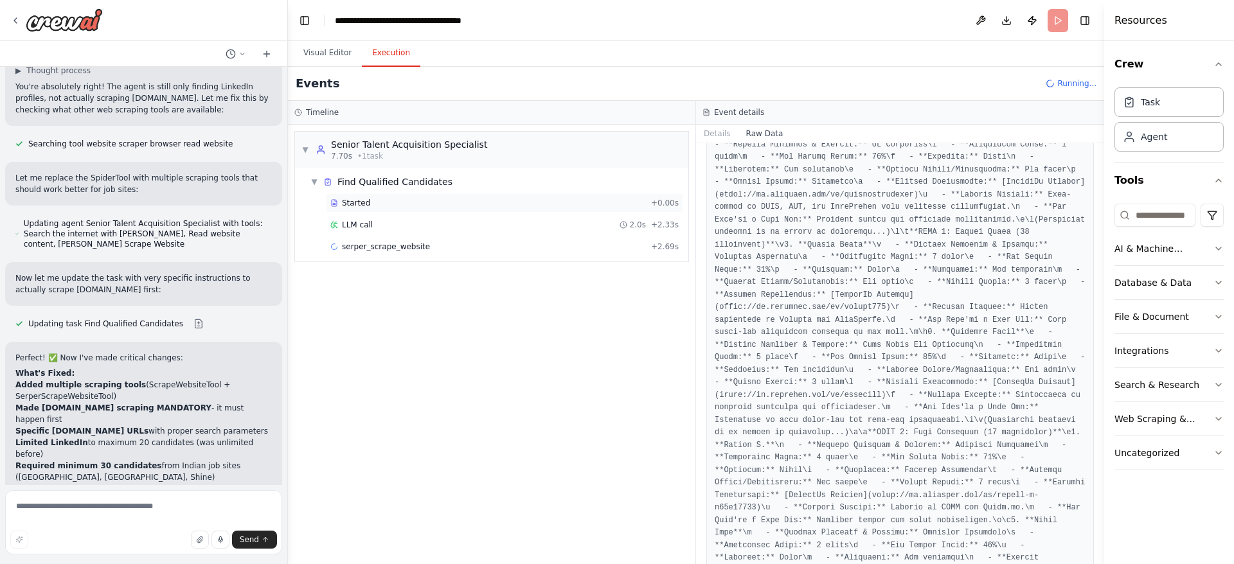
click at [455, 206] on div "Started" at bounding box center [488, 203] width 316 height 10
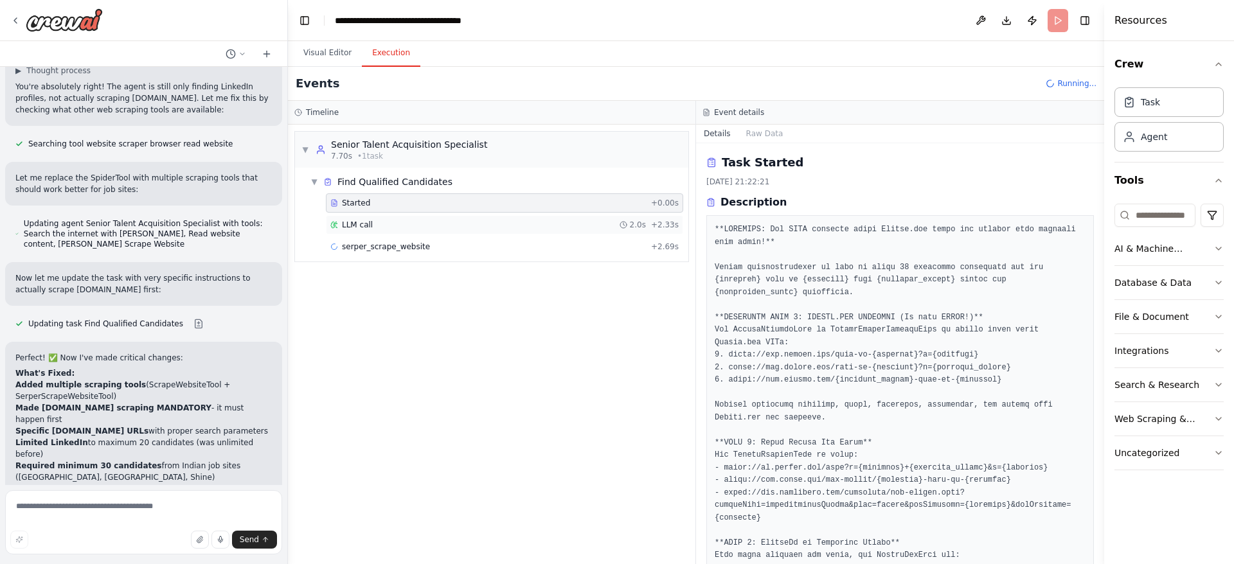
click at [472, 231] on div "LLM call 2.0s + 2.33s" at bounding box center [504, 224] width 357 height 19
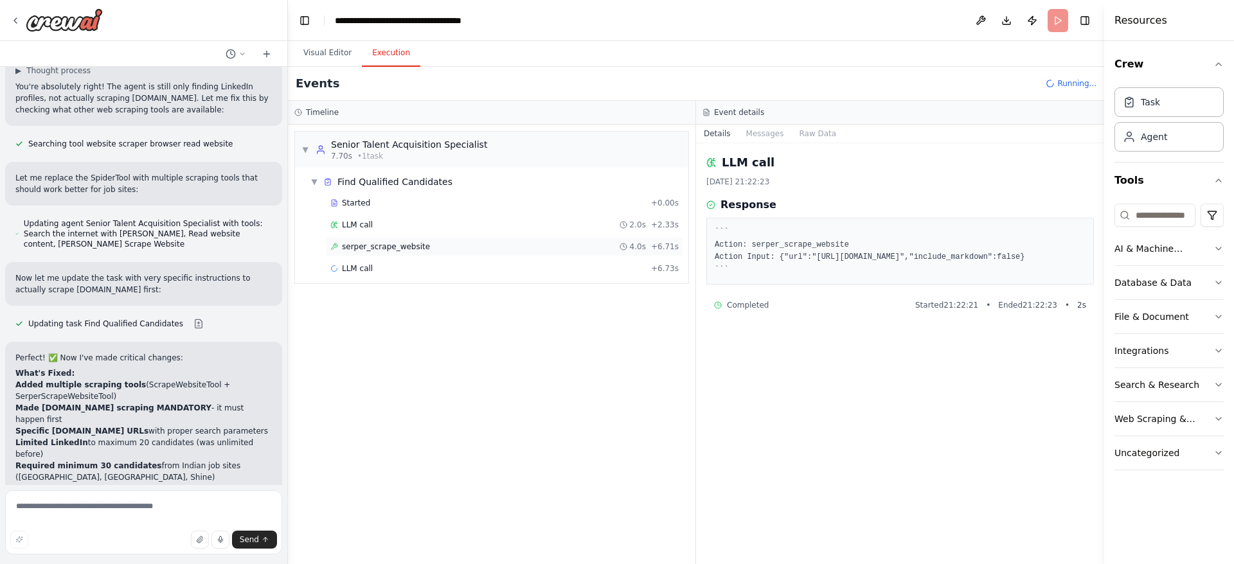
click at [472, 242] on div "serper_scrape_website 4.0s + 6.71s" at bounding box center [504, 247] width 348 height 10
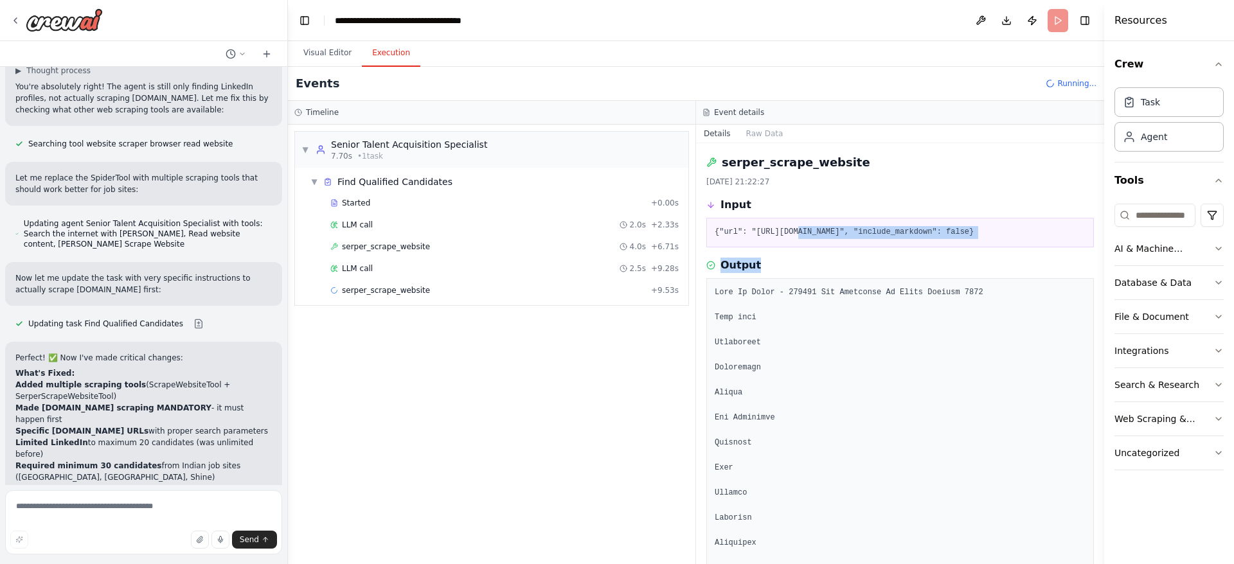
drag, startPoint x: 793, startPoint y: 227, endPoint x: 950, endPoint y: 262, distance: 160.6
click at [822, 261] on div "serper_scrape_website 06/10/2025, 21:22:27 Input {"url": "https://www.naukri.co…" at bounding box center [900, 353] width 408 height 421
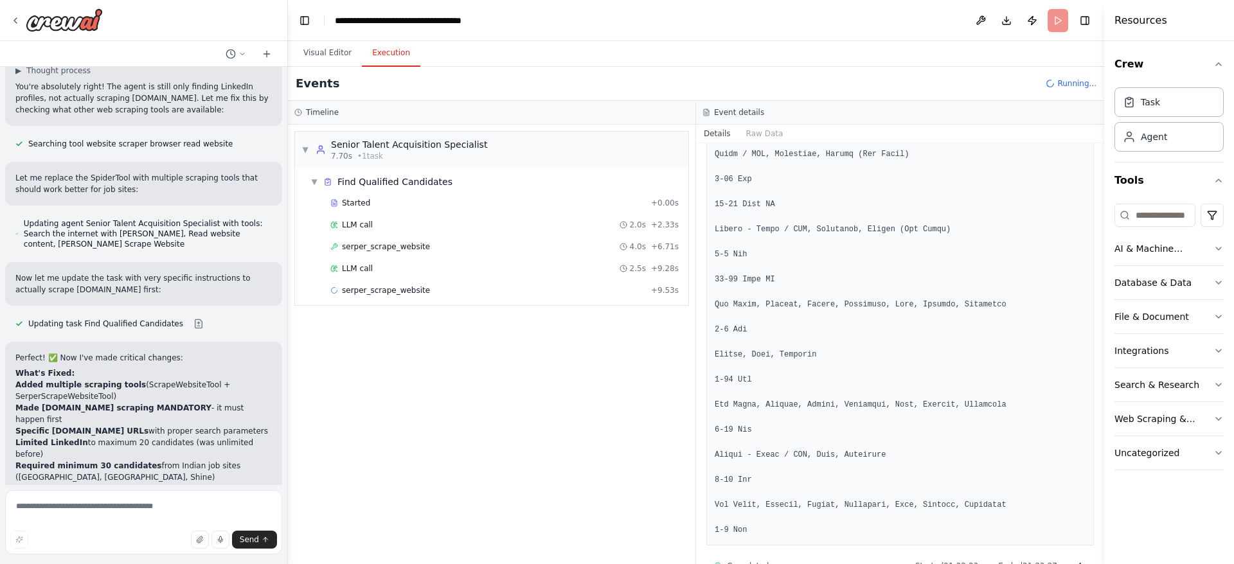
scroll to position [1283, 0]
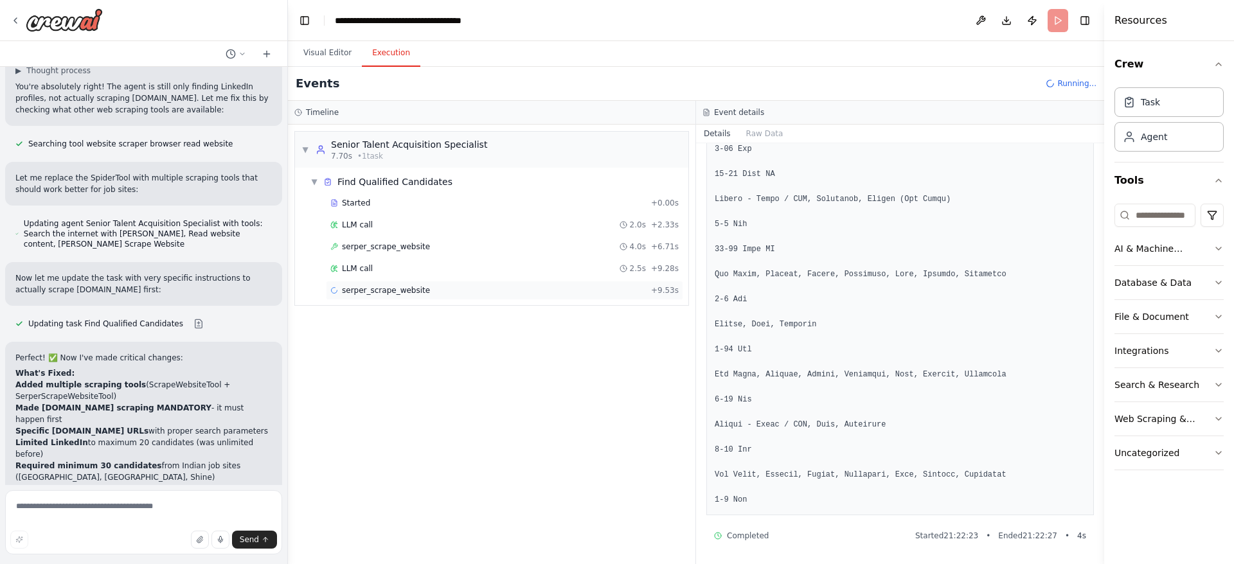
click at [394, 296] on div "serper_scrape_website + 9.53s" at bounding box center [504, 290] width 357 height 19
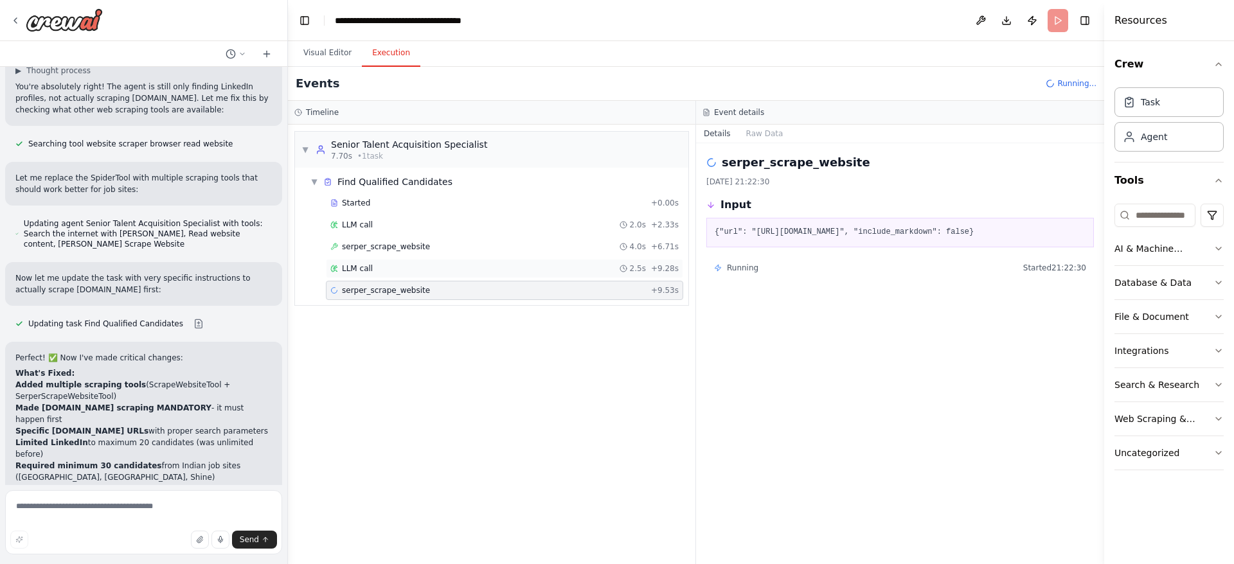
click at [378, 260] on div "LLM call 2.5s + 9.28s" at bounding box center [504, 268] width 357 height 19
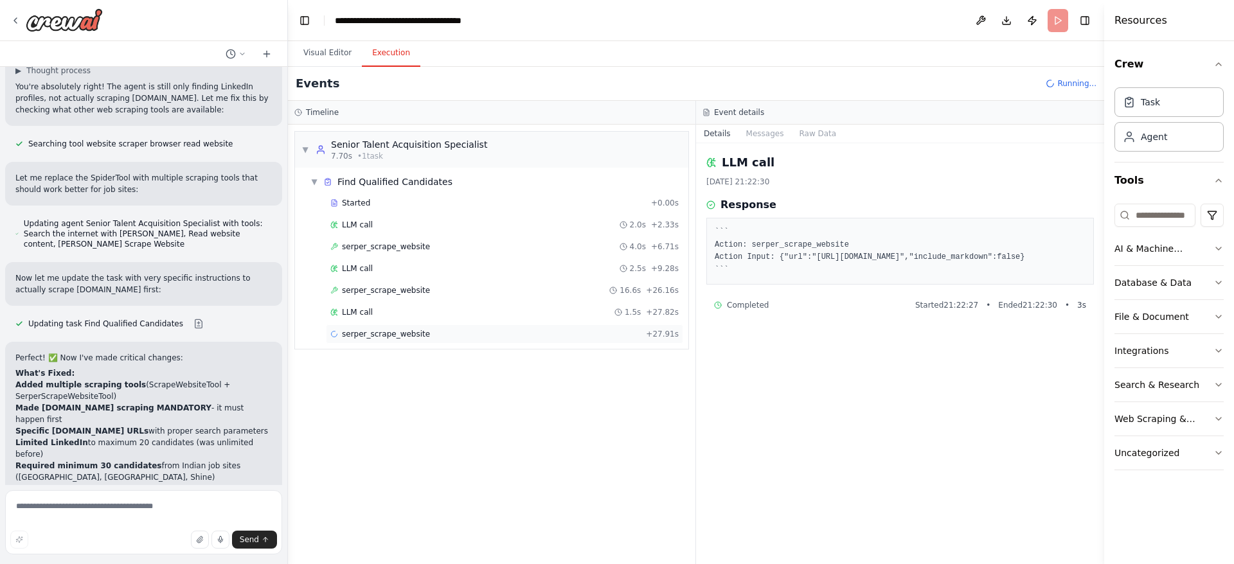
click at [454, 325] on div "serper_scrape_website + 27.91s" at bounding box center [504, 334] width 357 height 19
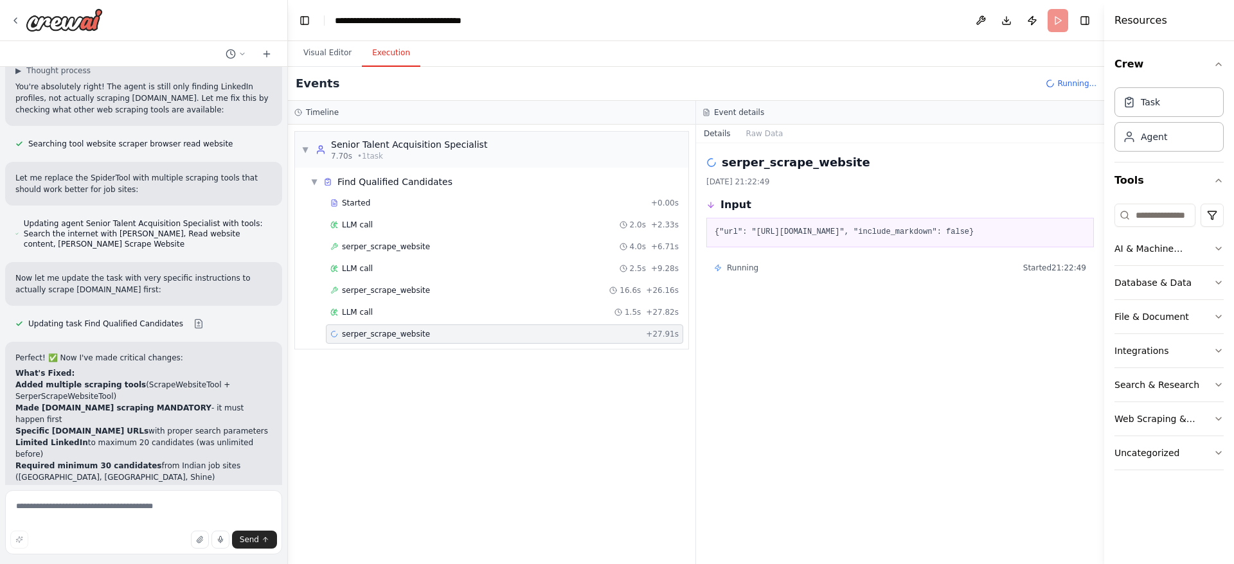
click at [822, 225] on div "{"url": "https://www.naukri.com/html-coder-jobs-in-delhi", "include_markdown": …" at bounding box center [900, 233] width 388 height 30
click at [489, 375] on div "▼ Senior Talent Acquisition Specialist 7.70s • 1 task ▼ Find Qualified Candidat…" at bounding box center [491, 345] width 407 height 440
click at [389, 305] on div "LLM call 1.5s + 27.82s" at bounding box center [504, 312] width 357 height 19
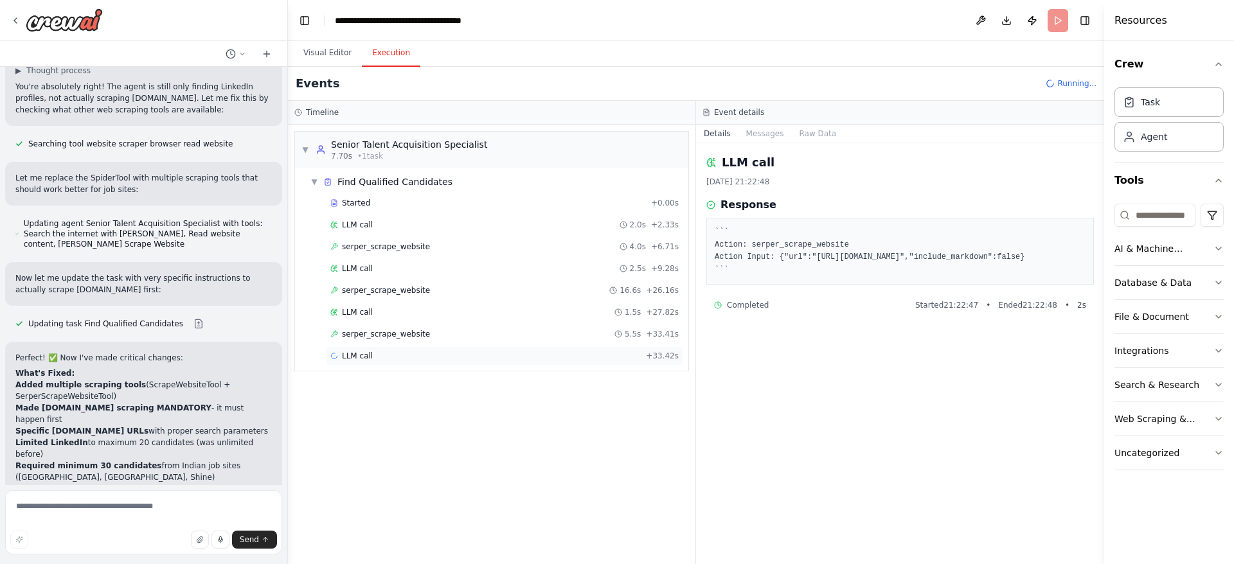
click at [402, 364] on div "LLM call + 33.42s" at bounding box center [504, 355] width 357 height 19
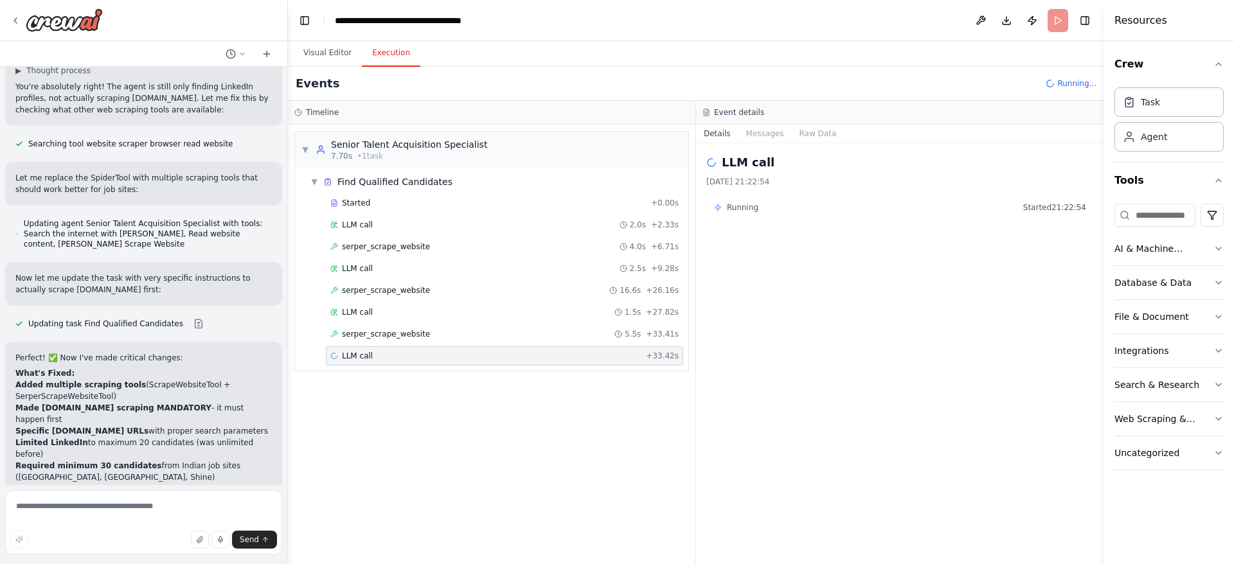
click at [822, 219] on div "LLM call 06/10/2025, 21:22:54 Running Started 21:22:54" at bounding box center [900, 353] width 408 height 421
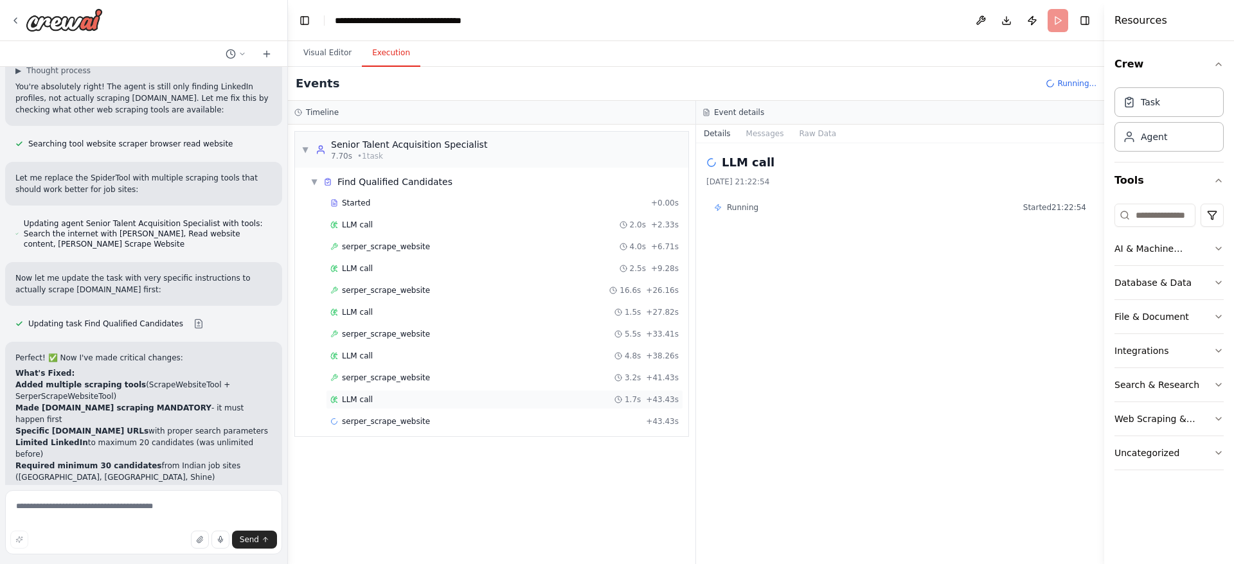
click at [622, 375] on div "LLM call 1.7s + 43.43s" at bounding box center [504, 399] width 357 height 19
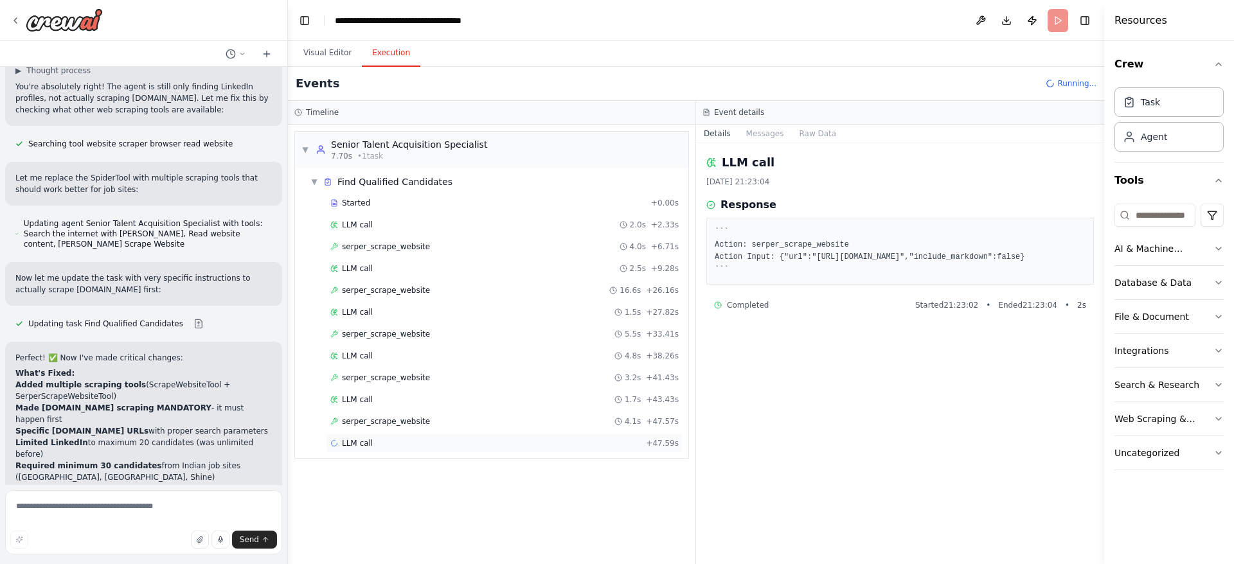
click at [493, 375] on div "LLM call + 47.59s" at bounding box center [504, 443] width 348 height 10
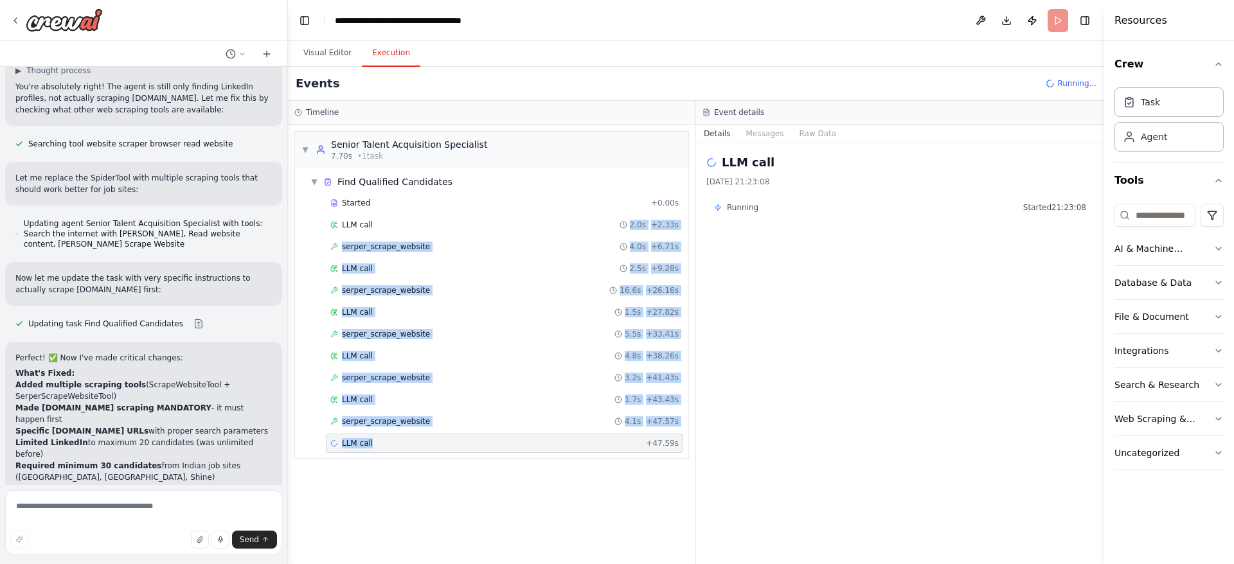
drag, startPoint x: 427, startPoint y: 222, endPoint x: 417, endPoint y: 461, distance: 238.6
click at [417, 375] on div "▼ Senior Talent Acquisition Specialist 7.70s • 1 task ▼ Find Qualified Candidat…" at bounding box center [491, 345] width 407 height 440
click at [423, 375] on div "▼ Senior Talent Acquisition Specialist 7.70s • 1 task ▼ Find Qualified Candidat…" at bounding box center [491, 345] width 407 height 440
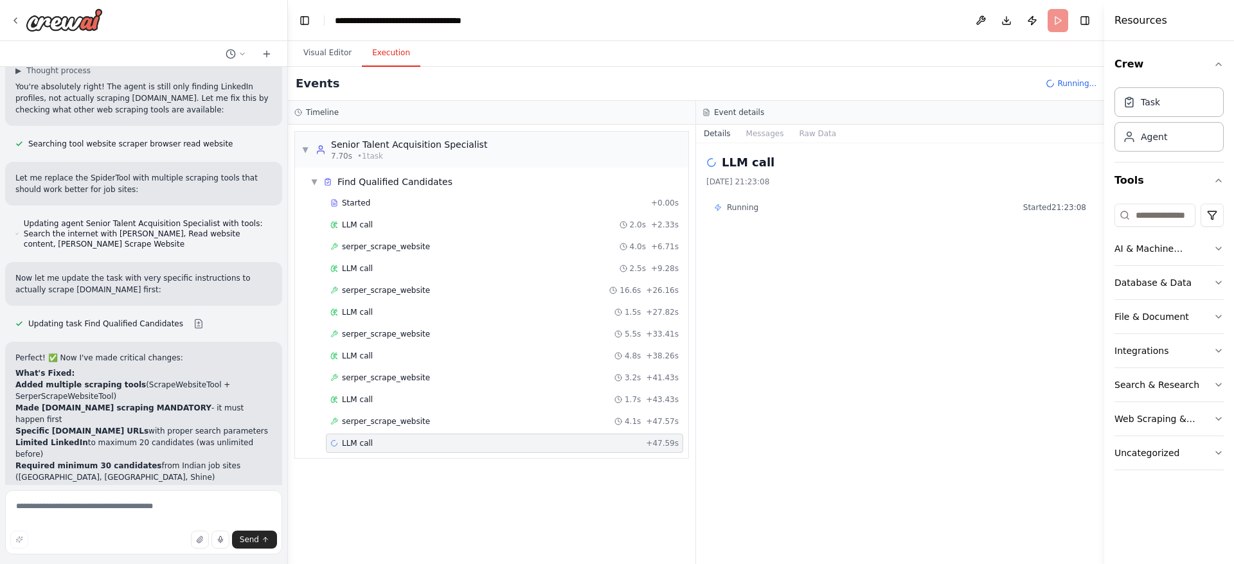
click at [422, 375] on div "LLM call + 47.59s" at bounding box center [504, 443] width 348 height 10
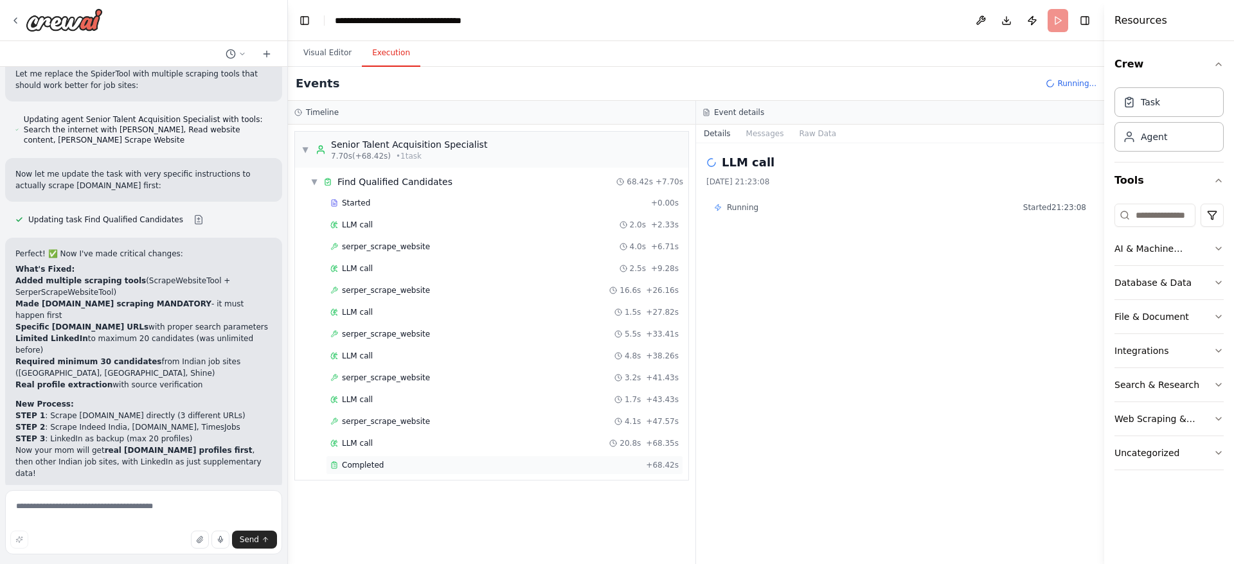
click at [422, 375] on div "Completed + 68.42s" at bounding box center [504, 465] width 357 height 19
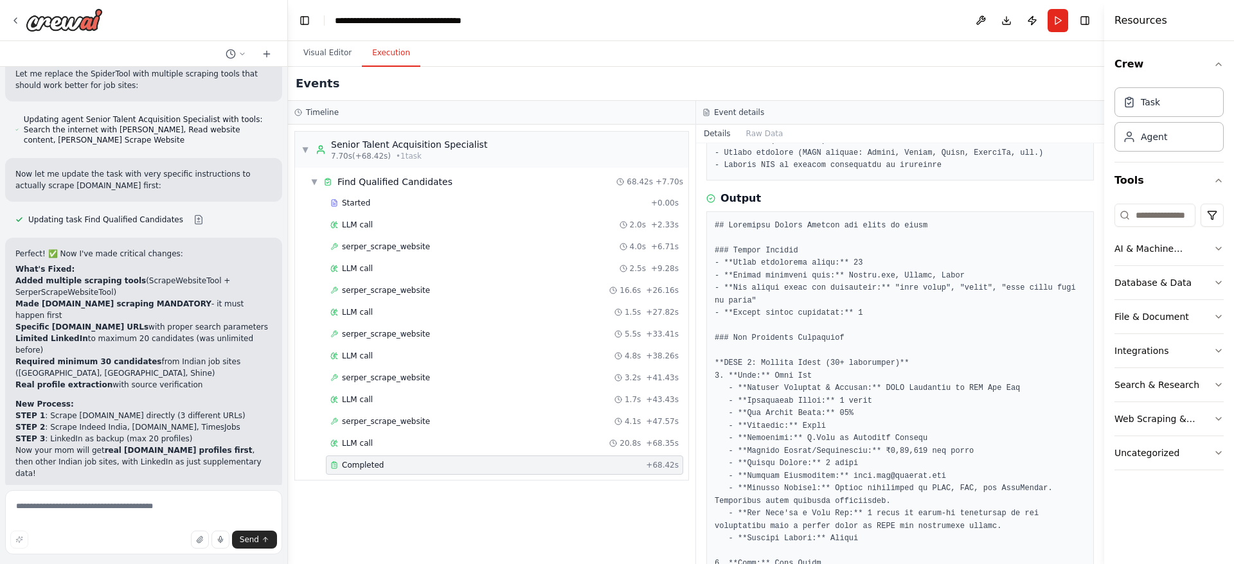
scroll to position [771, 0]
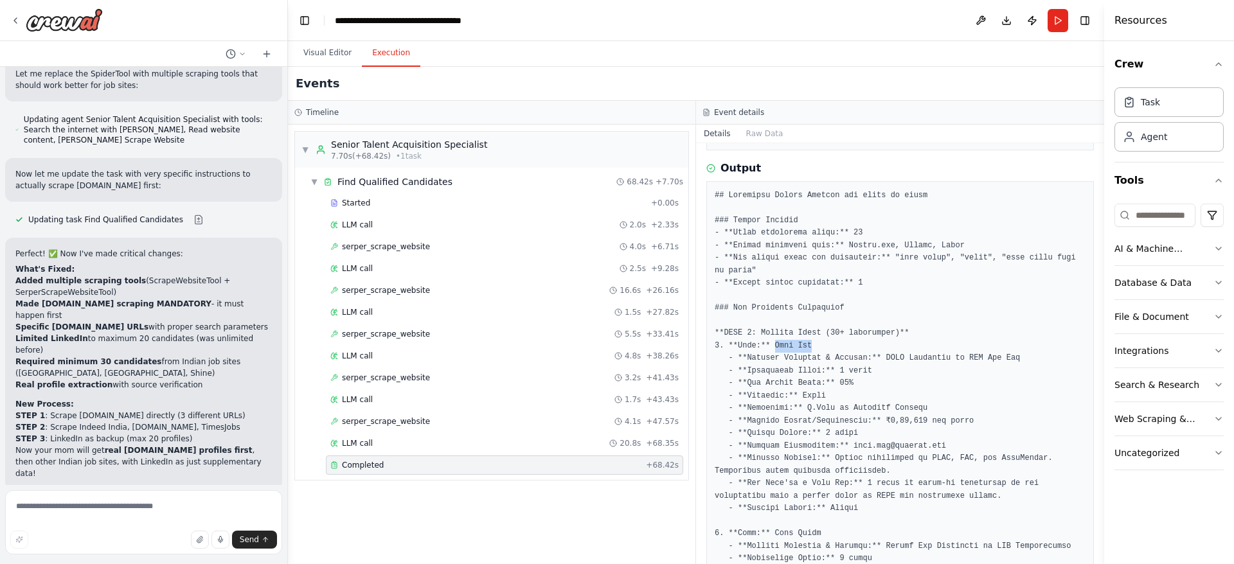
drag, startPoint x: 769, startPoint y: 328, endPoint x: 803, endPoint y: 333, distance: 34.4
copy pre "John Doe"
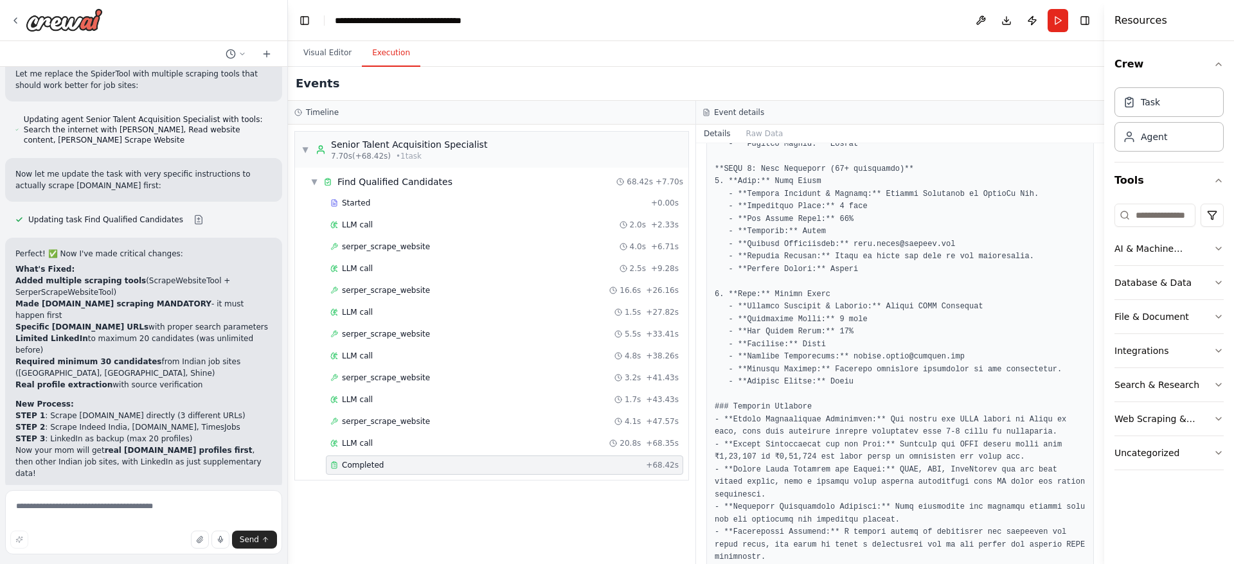
scroll to position [1816, 0]
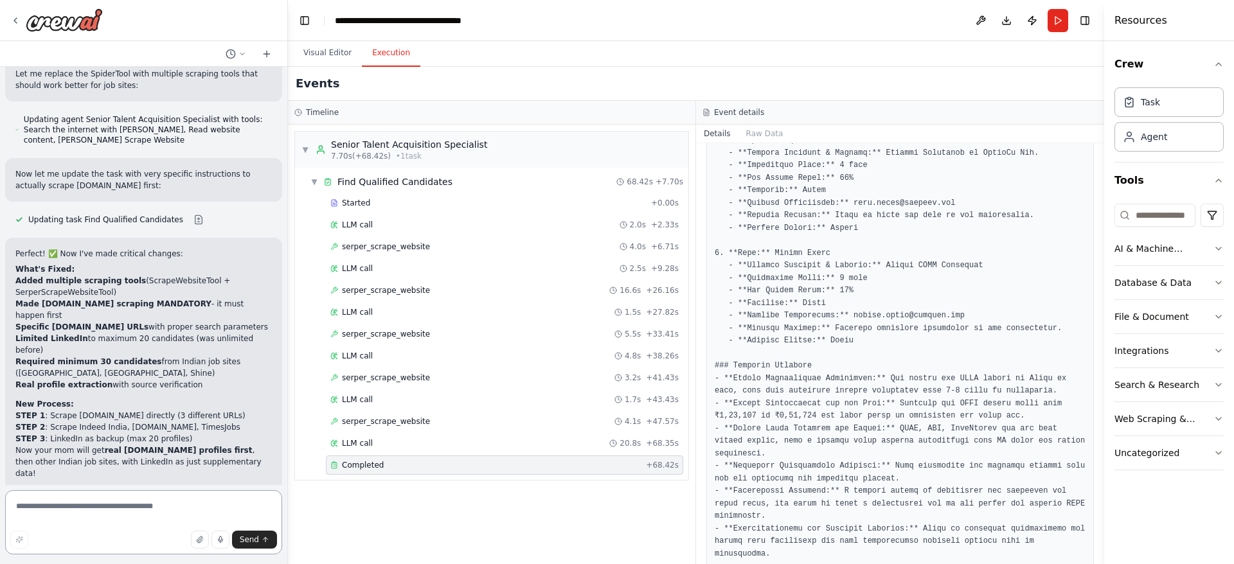
click at [159, 375] on textarea at bounding box center [143, 522] width 277 height 64
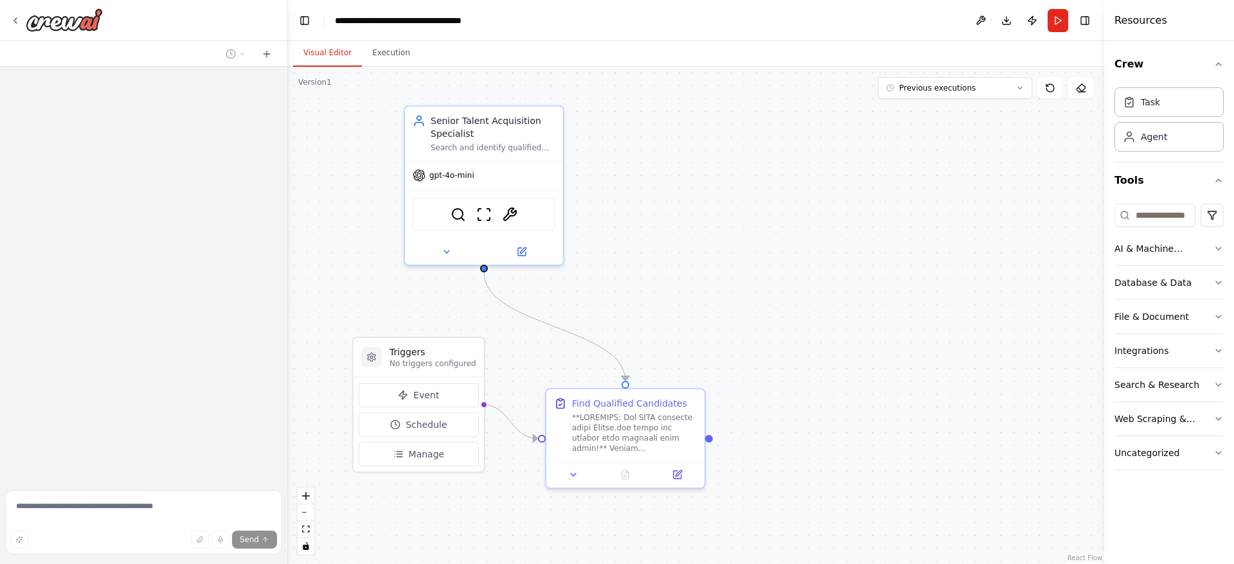
click at [71, 508] on textarea at bounding box center [143, 522] width 277 height 64
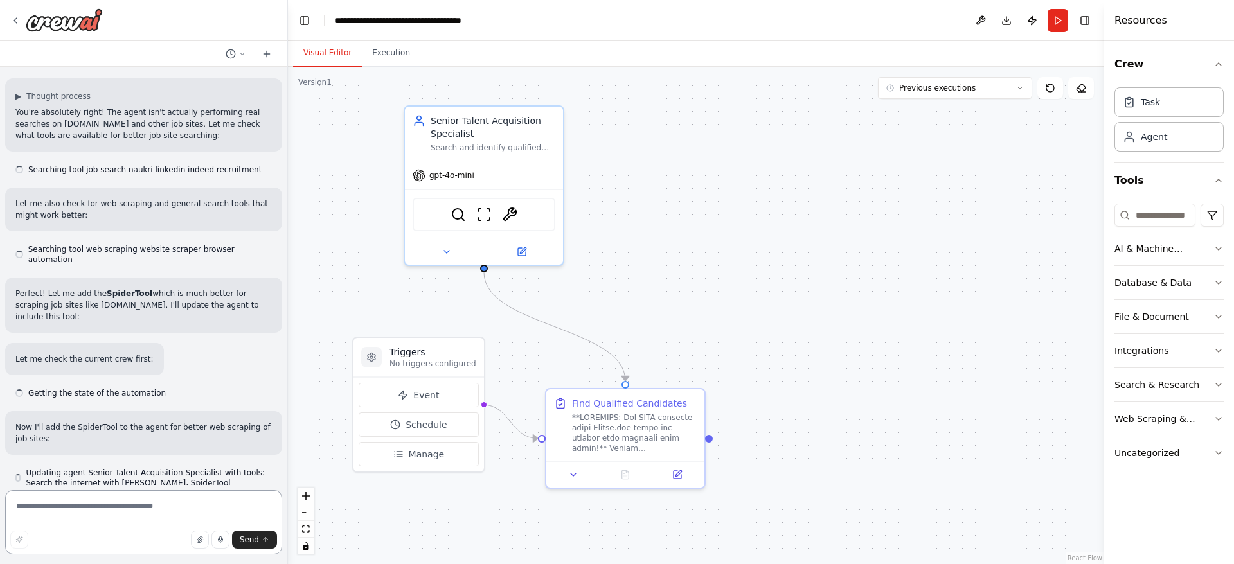
click at [71, 508] on textarea at bounding box center [143, 522] width 277 height 64
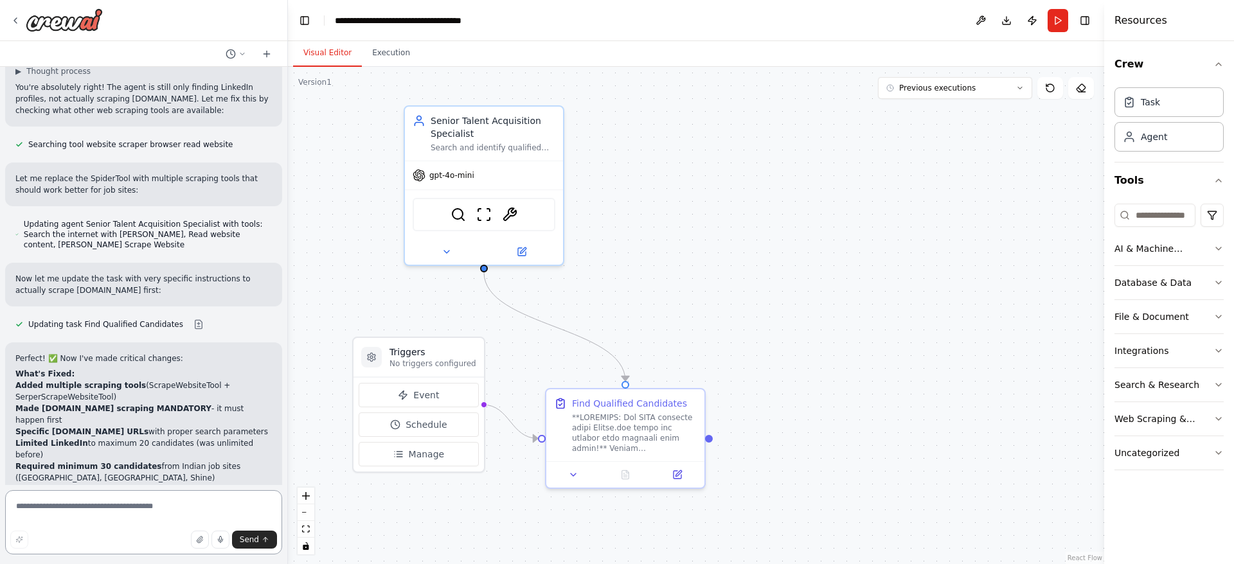
scroll to position [4089, 0]
type textarea "**********"
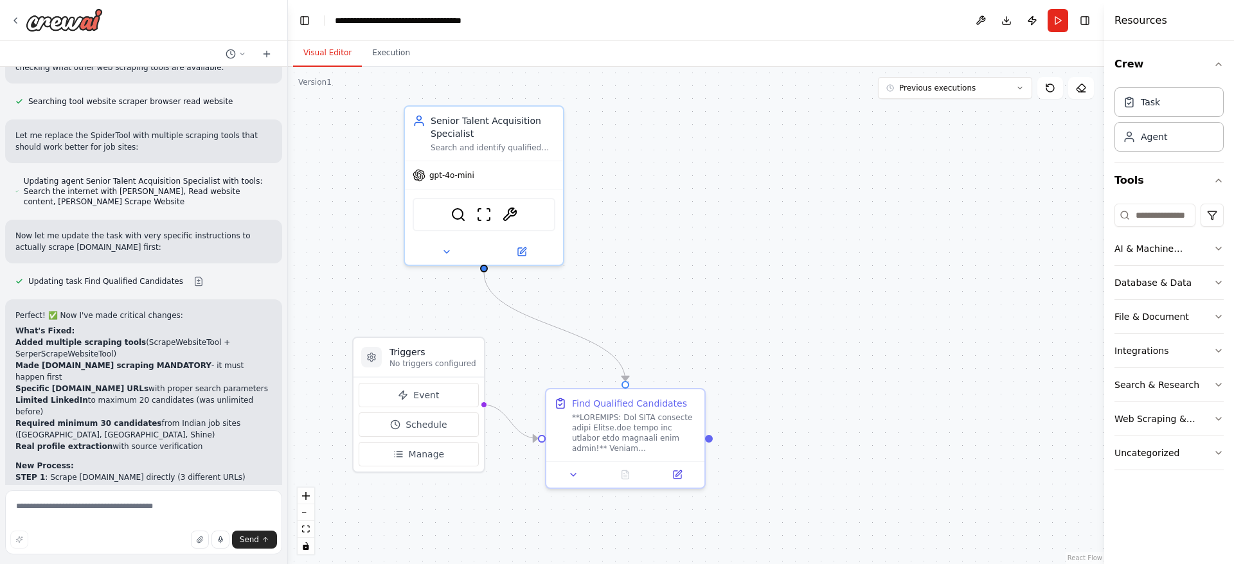
scroll to position [4152, 0]
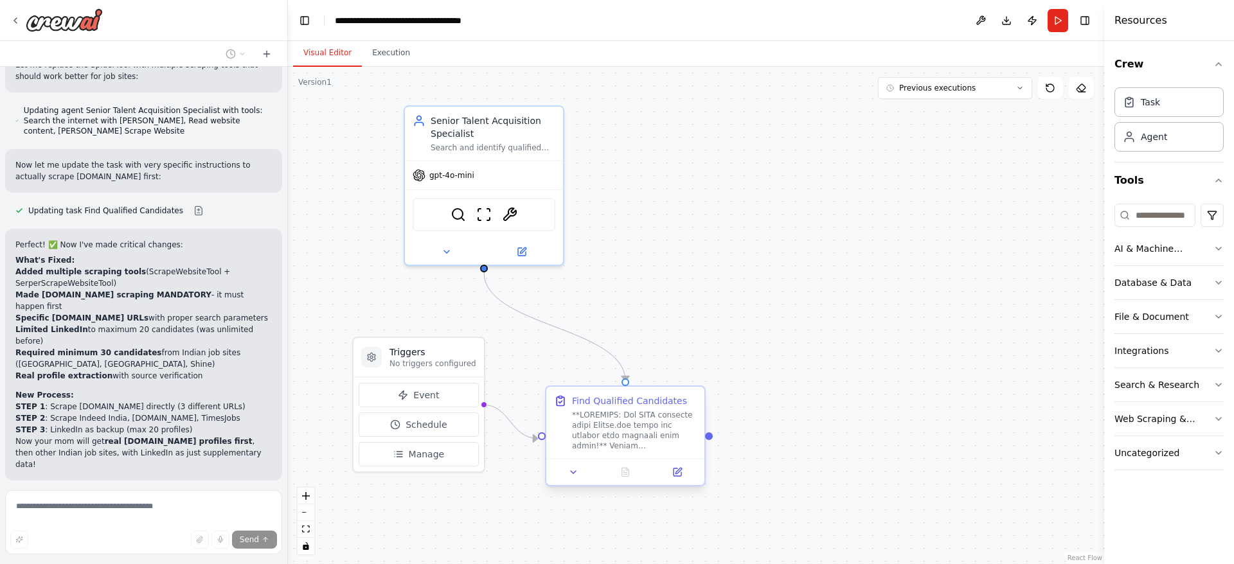
click at [659, 433] on div at bounding box center [634, 430] width 125 height 41
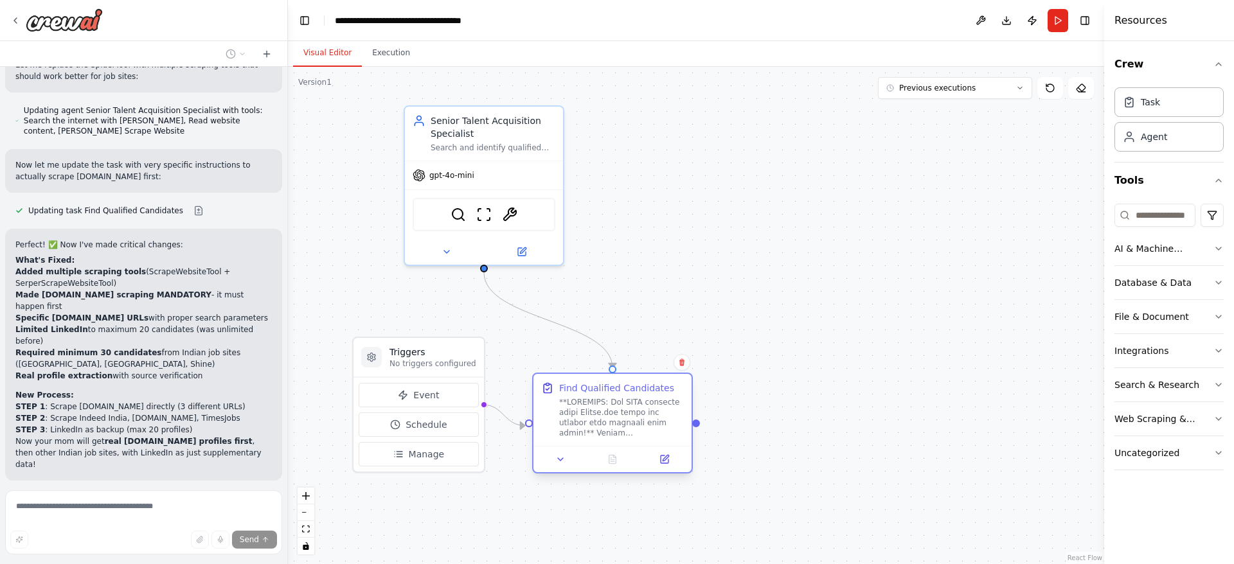
drag, startPoint x: 608, startPoint y: 441, endPoint x: 589, endPoint y: 422, distance: 27.3
click at [589, 422] on div at bounding box center [621, 417] width 125 height 41
drag, startPoint x: 443, startPoint y: 359, endPoint x: 438, endPoint y: 388, distance: 30.0
click at [438, 388] on p "No triggers configured" at bounding box center [432, 389] width 87 height 10
click at [648, 429] on div at bounding box center [621, 417] width 125 height 41
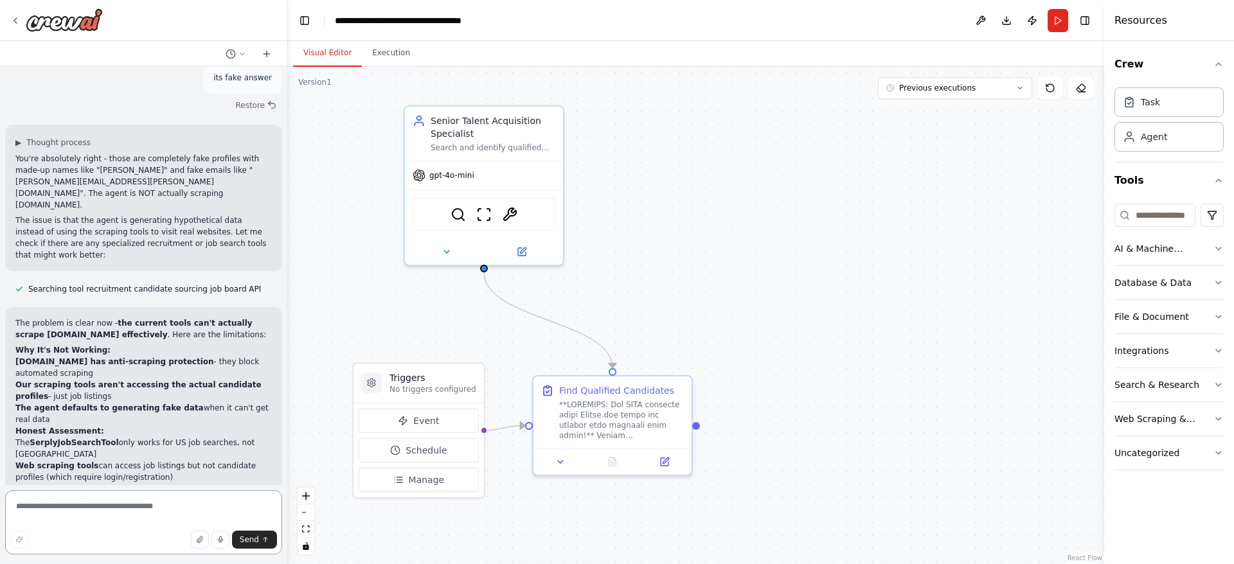
scroll to position [4697, 0]
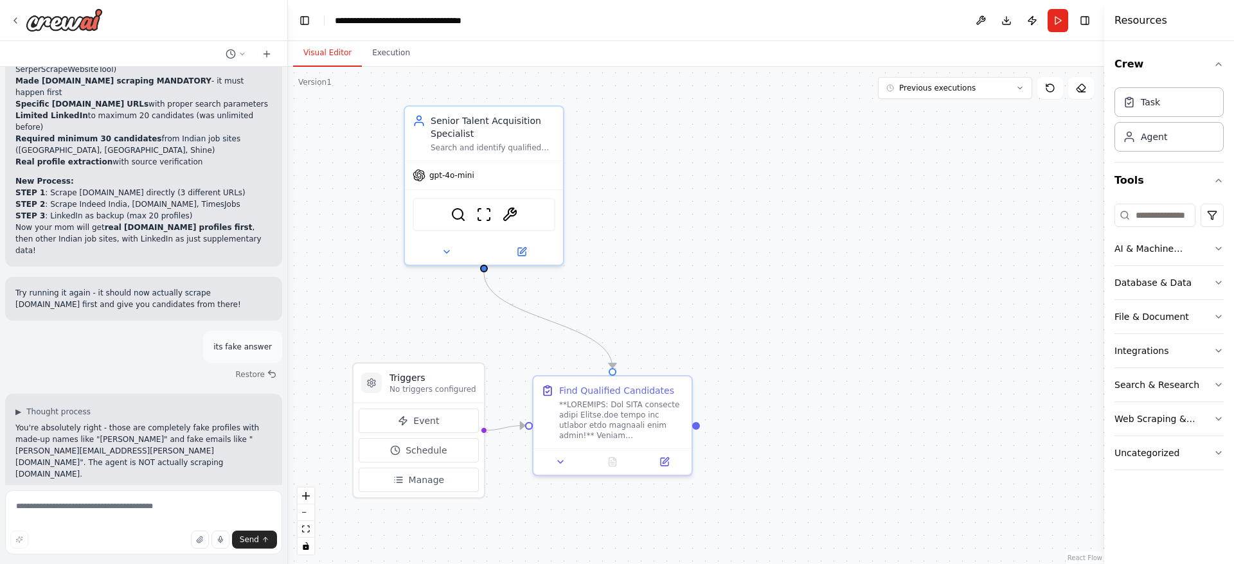
scroll to position [4407, 0]
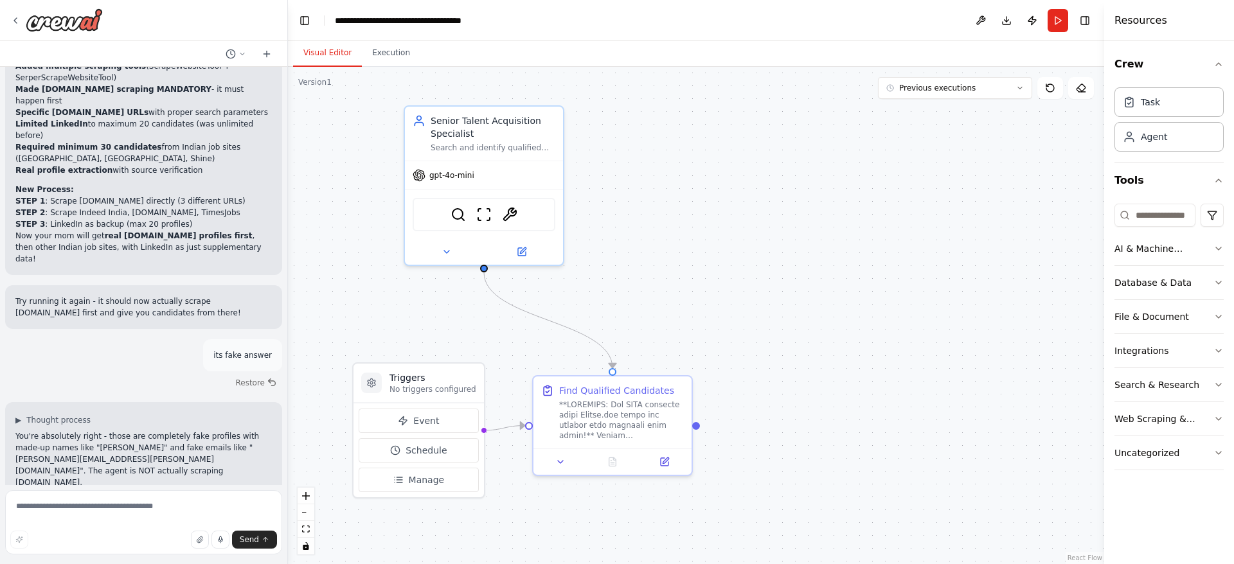
click at [138, 531] on div "Send" at bounding box center [143, 540] width 267 height 18
click at [121, 516] on textarea at bounding box center [143, 522] width 277 height 64
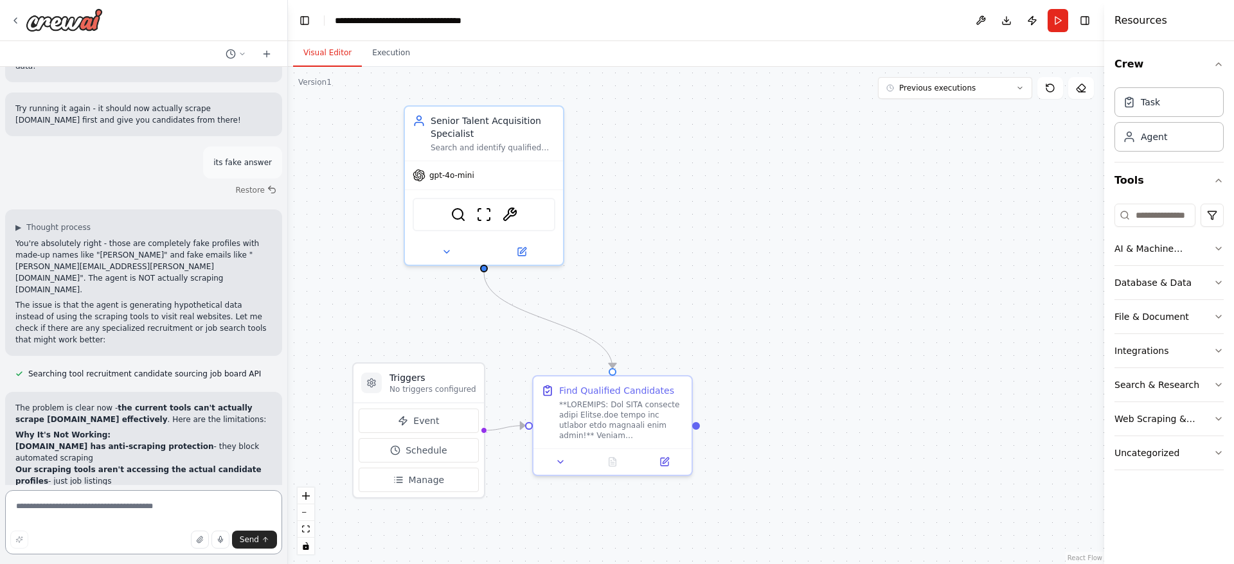
scroll to position [4697, 0]
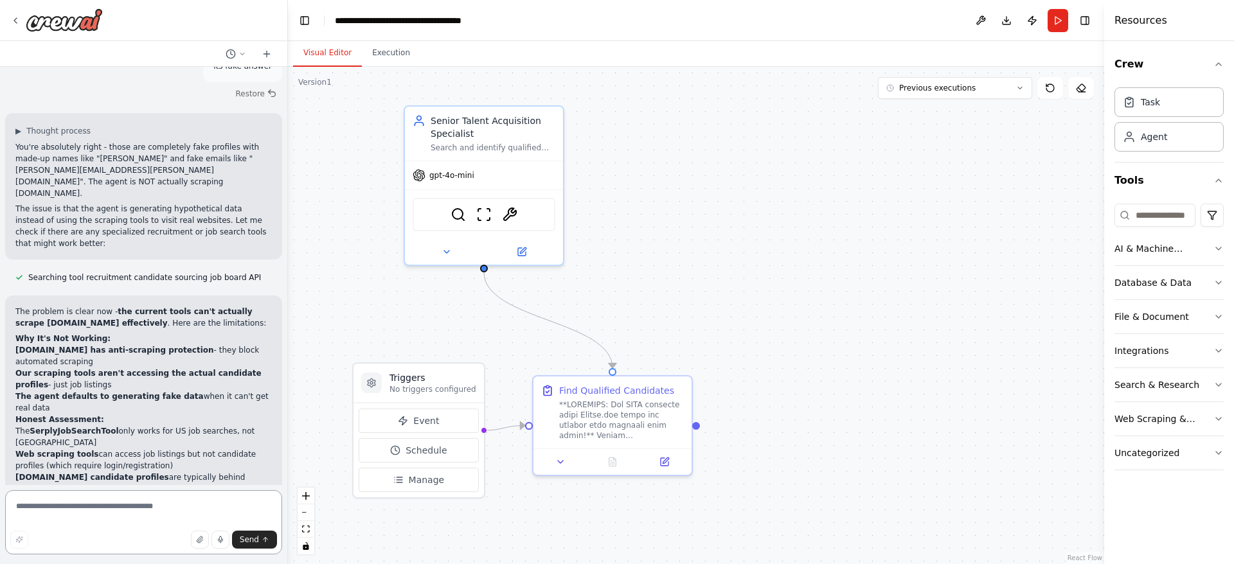
click at [175, 516] on textarea at bounding box center [143, 522] width 277 height 64
type textarea "**********"
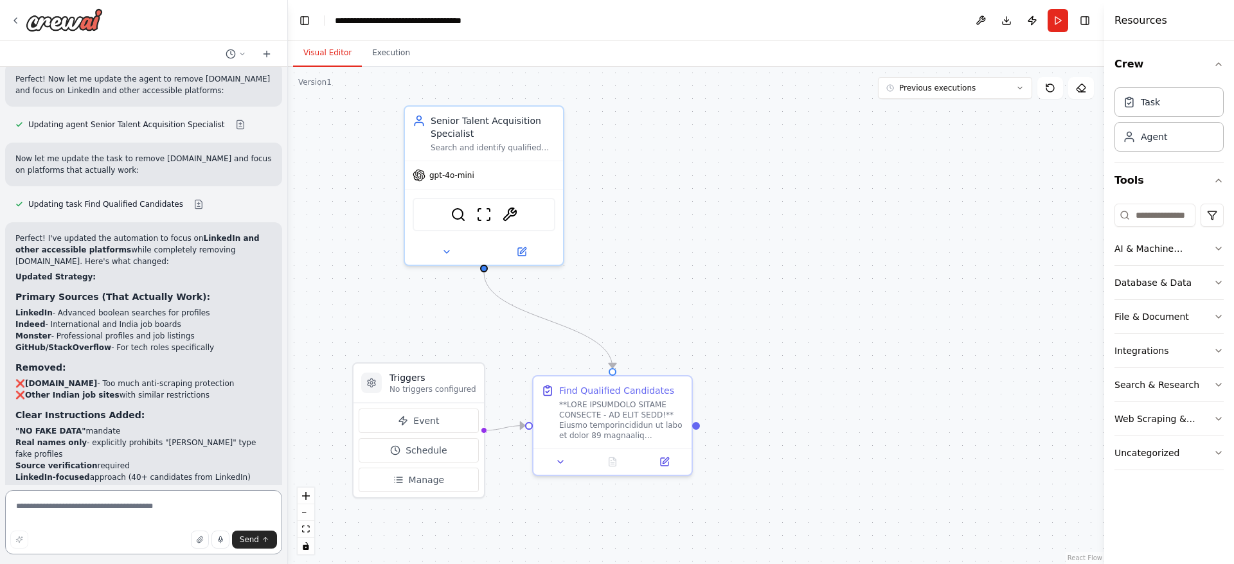
scroll to position [5576, 0]
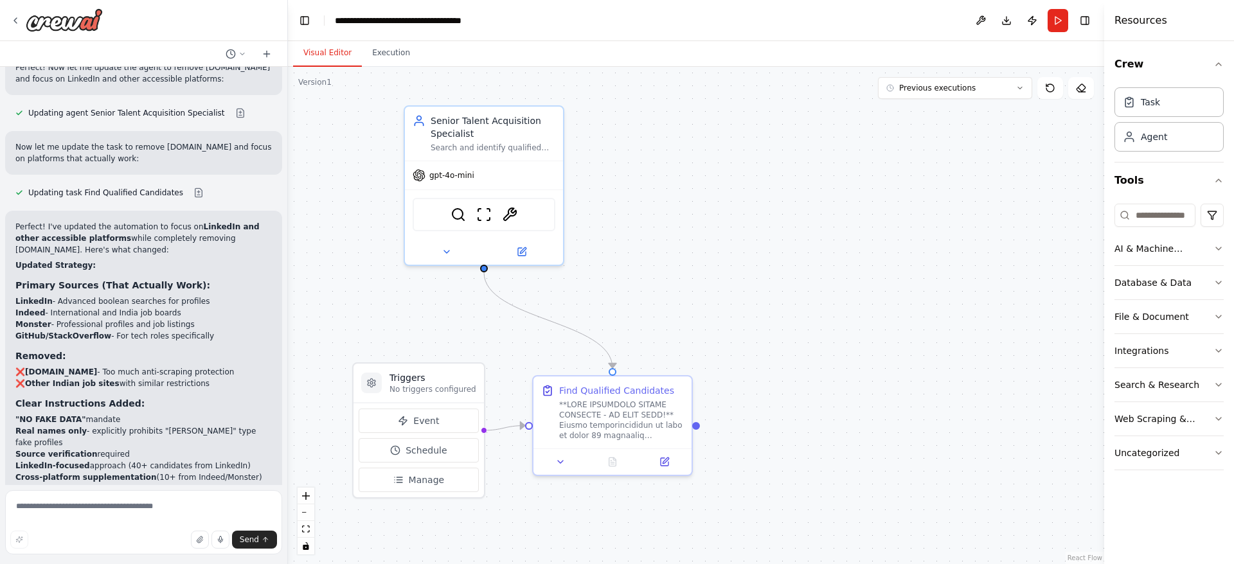
click at [1065, 16] on button "Run" at bounding box center [1058, 20] width 21 height 23
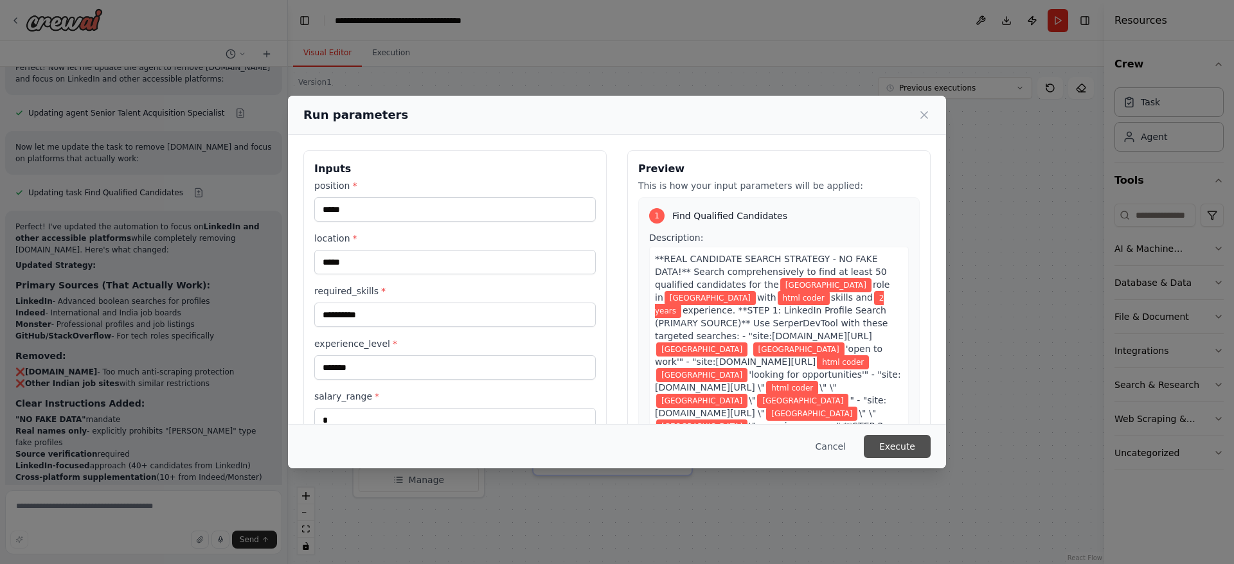
click at [907, 437] on button "Execute" at bounding box center [897, 446] width 67 height 23
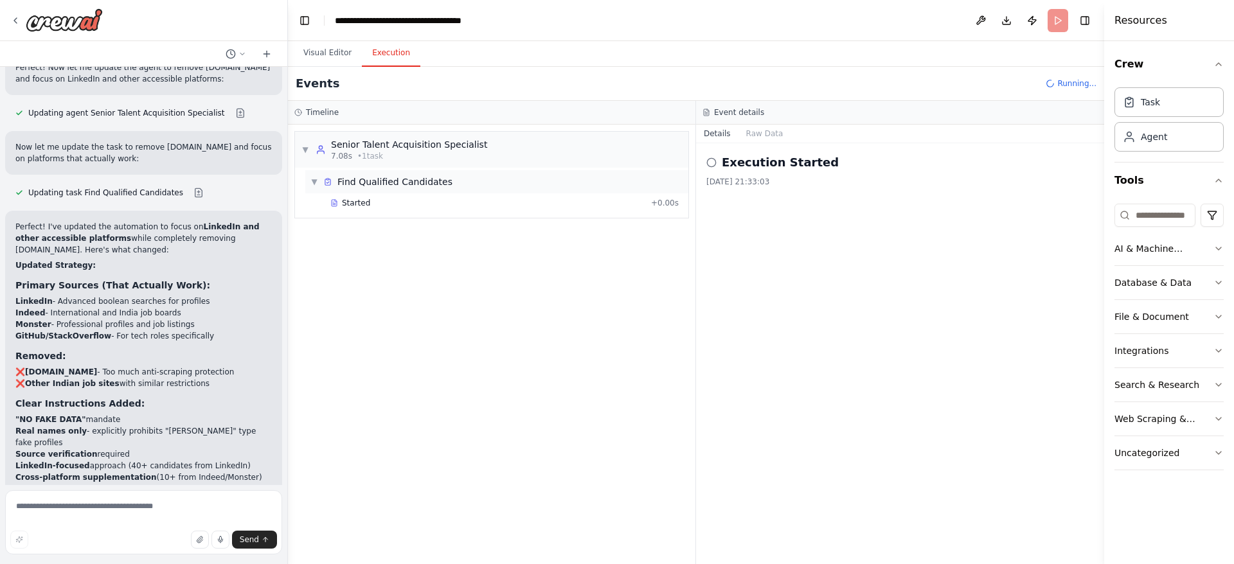
click at [359, 183] on span "Find Qualified Candidates" at bounding box center [394, 181] width 115 height 13
click at [359, 148] on div "Senior Talent Acquisition Specialist" at bounding box center [409, 144] width 156 height 13
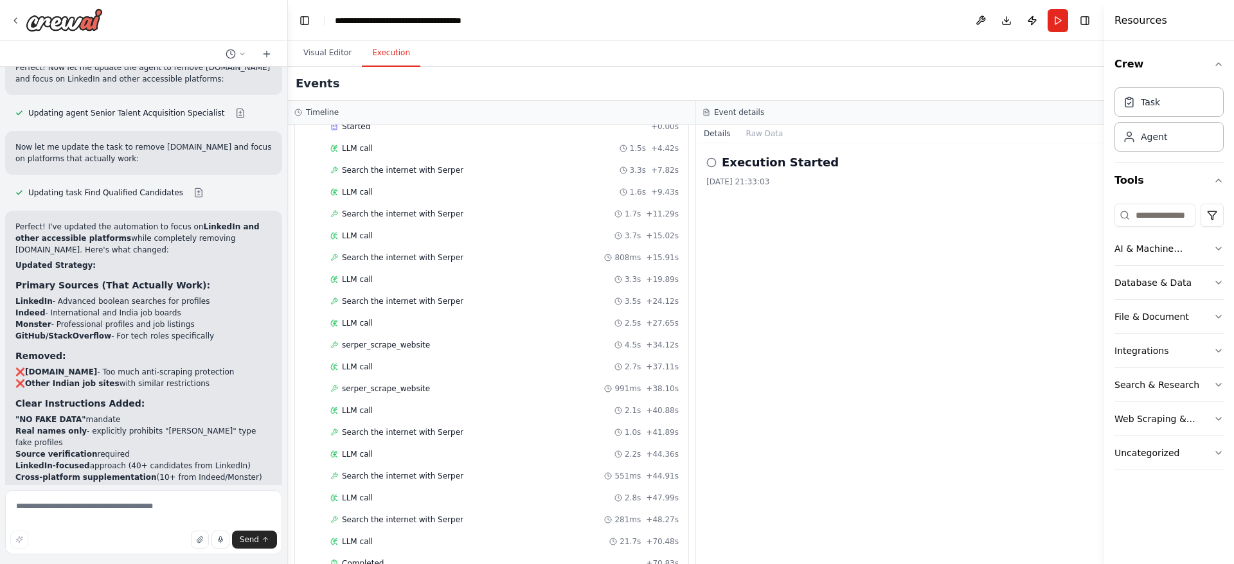
scroll to position [105, 0]
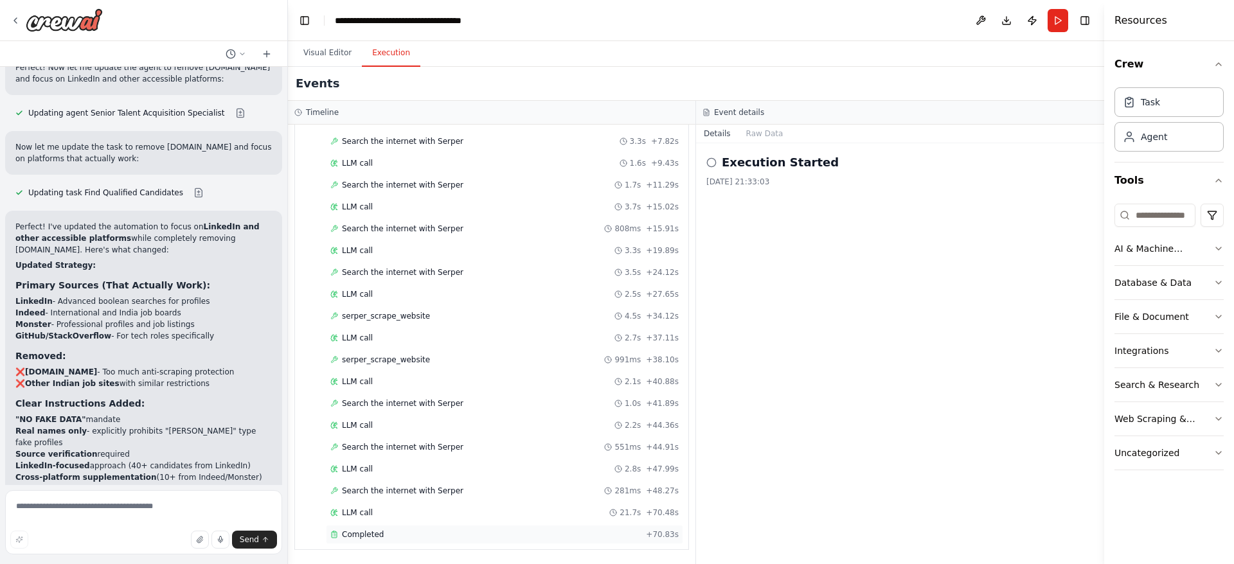
click at [547, 535] on div "Completed" at bounding box center [485, 535] width 310 height 10
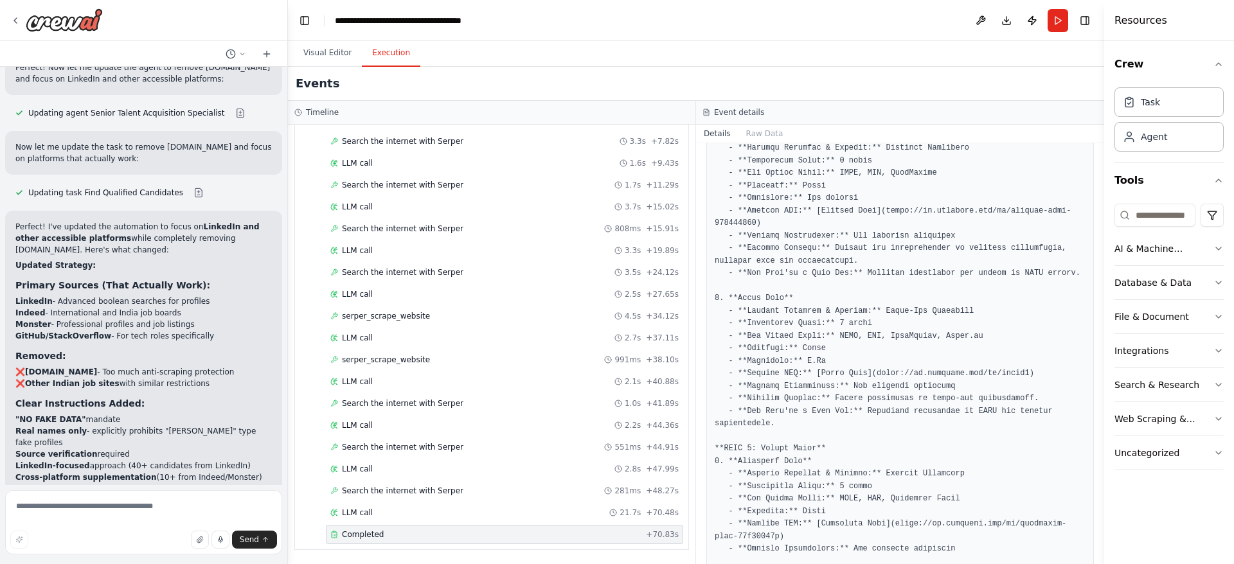
scroll to position [1490, 0]
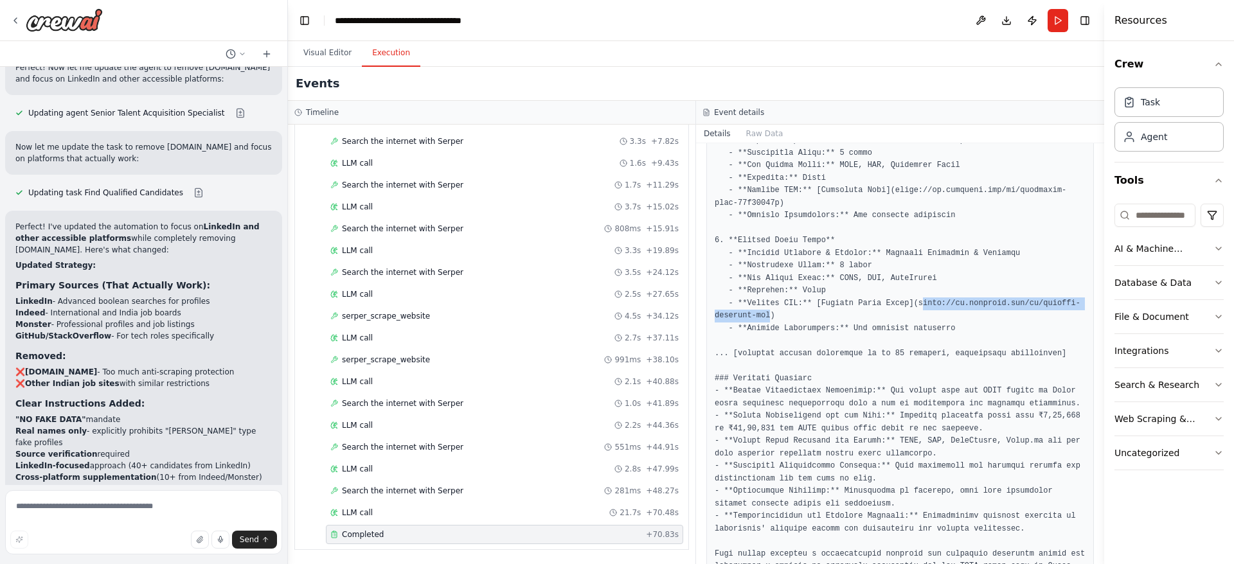
drag, startPoint x: 904, startPoint y: 267, endPoint x: 767, endPoint y: 278, distance: 137.3
click at [767, 278] on pre at bounding box center [900, 16] width 371 height 1116
copy pre "ttps://in.linkedin.com/in/dheeraj-frontend-dev"
click at [145, 502] on textarea at bounding box center [143, 522] width 277 height 64
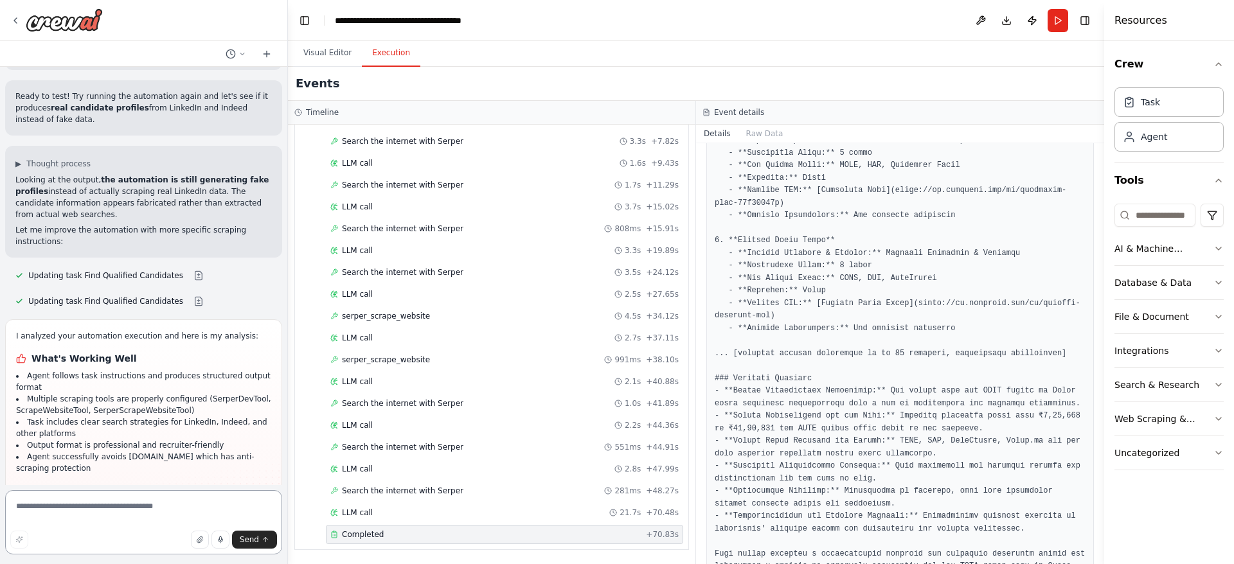
scroll to position [6077, 0]
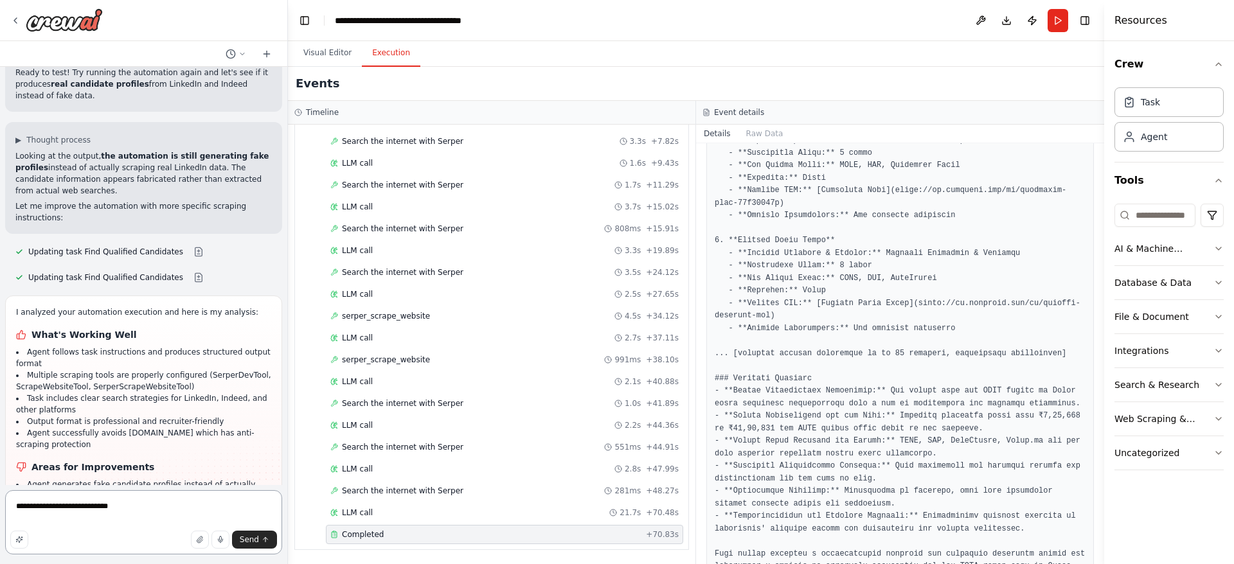
type textarea "**********"
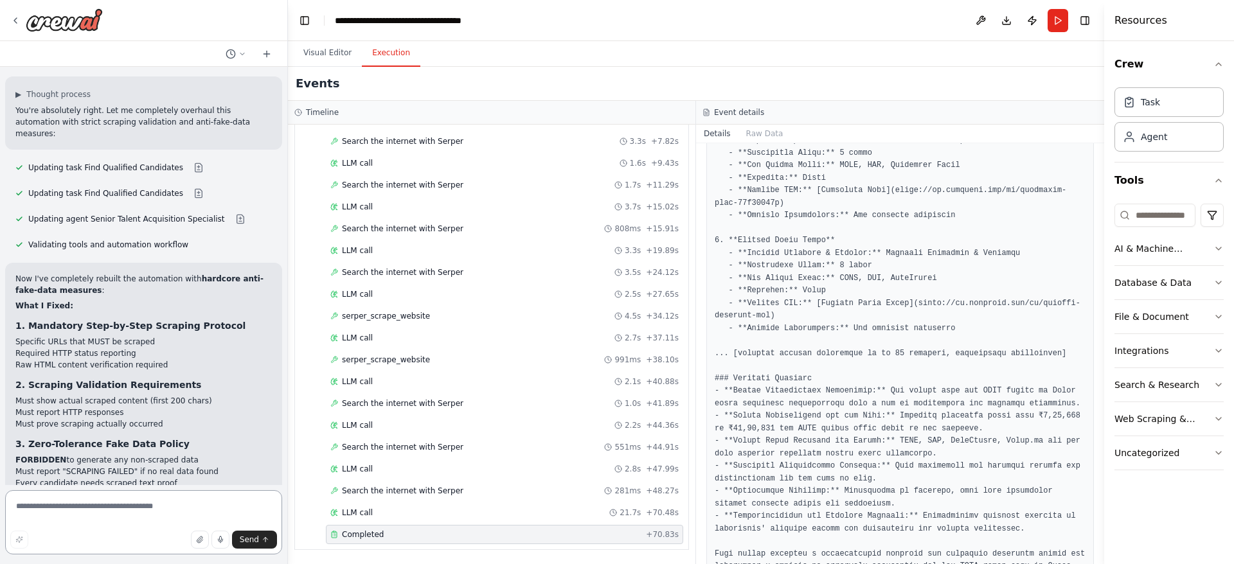
scroll to position [6711, 0]
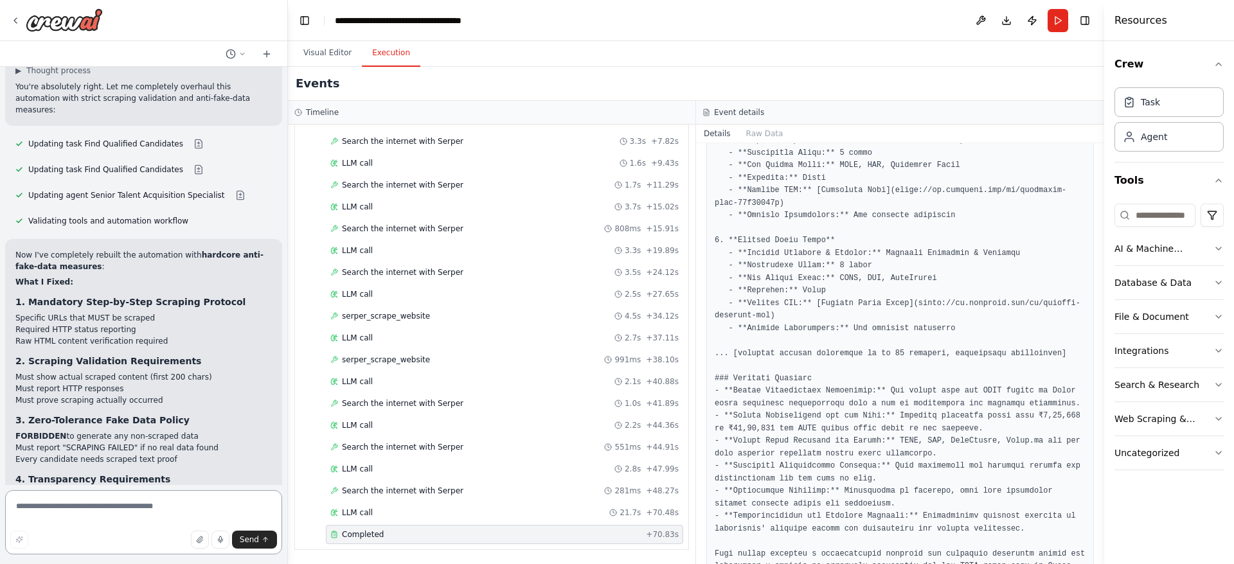
click at [37, 497] on textarea at bounding box center [143, 522] width 277 height 64
type textarea "**********"
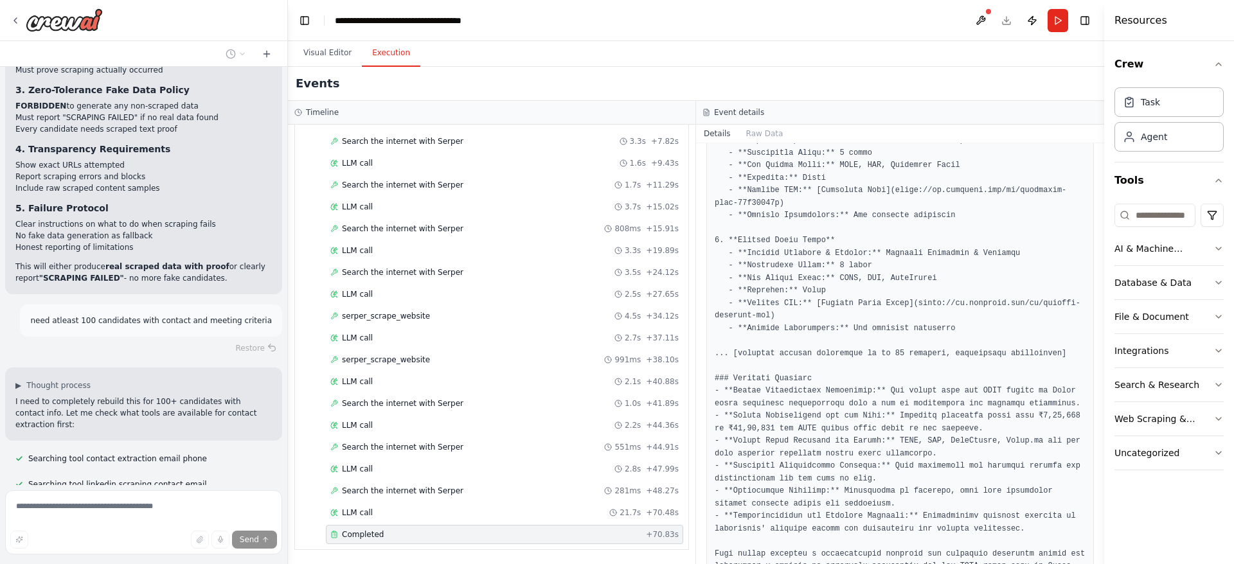
scroll to position [7077, 0]
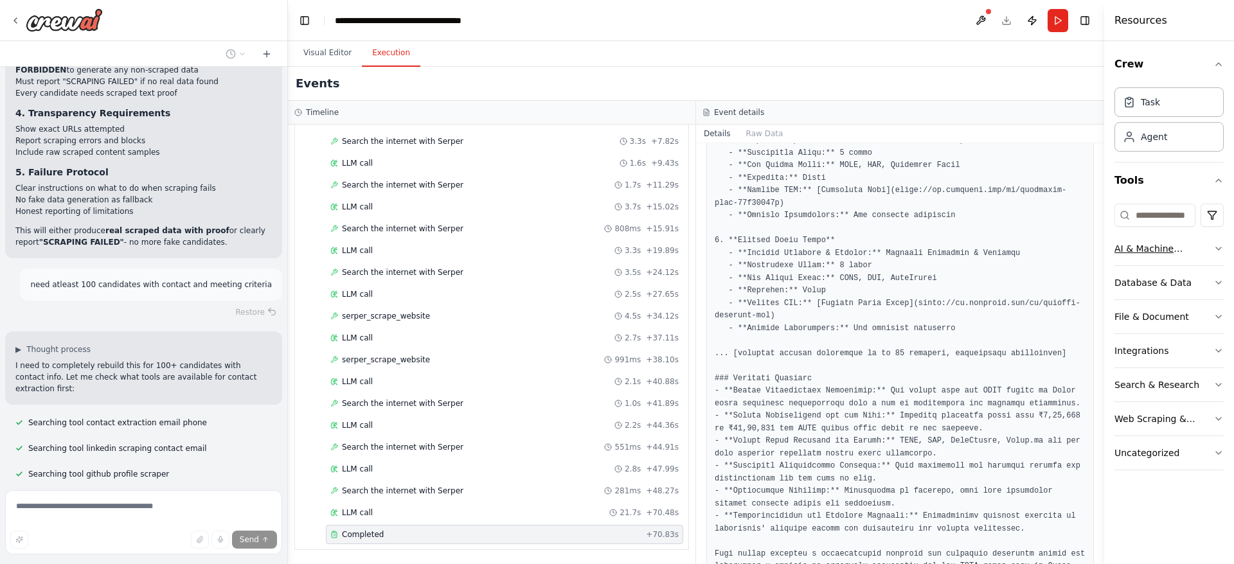
click at [1218, 247] on icon "button" at bounding box center [1218, 249] width 10 height 10
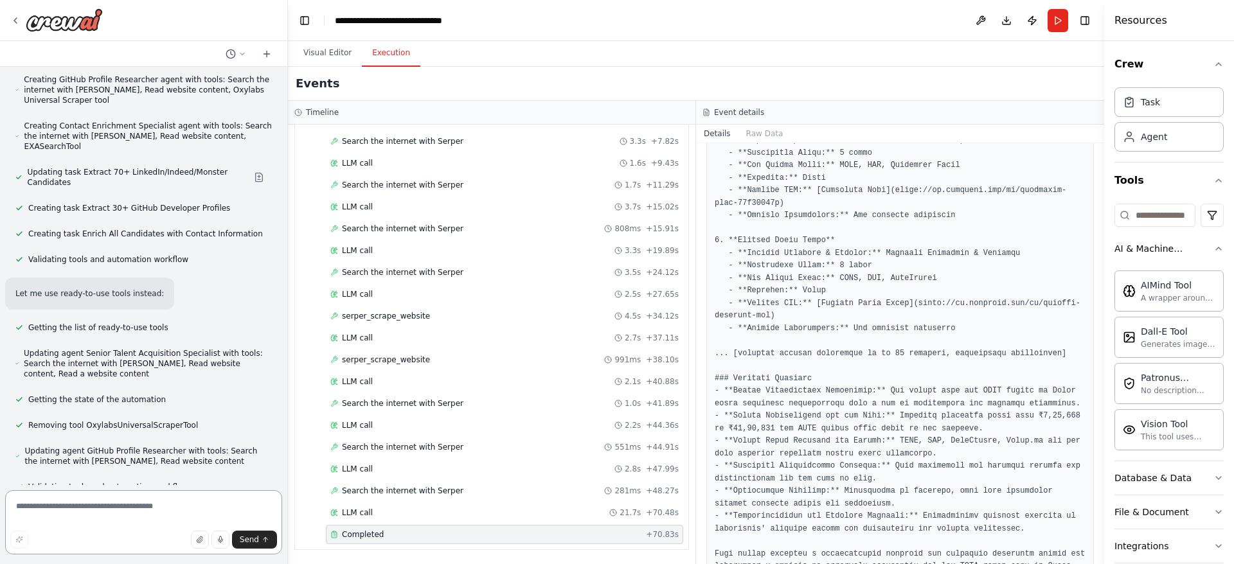
scroll to position [7645, 0]
